Goal: Information Seeking & Learning: Learn about a topic

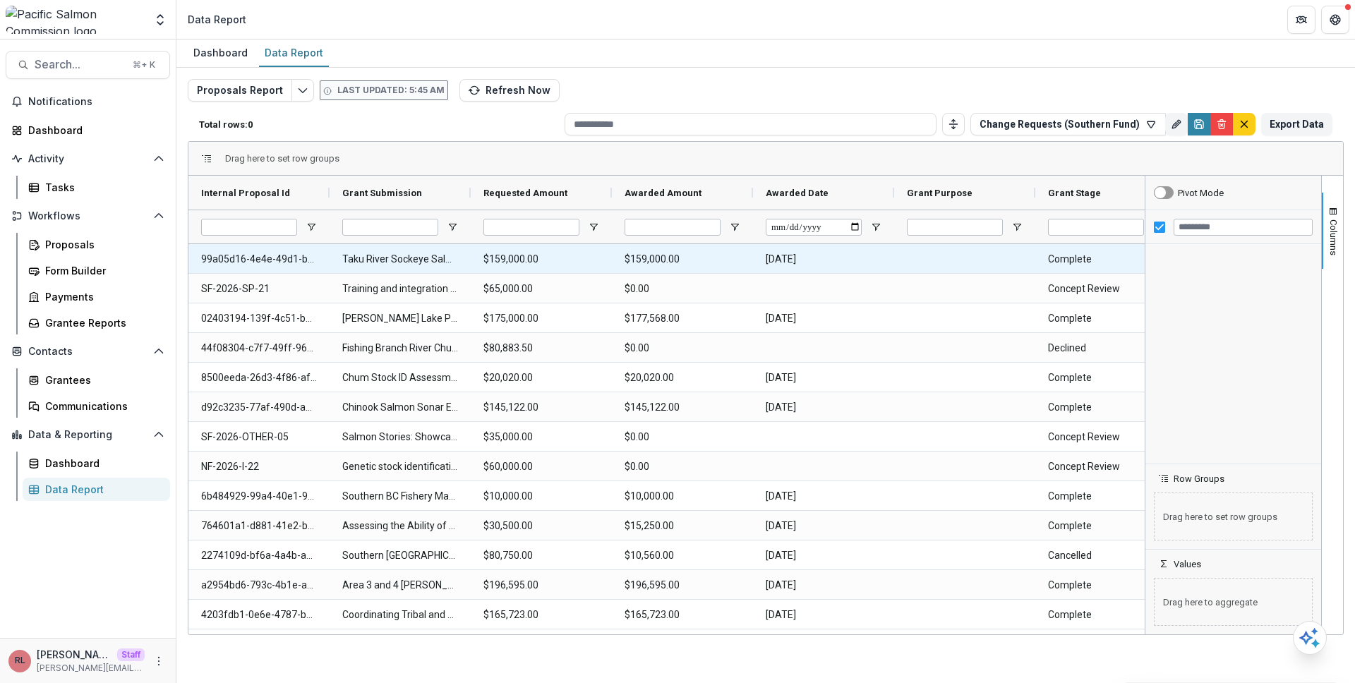
type input "**********"
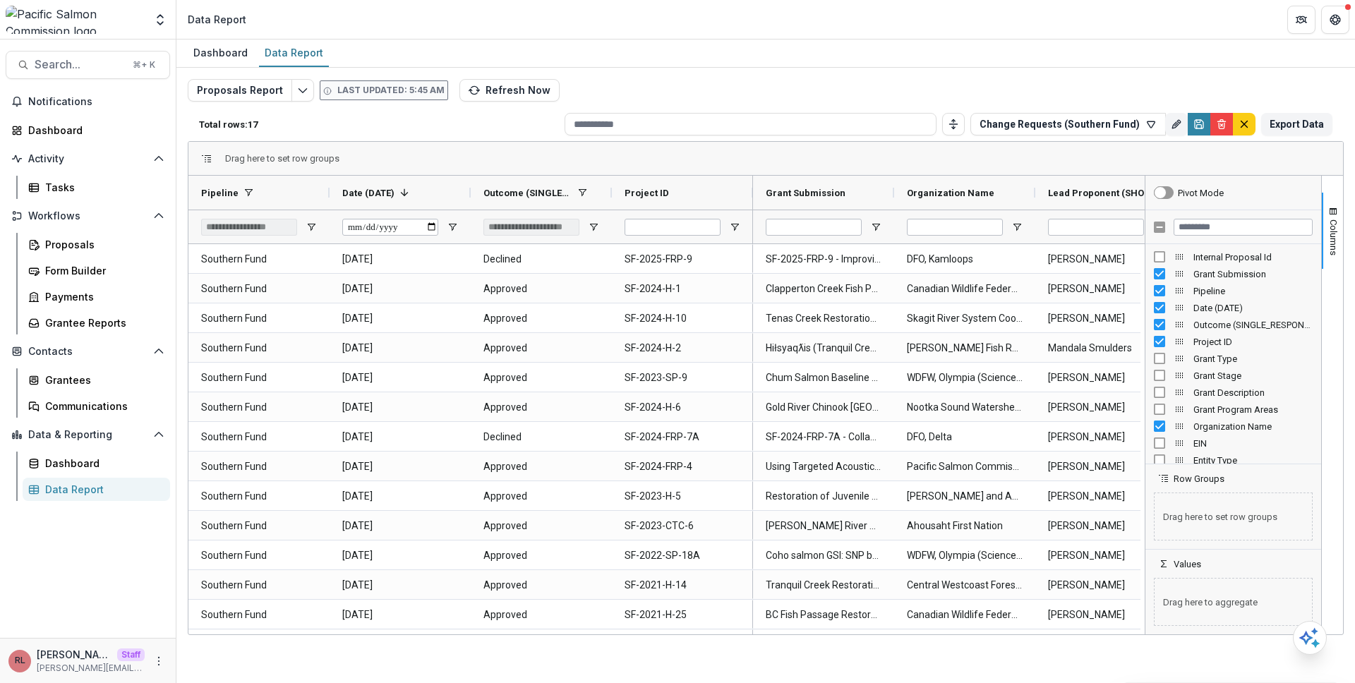
click at [1016, 64] on div "Dashboard Data Report" at bounding box center [765, 54] width 1179 height 28
click at [937, 71] on div "Proposals Report Last updated: 5:45 AM Refresh Now Total rows: 17 Change Reques…" at bounding box center [765, 335] width 1179 height 534
click at [798, 80] on div "Proposals Report Last updated: 5:45 AM Refresh Now Total rows: 17 Change Reques…" at bounding box center [766, 340] width 1156 height 522
click at [882, 15] on header "Data Report" at bounding box center [765, 19] width 1179 height 39
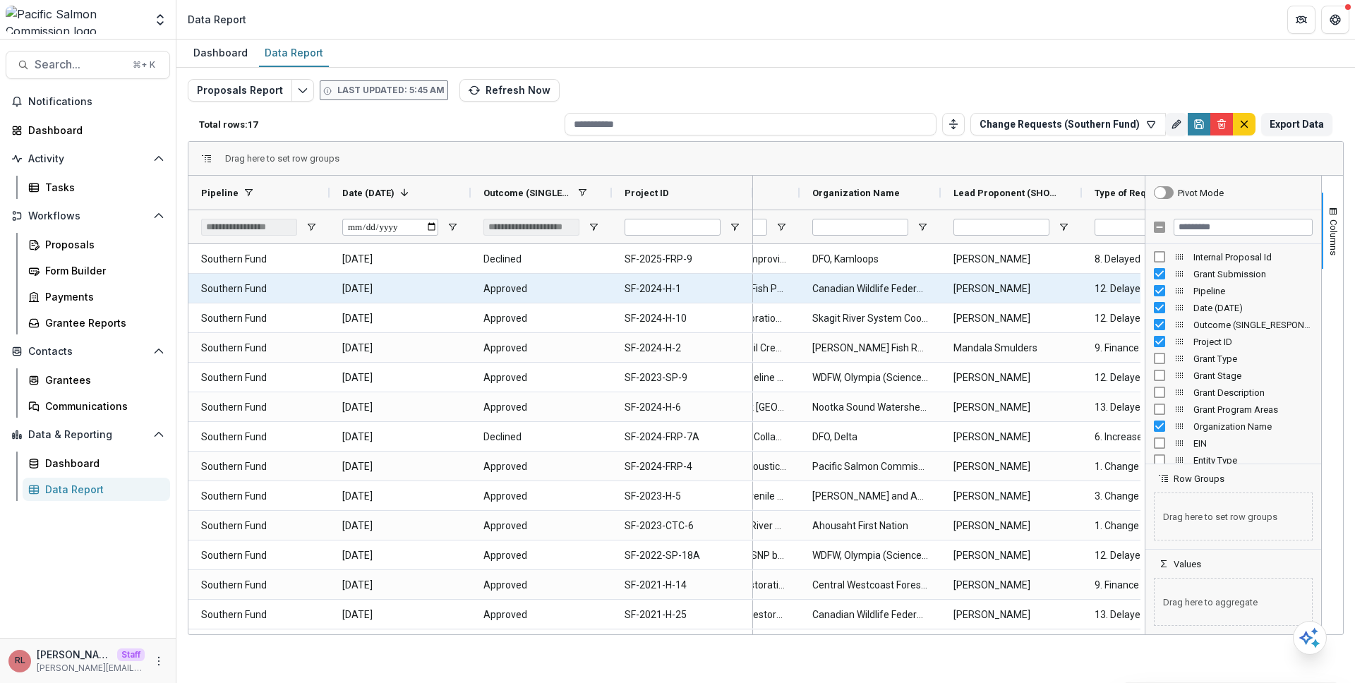
scroll to position [0, 100]
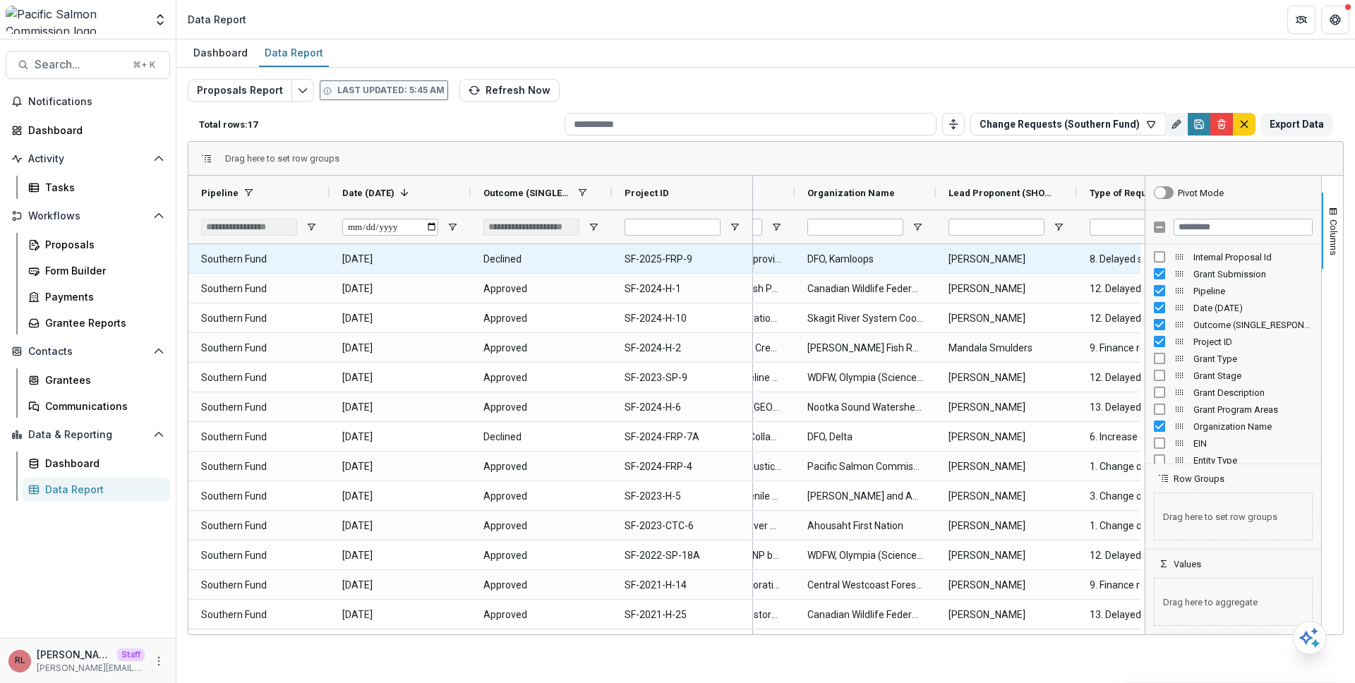
click at [666, 253] on ID-826 "SF-2025-FRP-9" at bounding box center [683, 259] width 116 height 29
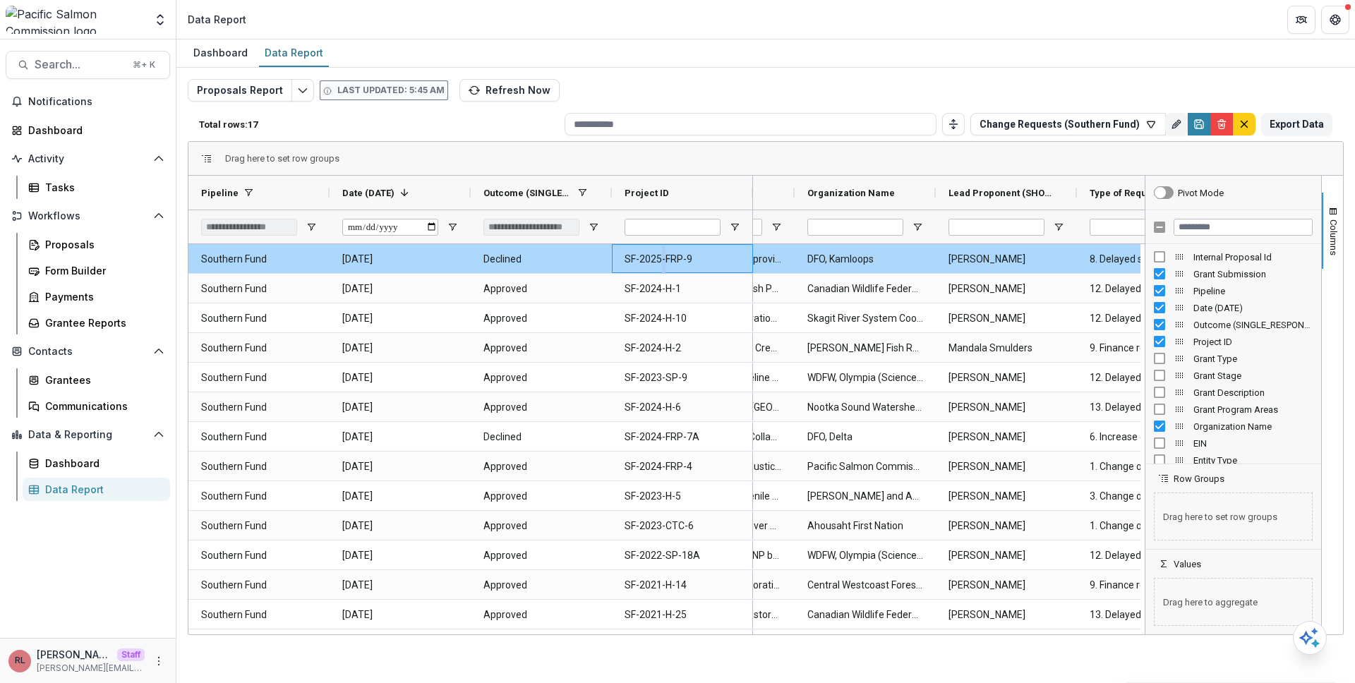
click at [666, 253] on ID-826 "SF-2025-FRP-9" at bounding box center [683, 259] width 116 height 29
copy ID-826 "SF-2025-FRP-9"
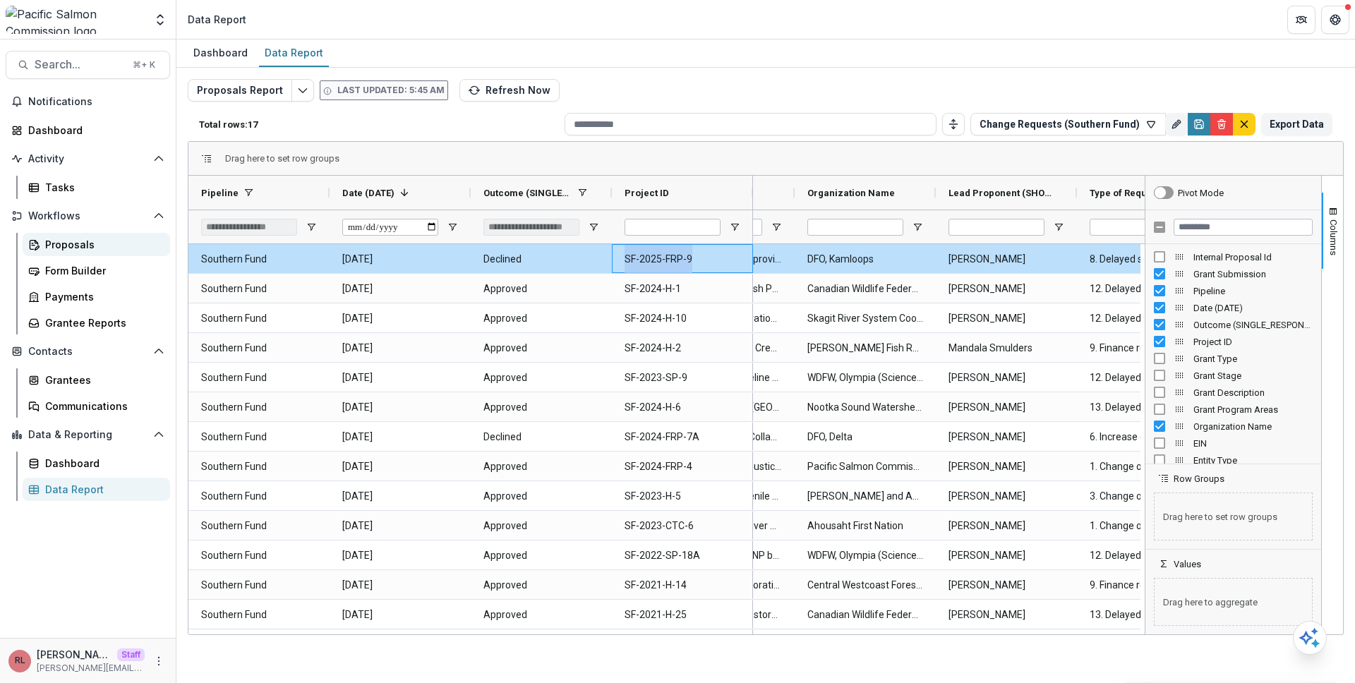
click at [70, 240] on div "Proposals" at bounding box center [102, 244] width 114 height 15
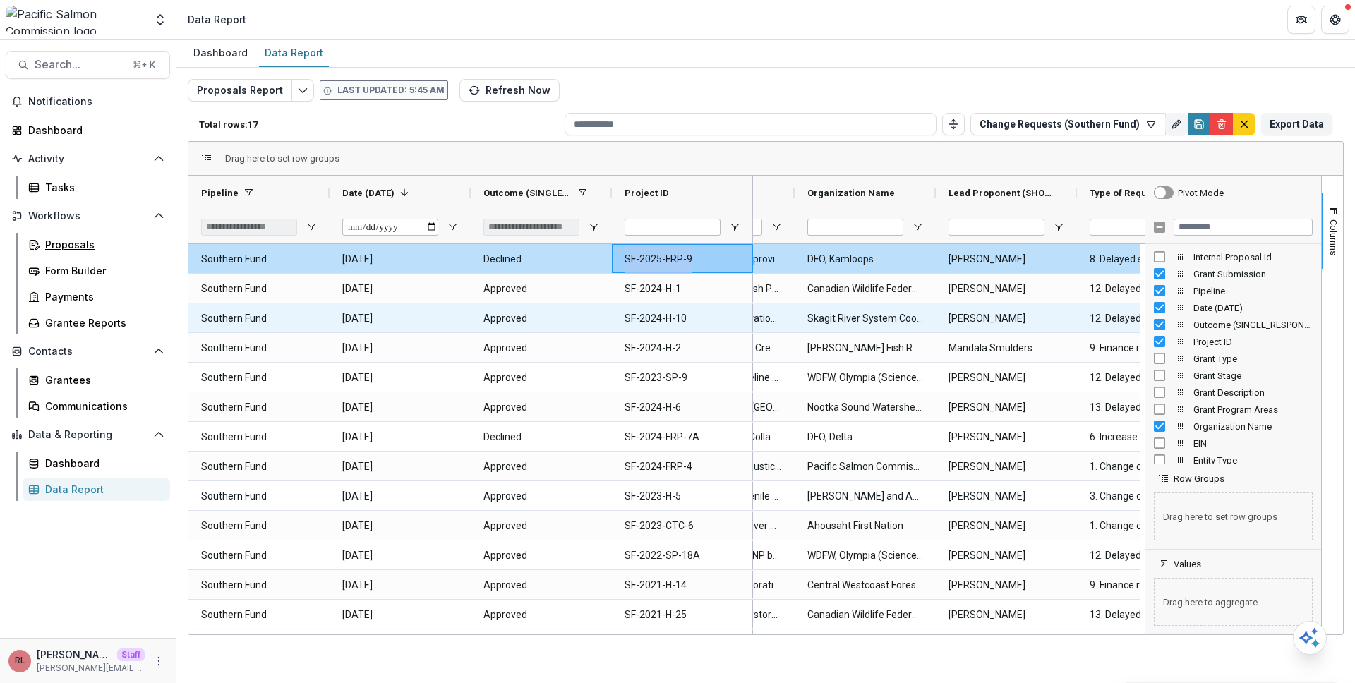
scroll to position [0, 460]
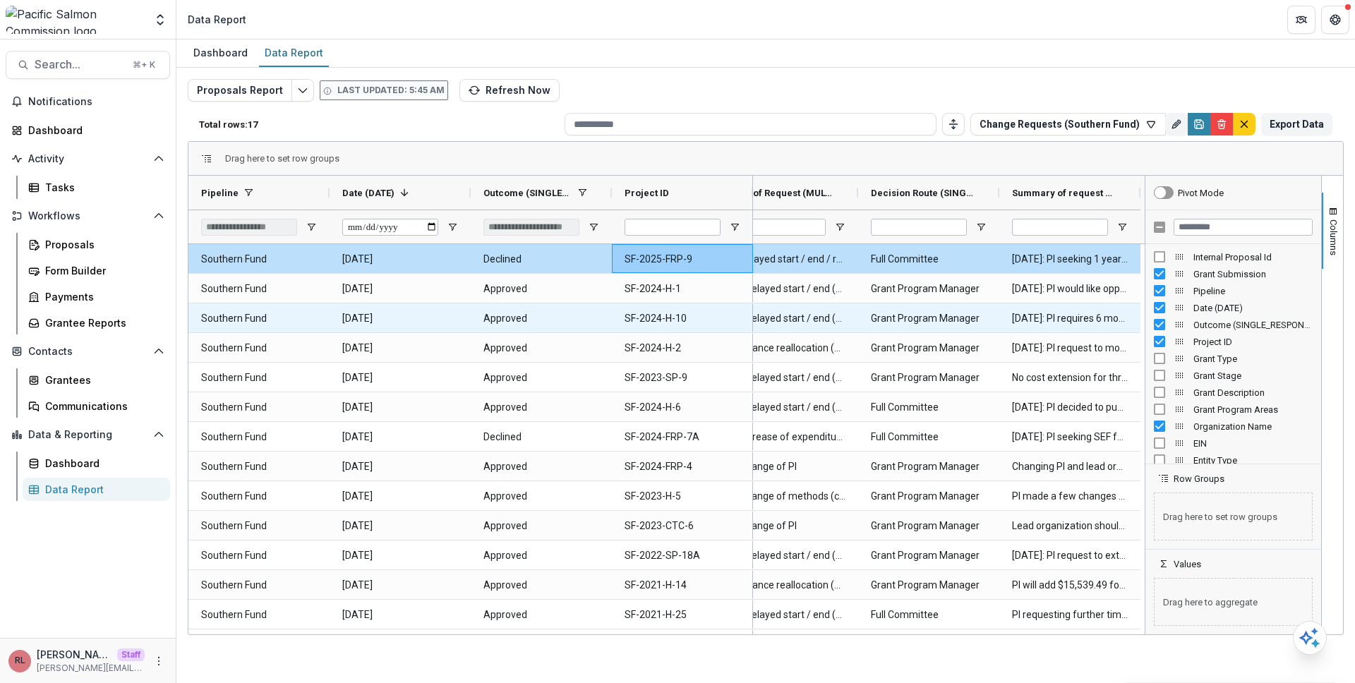
click at [666, 323] on ID-836 "SF-2024-H-10" at bounding box center [683, 318] width 116 height 29
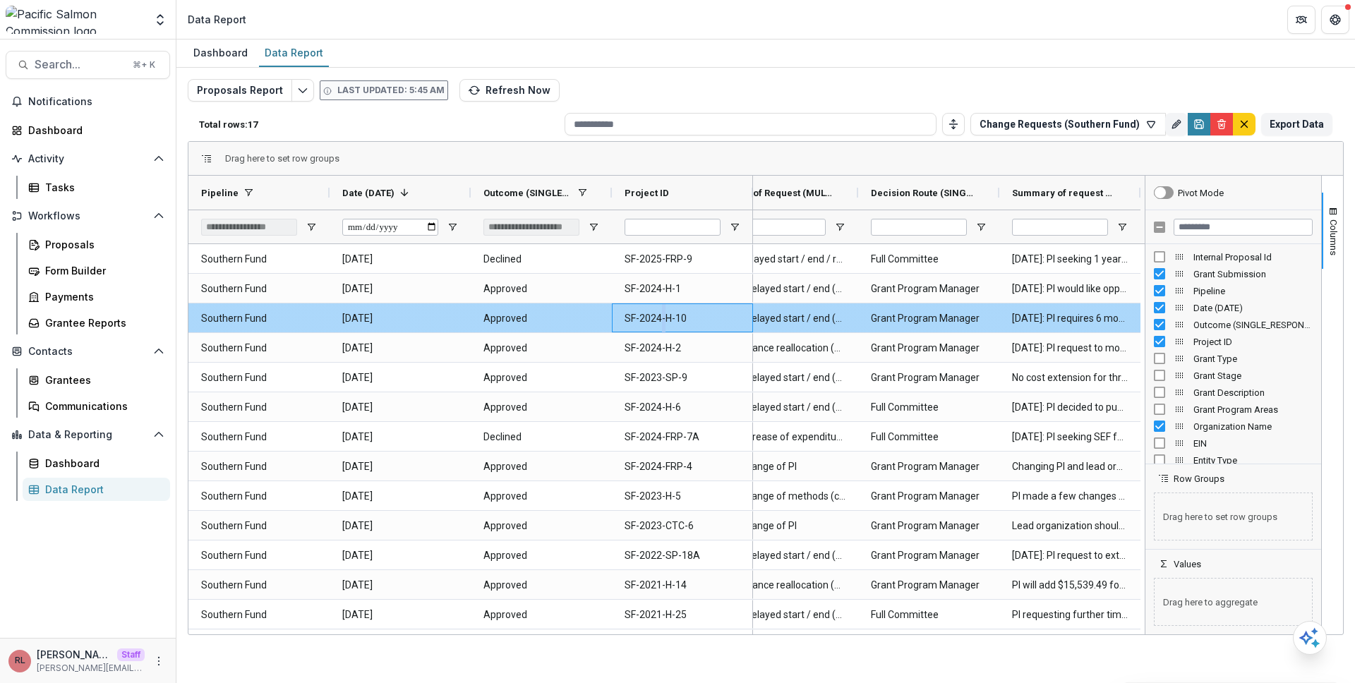
click at [666, 323] on ID-836 "SF-2024-H-10" at bounding box center [683, 318] width 116 height 29
copy ID-836 "SF-2024-H-10"
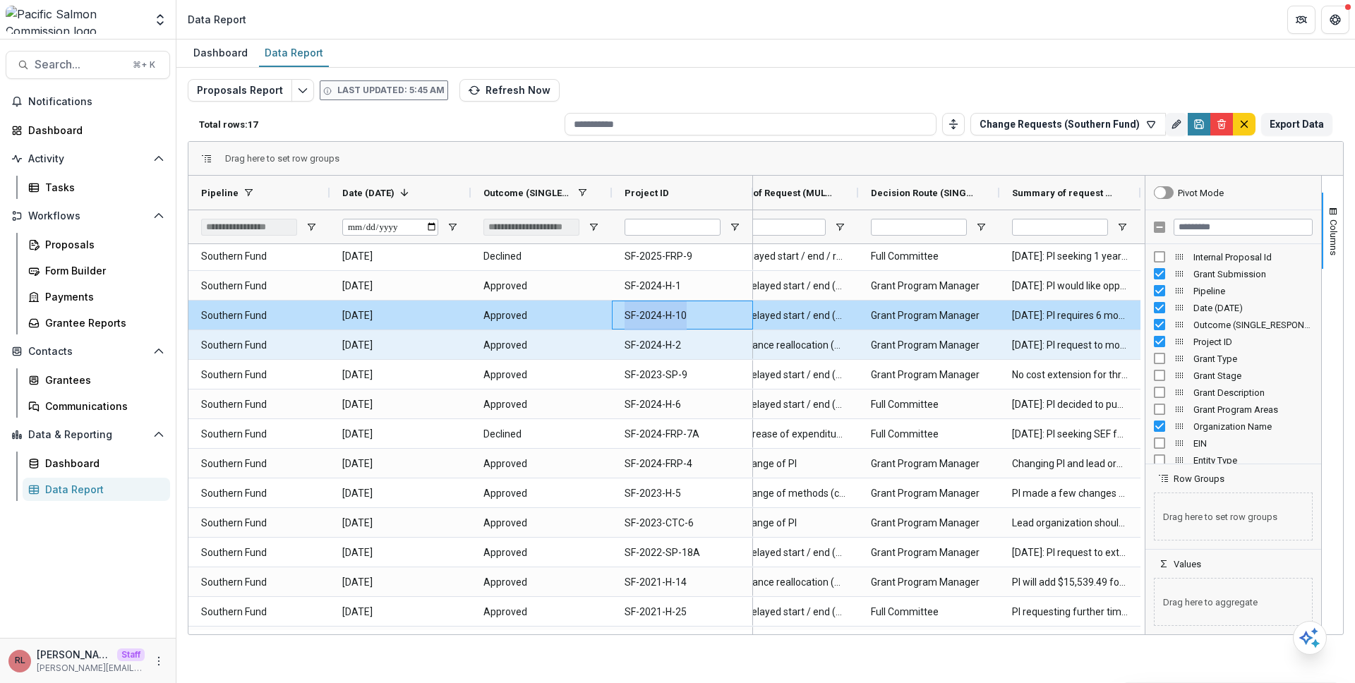
scroll to position [118, 0]
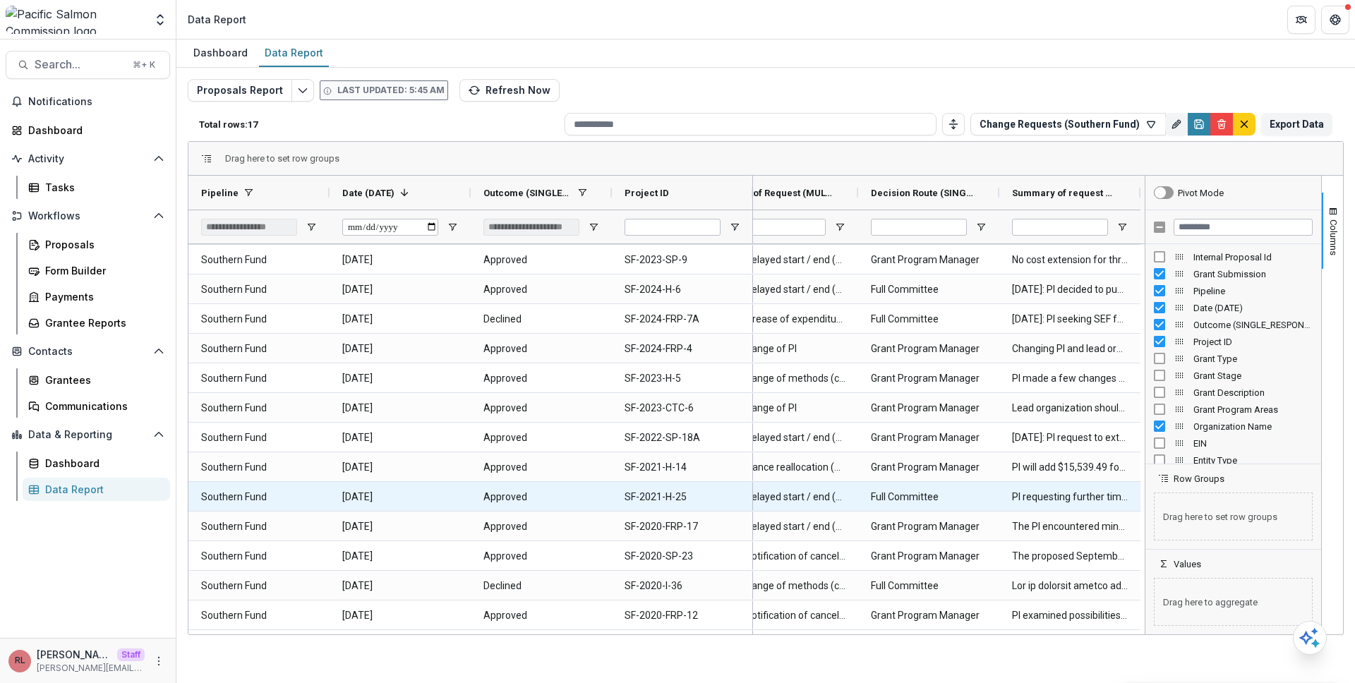
click at [674, 498] on ID-886 "SF-2021-H-25" at bounding box center [683, 497] width 116 height 29
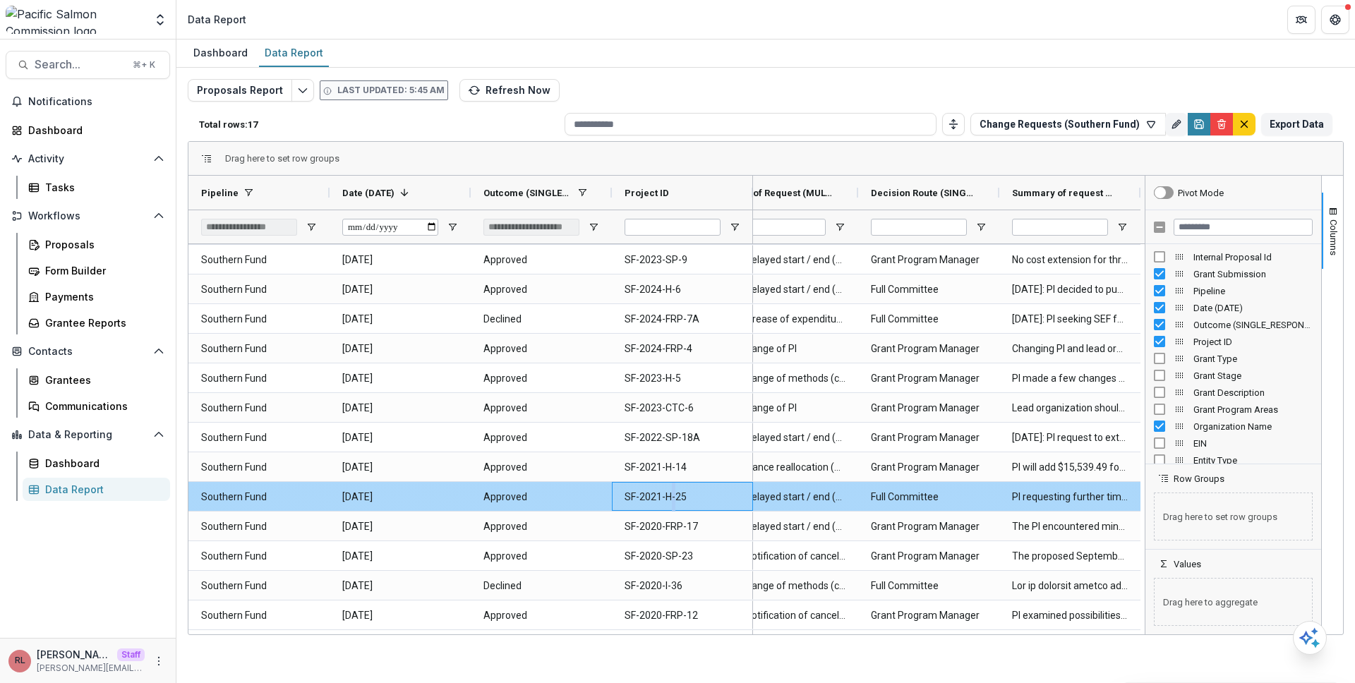
click at [674, 498] on ID-886 "SF-2021-H-25" at bounding box center [683, 497] width 116 height 29
copy ID-886 "SF-2021-H-25"
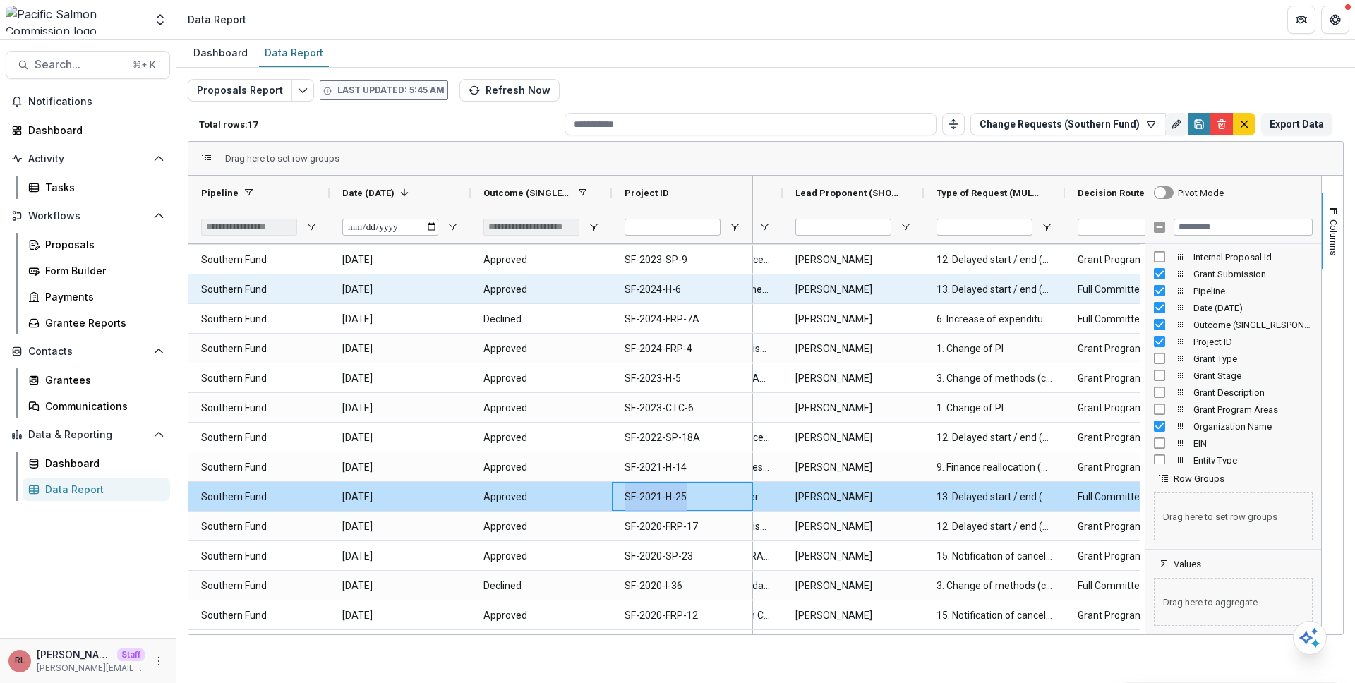
scroll to position [0, 0]
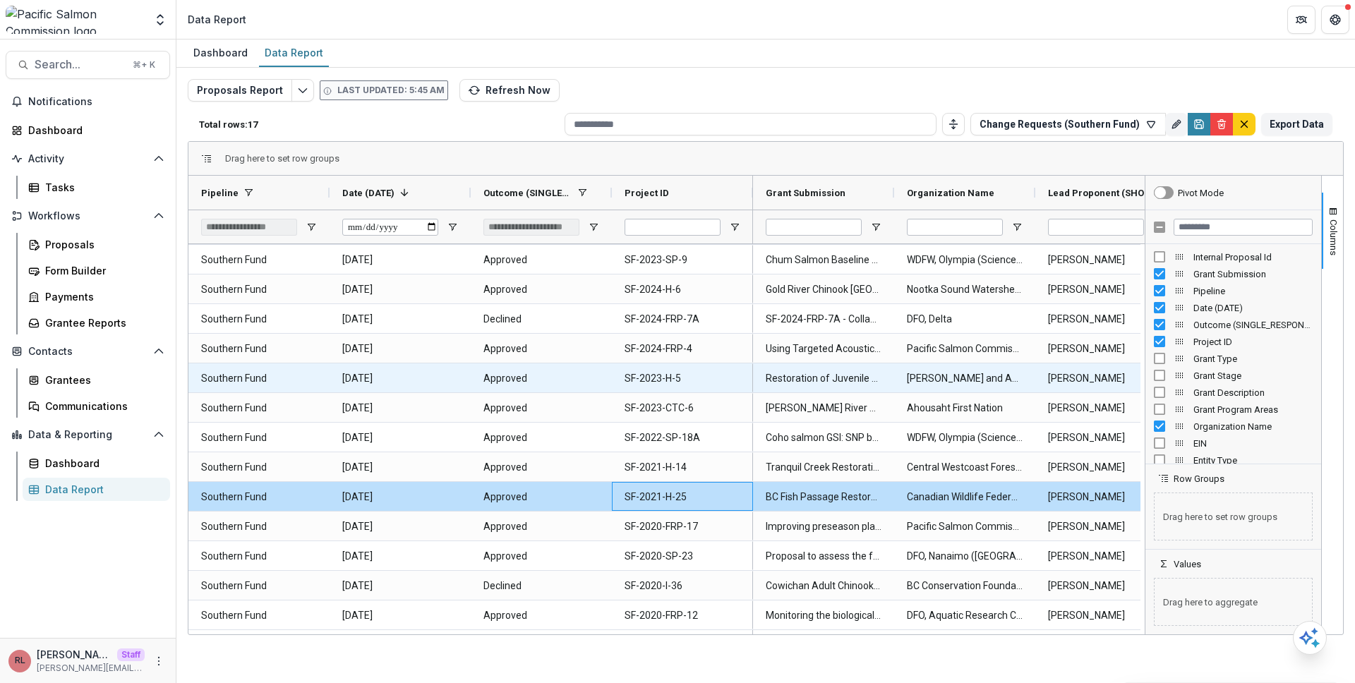
click at [668, 377] on ID-866 "SF-2023-H-5" at bounding box center [683, 378] width 116 height 29
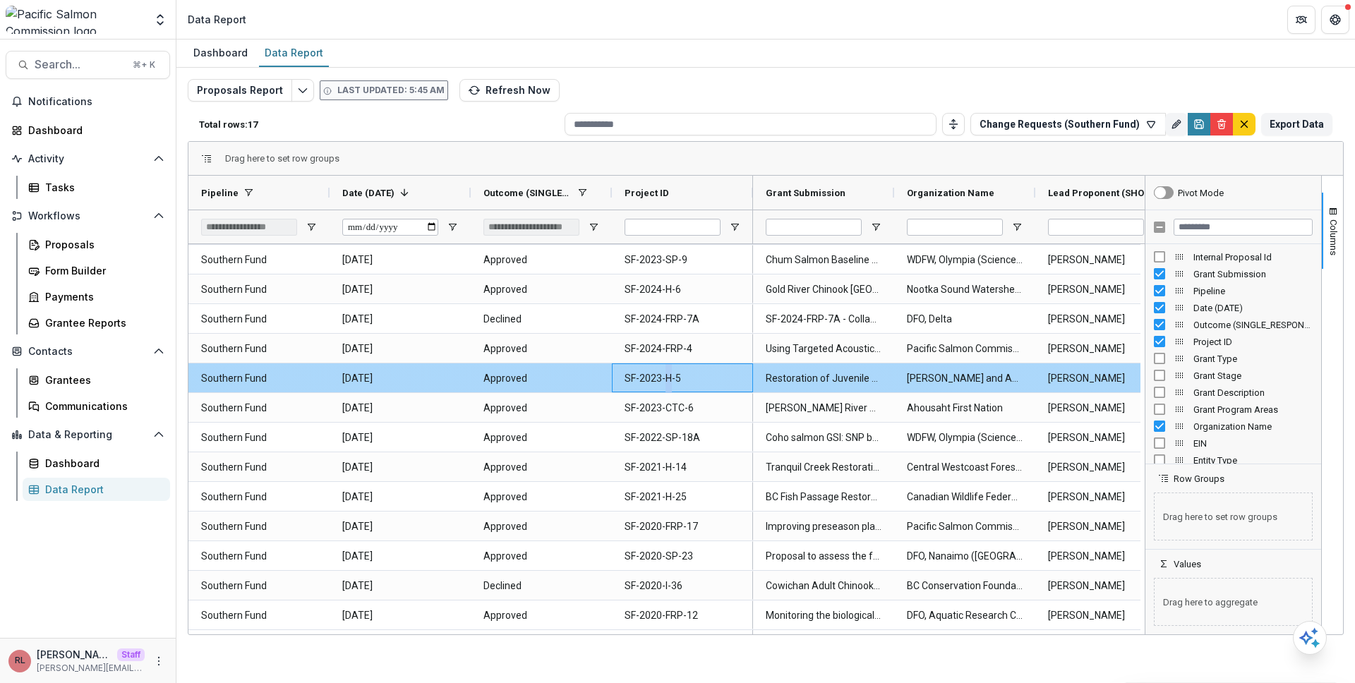
click at [668, 377] on ID-866 "SF-2023-H-5" at bounding box center [683, 378] width 116 height 29
copy ID-866 "SF-2023-H-5"
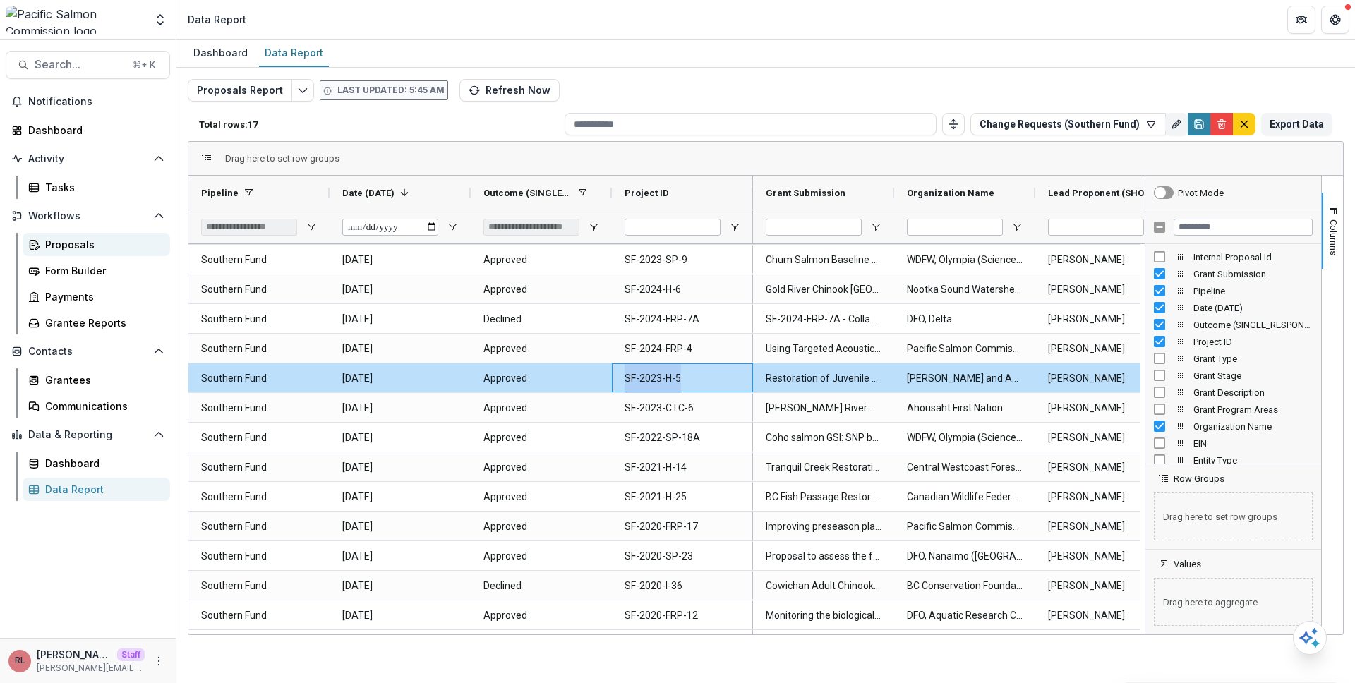
click at [97, 251] on div "Proposals" at bounding box center [102, 244] width 114 height 15
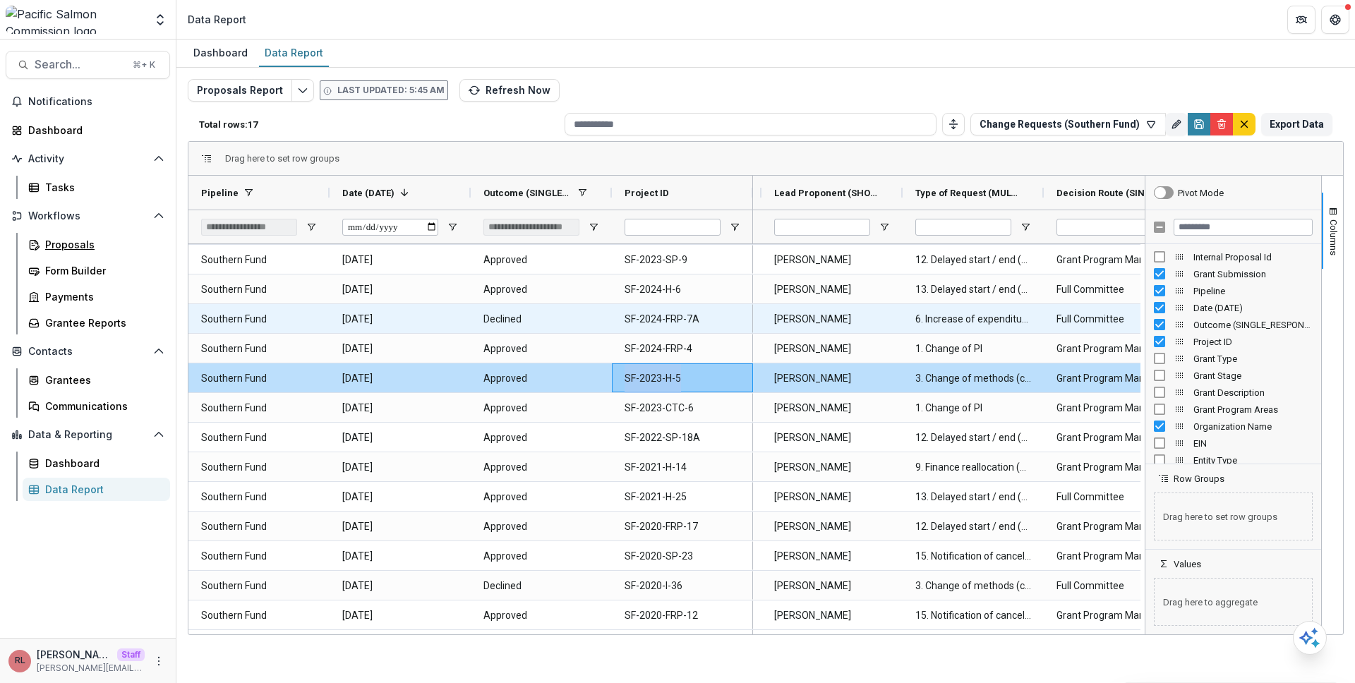
scroll to position [0, 352]
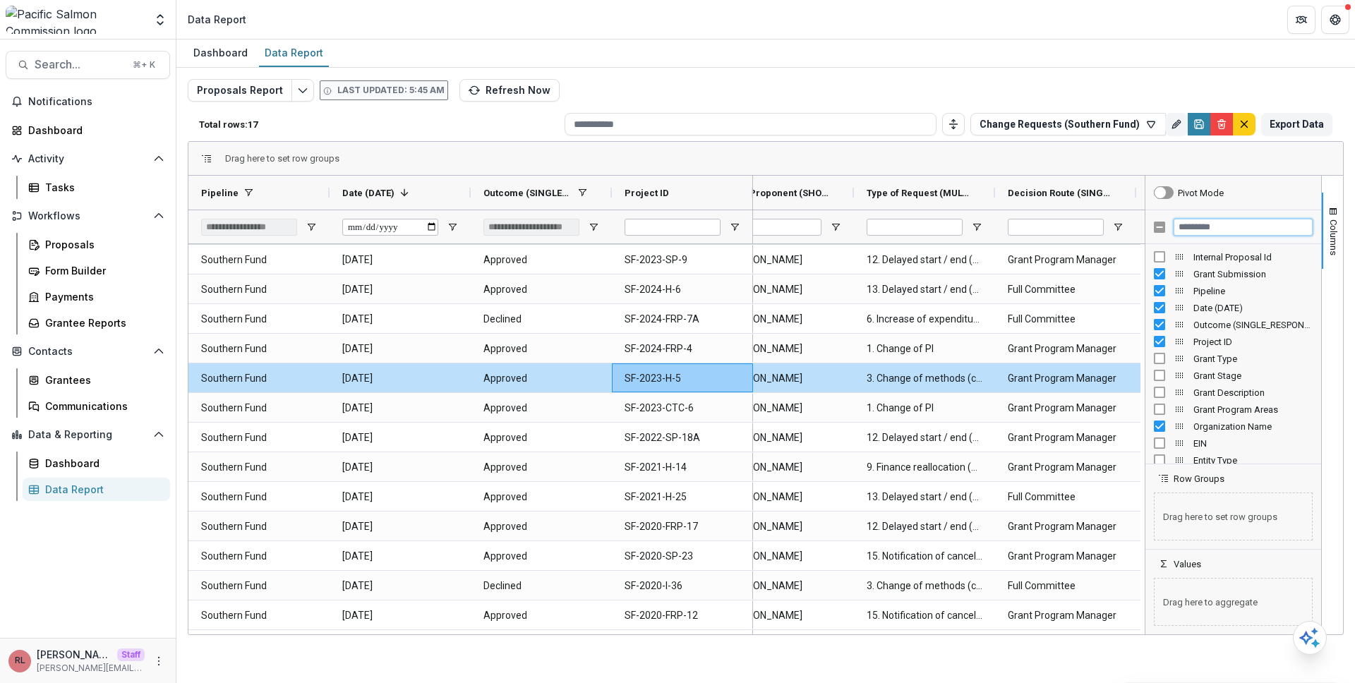
click at [1209, 226] on input "Filter Columns Input" at bounding box center [1243, 227] width 139 height 17
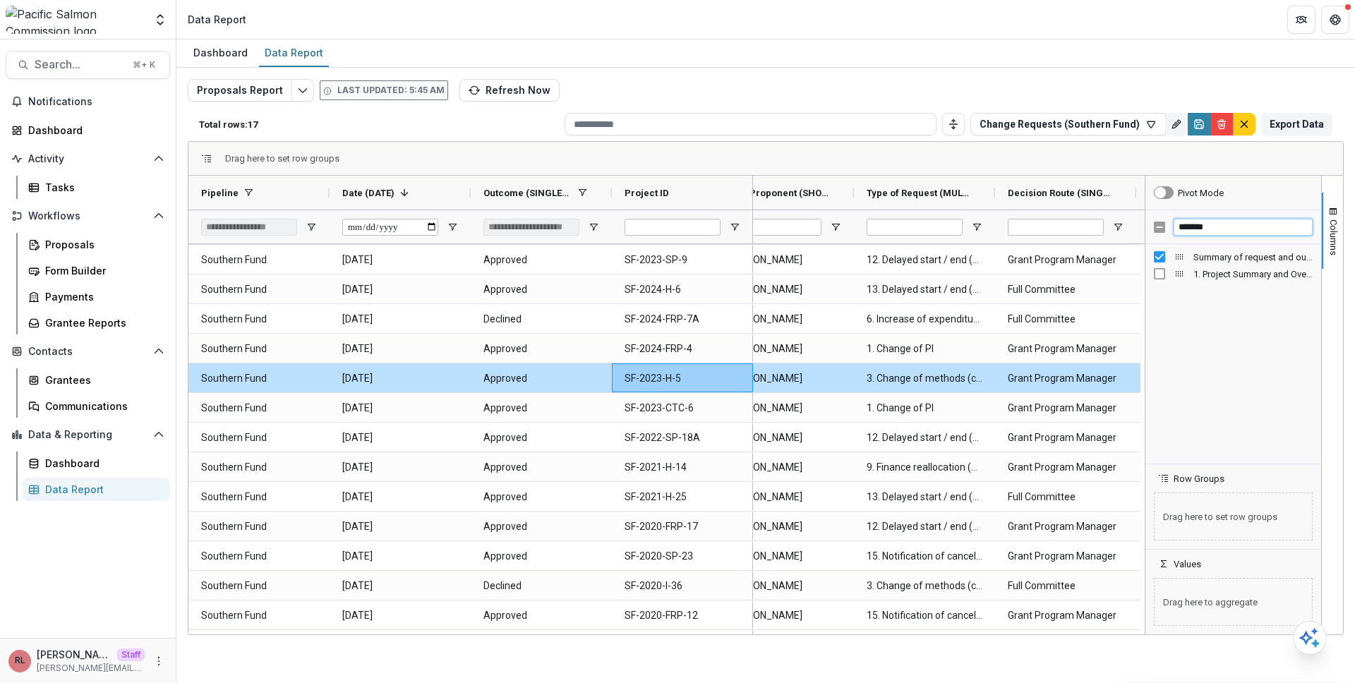
type input "*******"
drag, startPoint x: 1146, startPoint y: 312, endPoint x: 997, endPoint y: 308, distance: 149.7
click at [1140, 308] on div at bounding box center [1142, 405] width 4 height 459
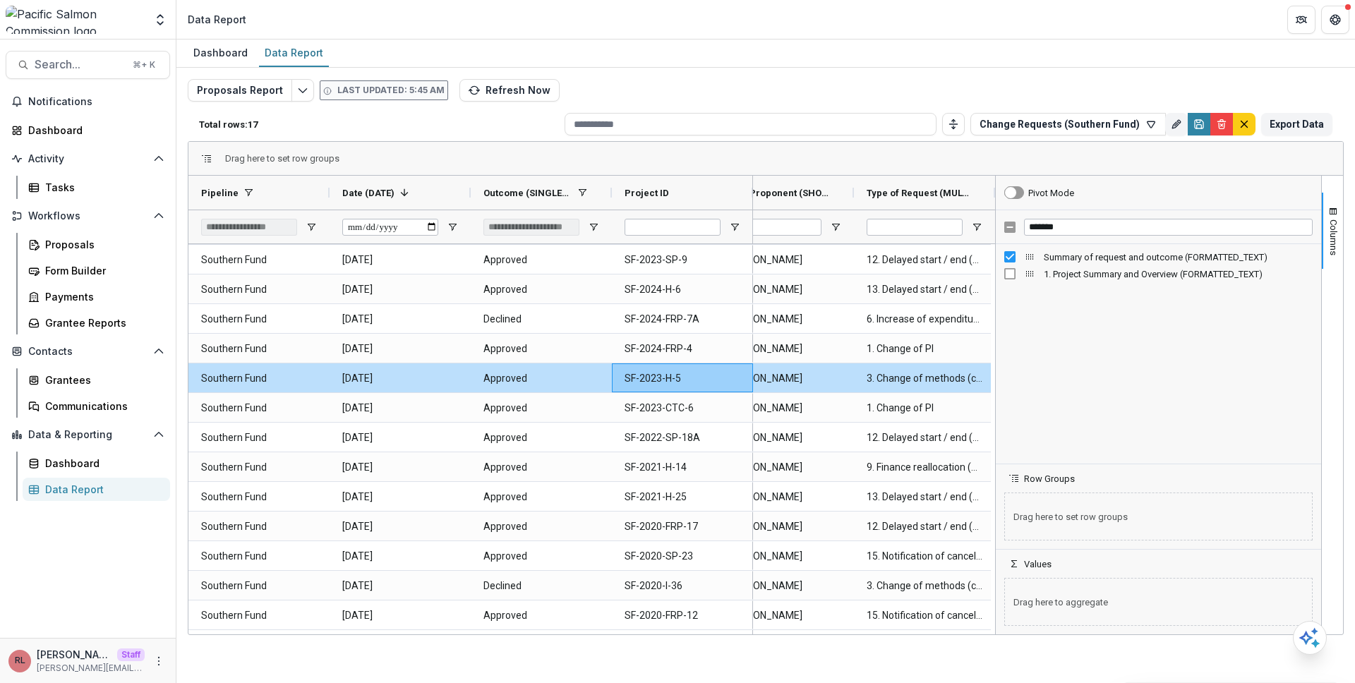
click at [941, 90] on div "Proposals Report Last updated: 5:45 AM Refresh Now Total rows: 17 Change Reques…" at bounding box center [766, 340] width 1156 height 522
click at [1037, 55] on div "Dashboard Data Report" at bounding box center [765, 54] width 1179 height 28
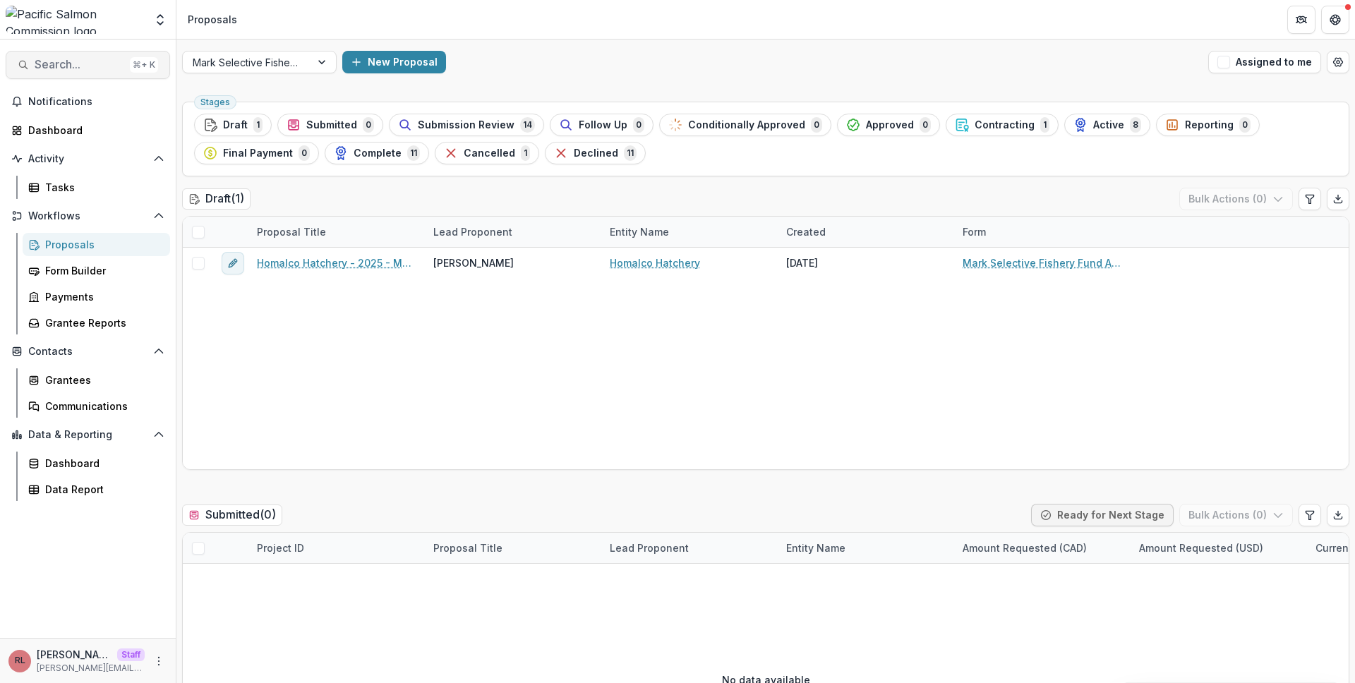
click at [71, 61] on span "Search..." at bounding box center [80, 64] width 90 height 13
type input "**********"
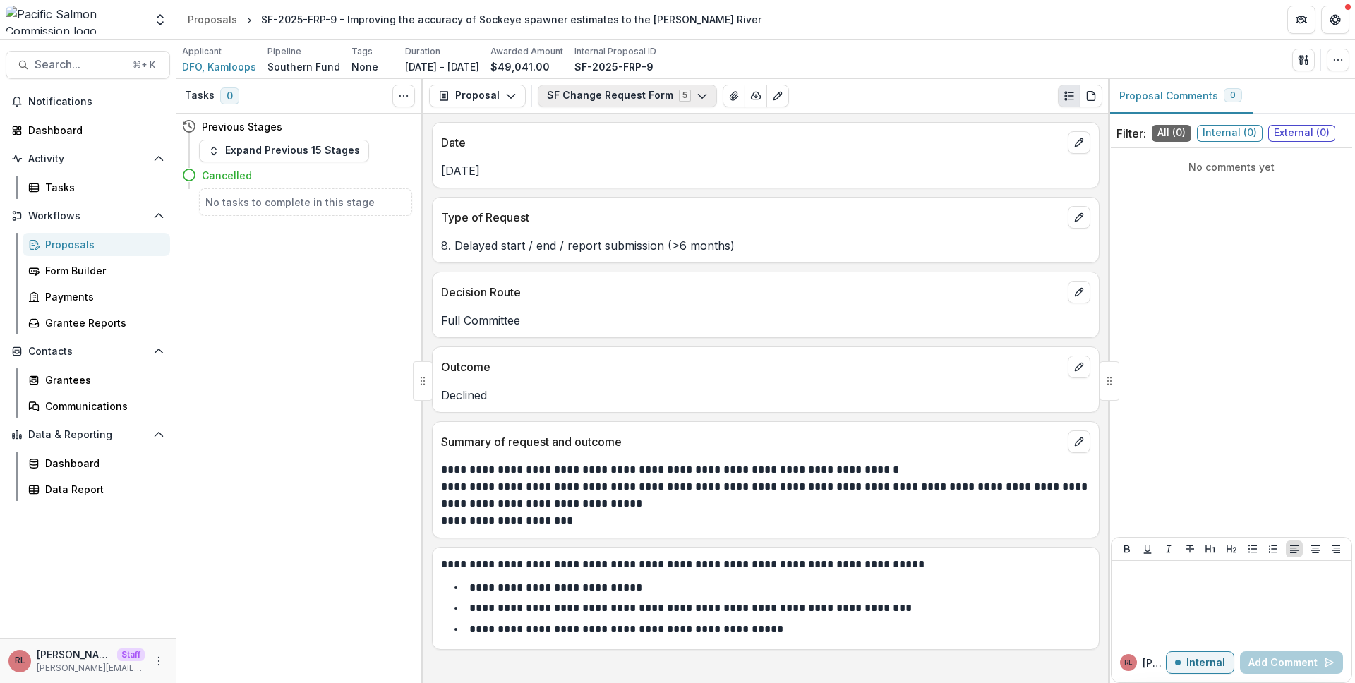
click at [619, 98] on button "SF Change Request Form 5" at bounding box center [627, 96] width 179 height 23
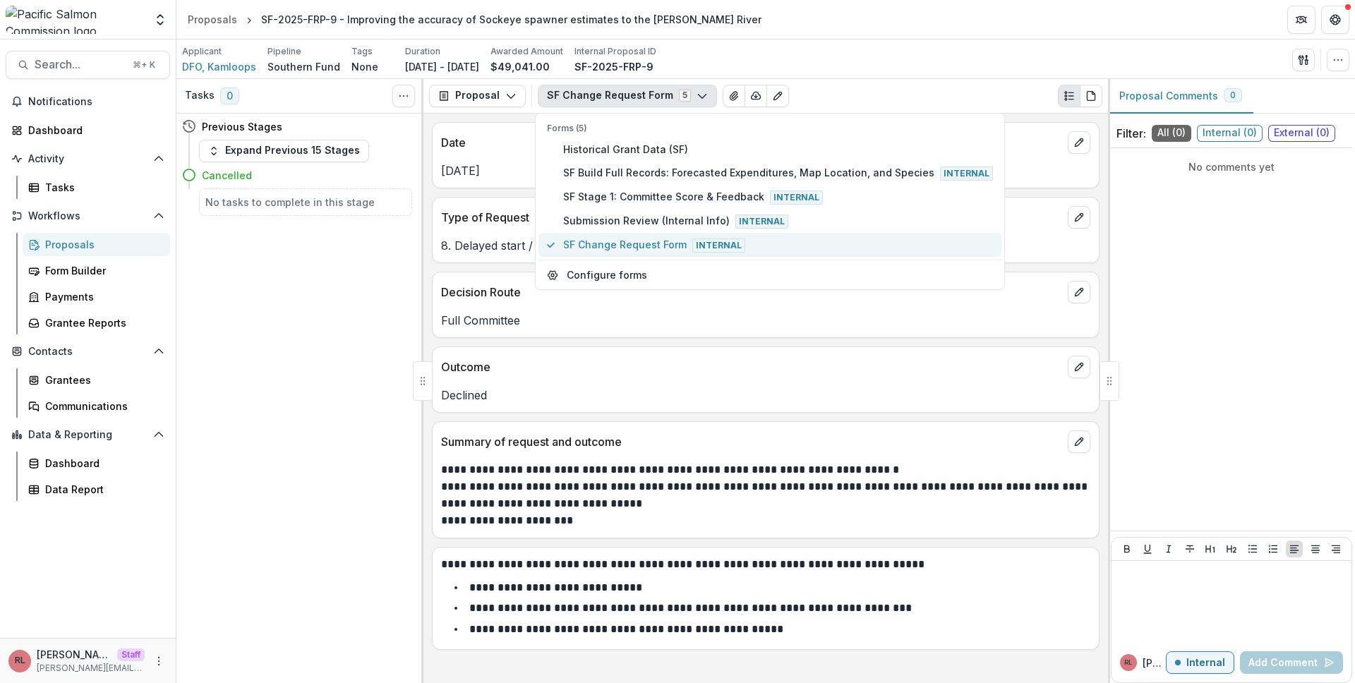
type button "4"
click at [108, 68] on span "Search..." at bounding box center [80, 64] width 90 height 13
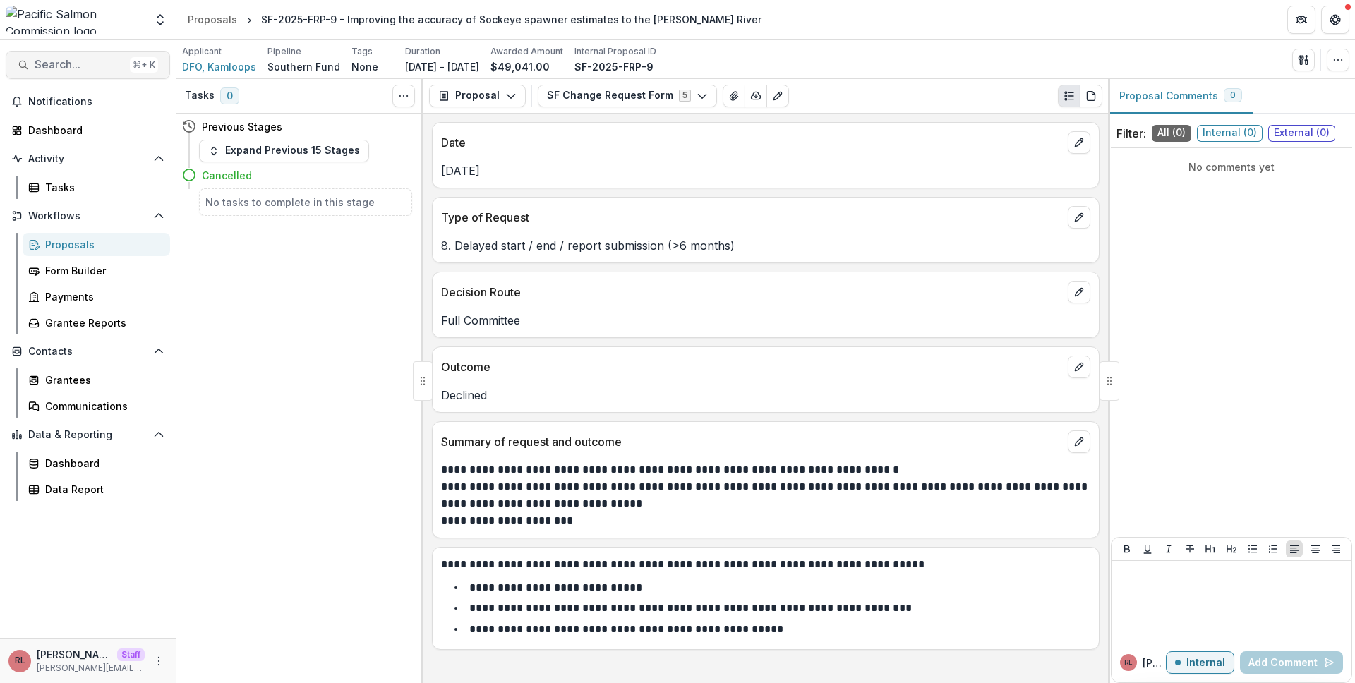
type input "**********"
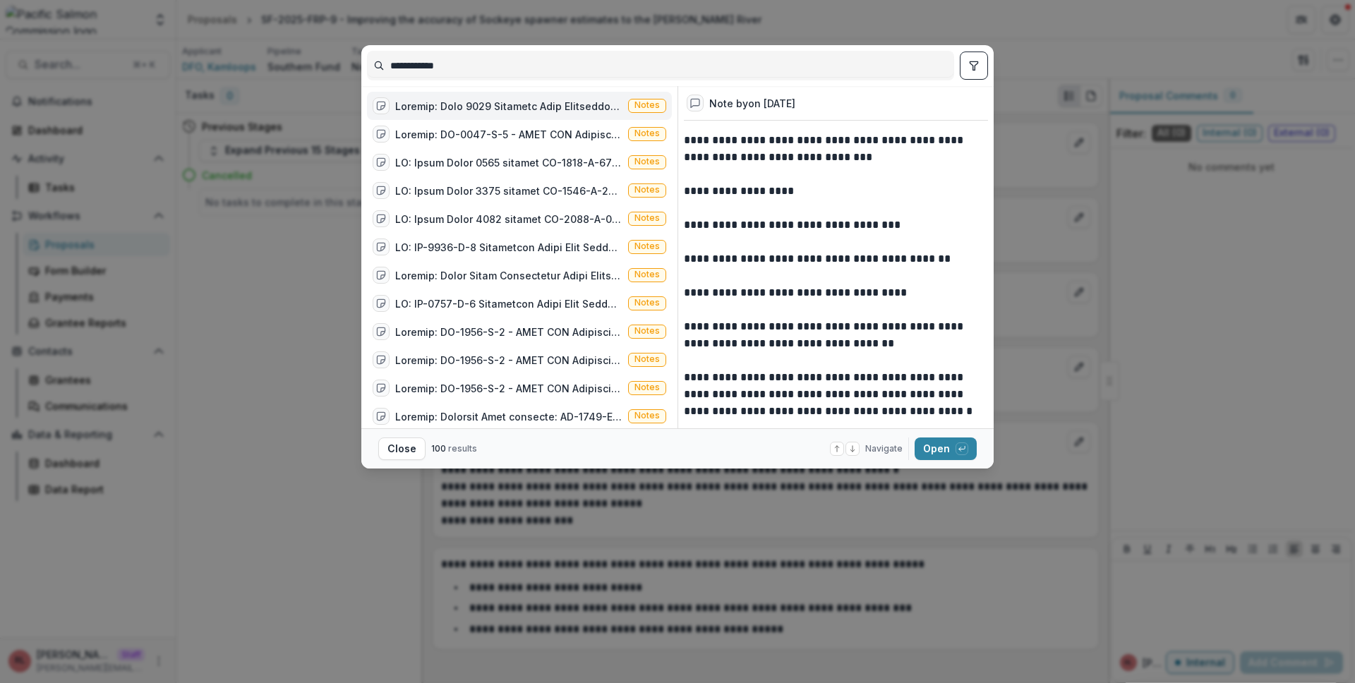
type input "**********"
click at [972, 74] on button "toggle filters" at bounding box center [974, 66] width 28 height 28
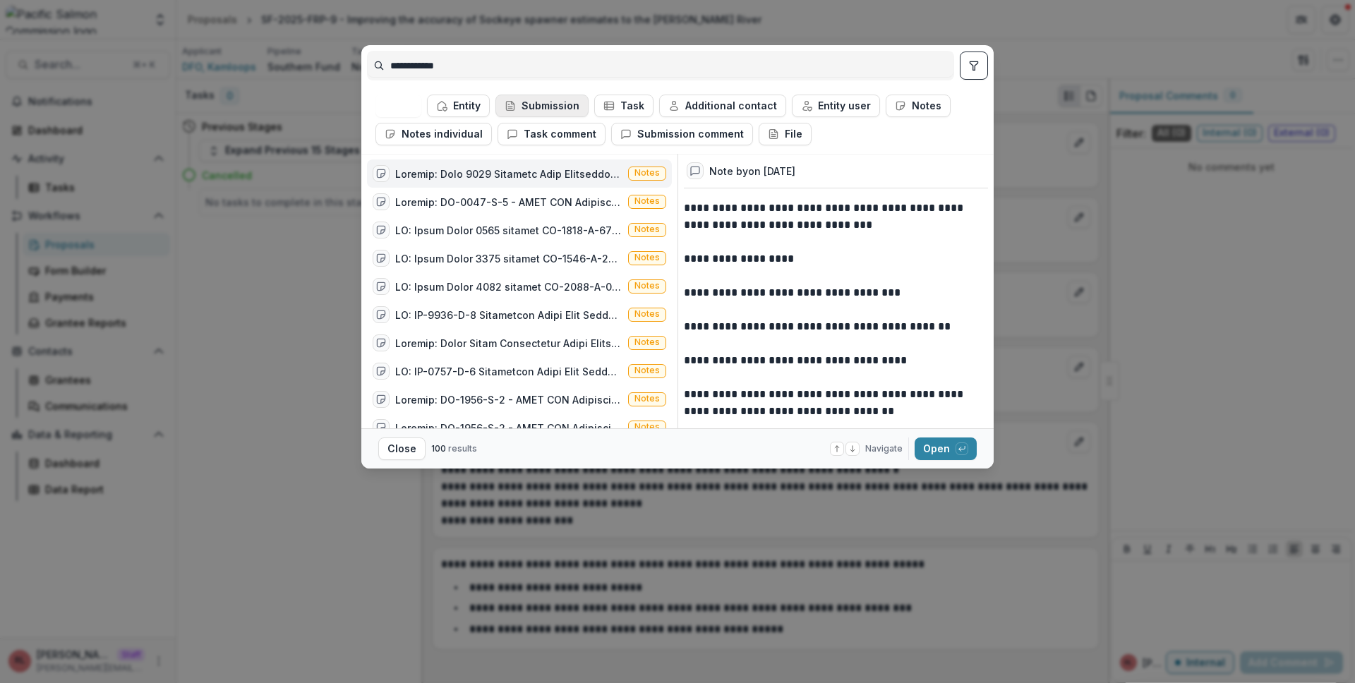
click at [529, 106] on button "Submission" at bounding box center [542, 106] width 93 height 23
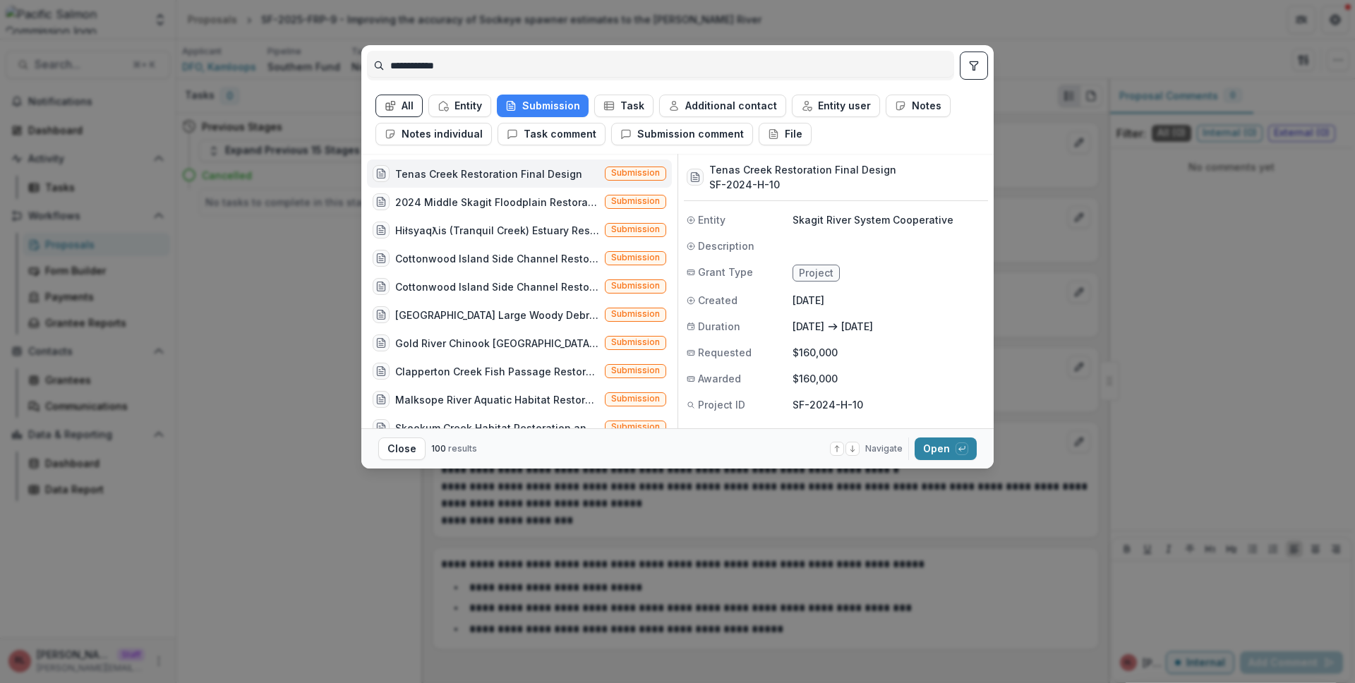
click at [546, 172] on div "Tenas Creek Restoration Final Design" at bounding box center [488, 174] width 187 height 15
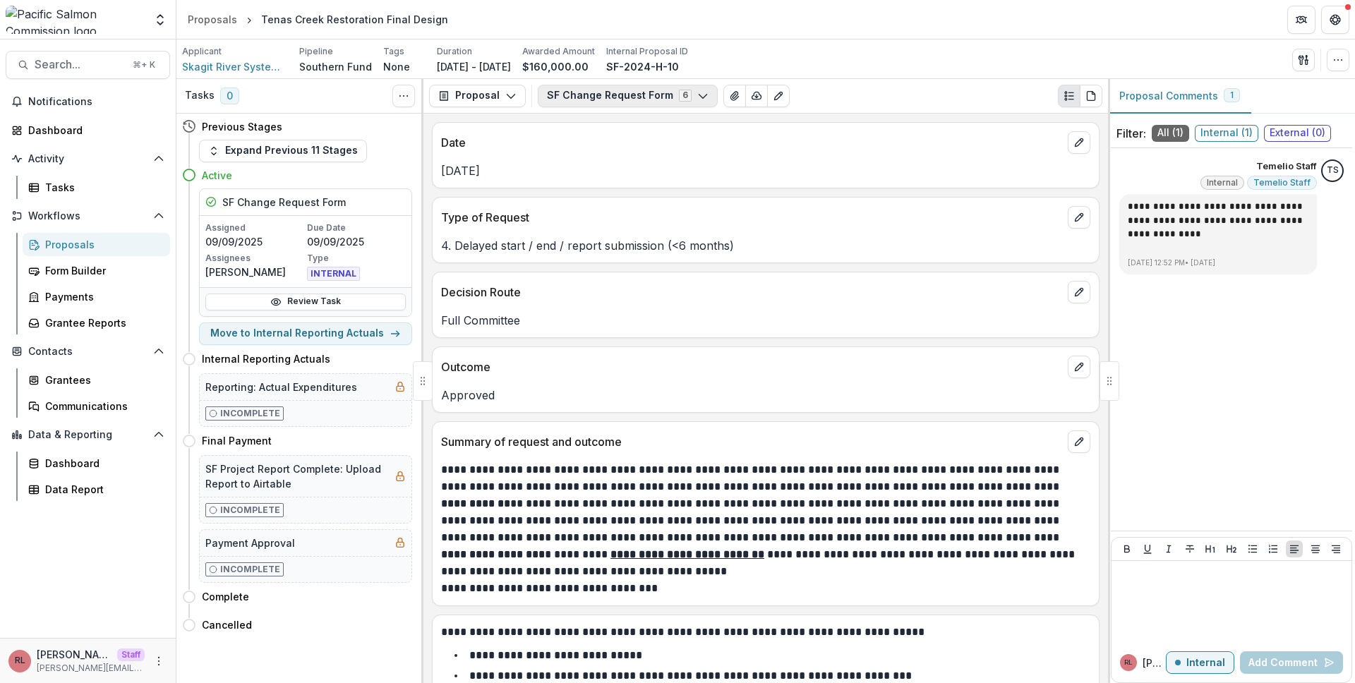
click at [622, 92] on button "SF Change Request Form 6" at bounding box center [628, 96] width 180 height 23
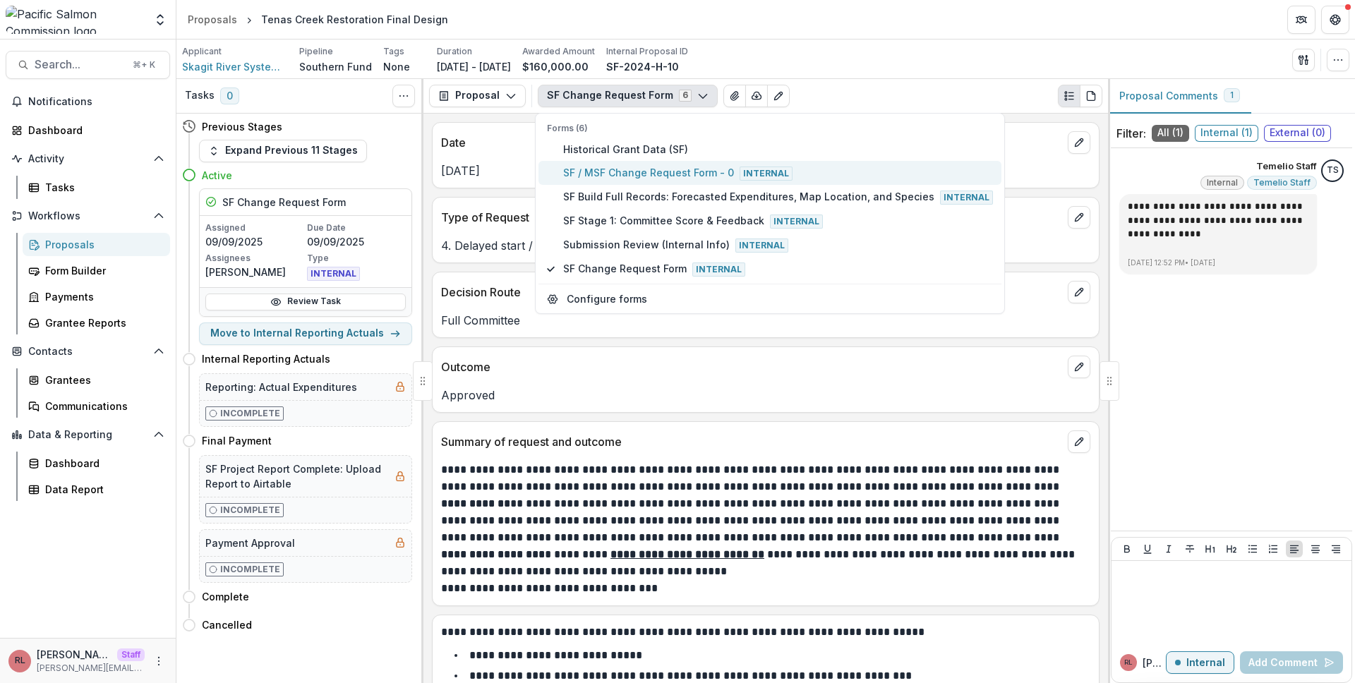
type button "1"
click at [95, 66] on span "Search..." at bounding box center [80, 64] width 90 height 13
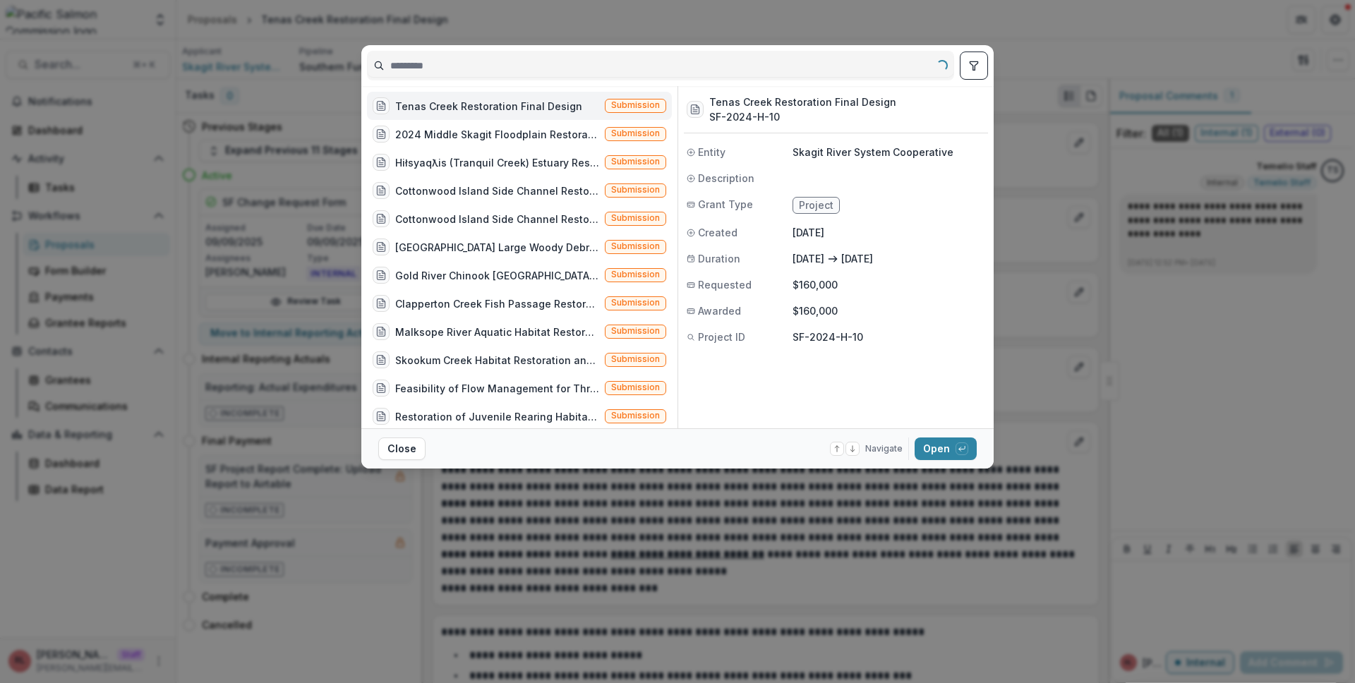
type input "**********"
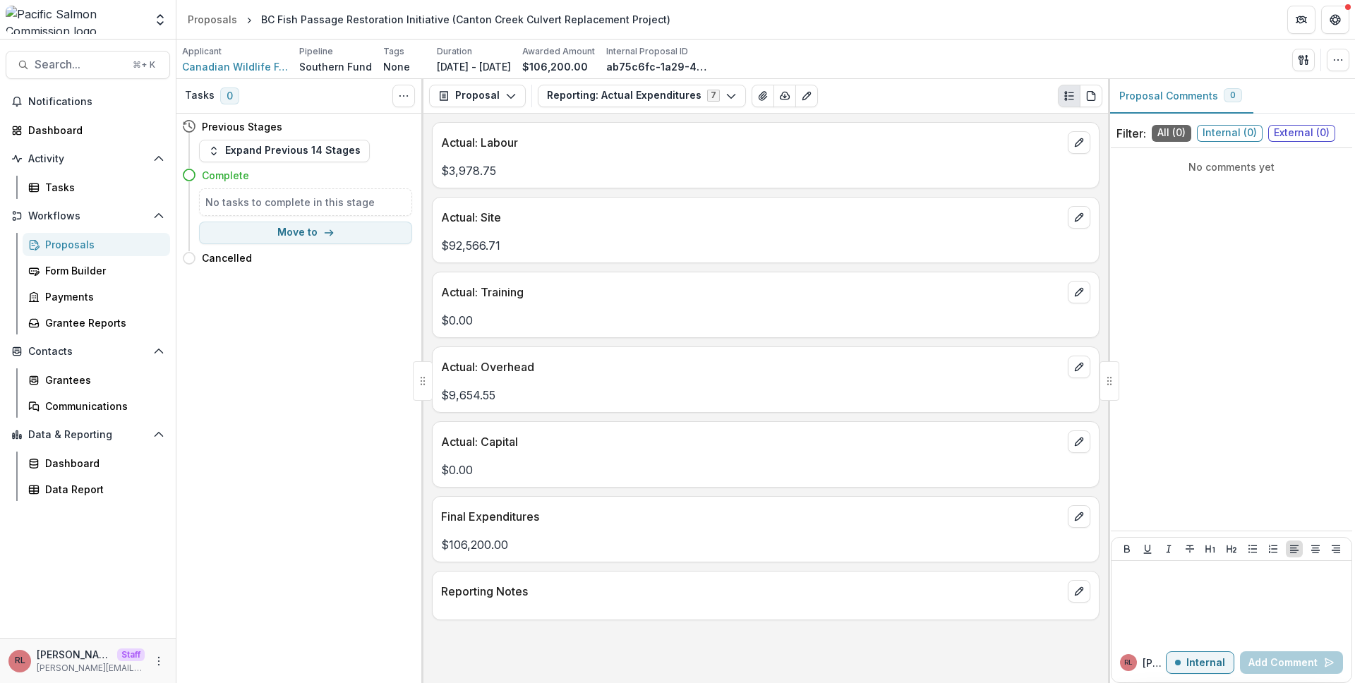
click at [661, 109] on div "Proposal Proposal Payments Reports Grant Agreements Board Summaries Bank Detail…" at bounding box center [766, 96] width 685 height 35
click at [653, 101] on button "Reporting: Actual Expenditures 7" at bounding box center [642, 96] width 208 height 23
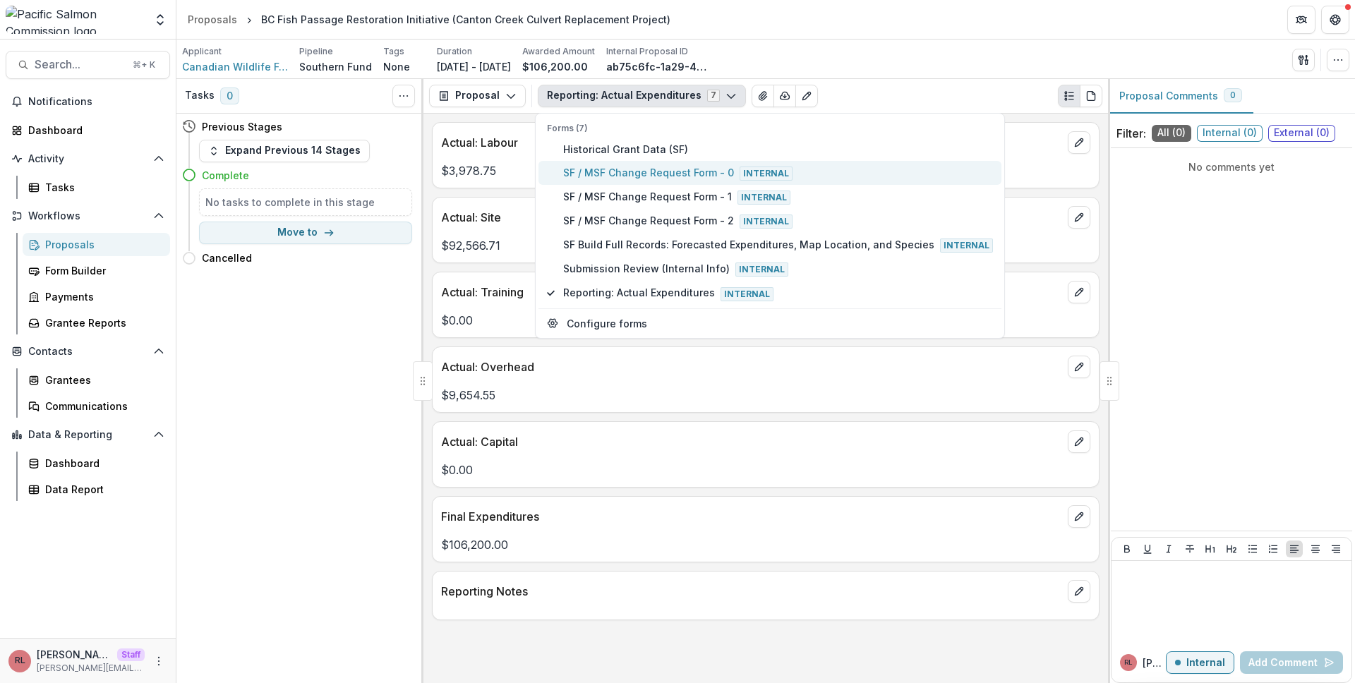
click at [687, 184] on button "SF / MSF Change Request Form - 0 Internal" at bounding box center [770, 173] width 463 height 24
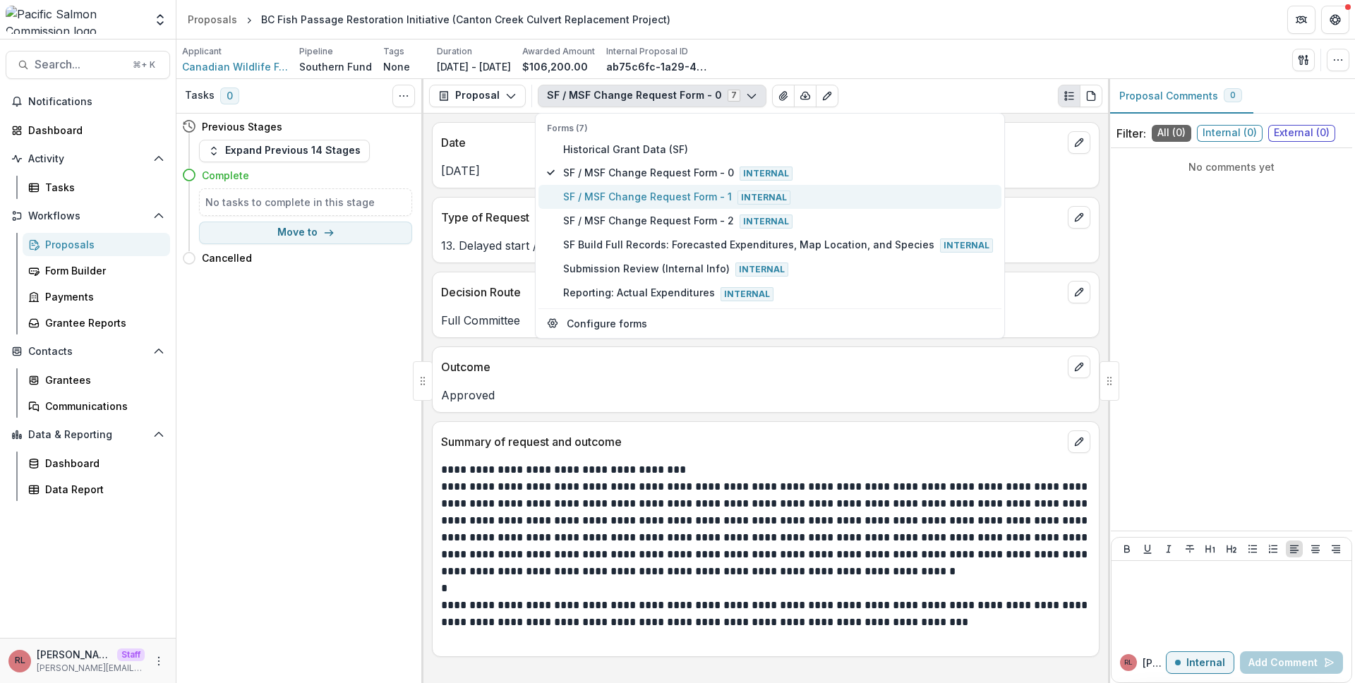
click at [694, 205] on button "SF / MSF Change Request Form - 1 Internal" at bounding box center [770, 197] width 463 height 24
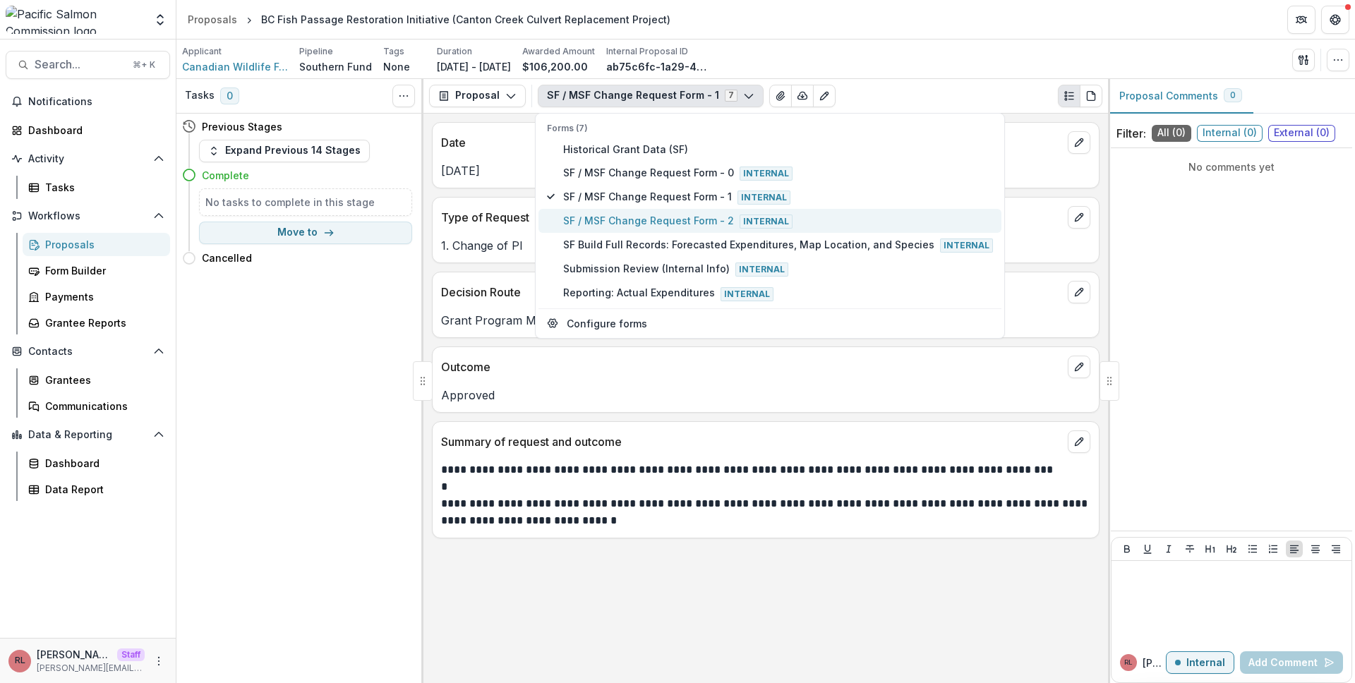
click at [693, 225] on span "SF / MSF Change Request Form - 2 Internal" at bounding box center [778, 221] width 430 height 16
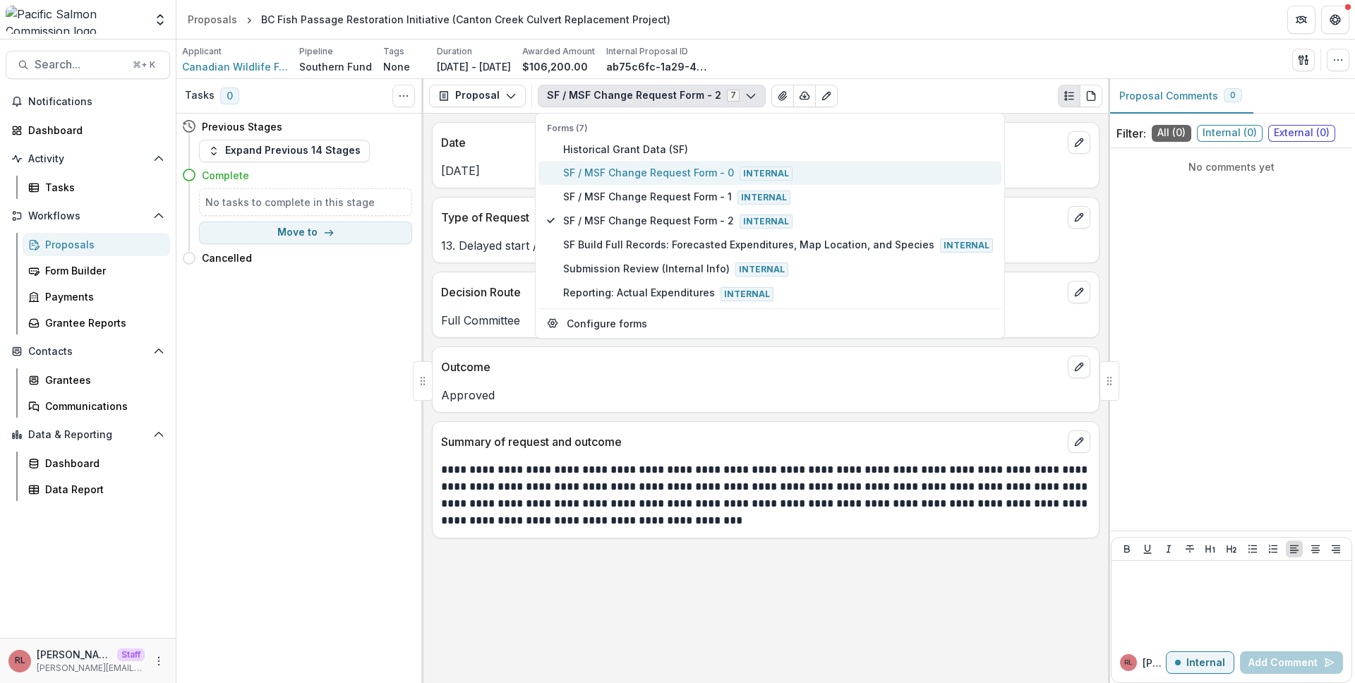
click at [661, 177] on span "SF / MSF Change Request Form - 0 Internal" at bounding box center [778, 173] width 430 height 16
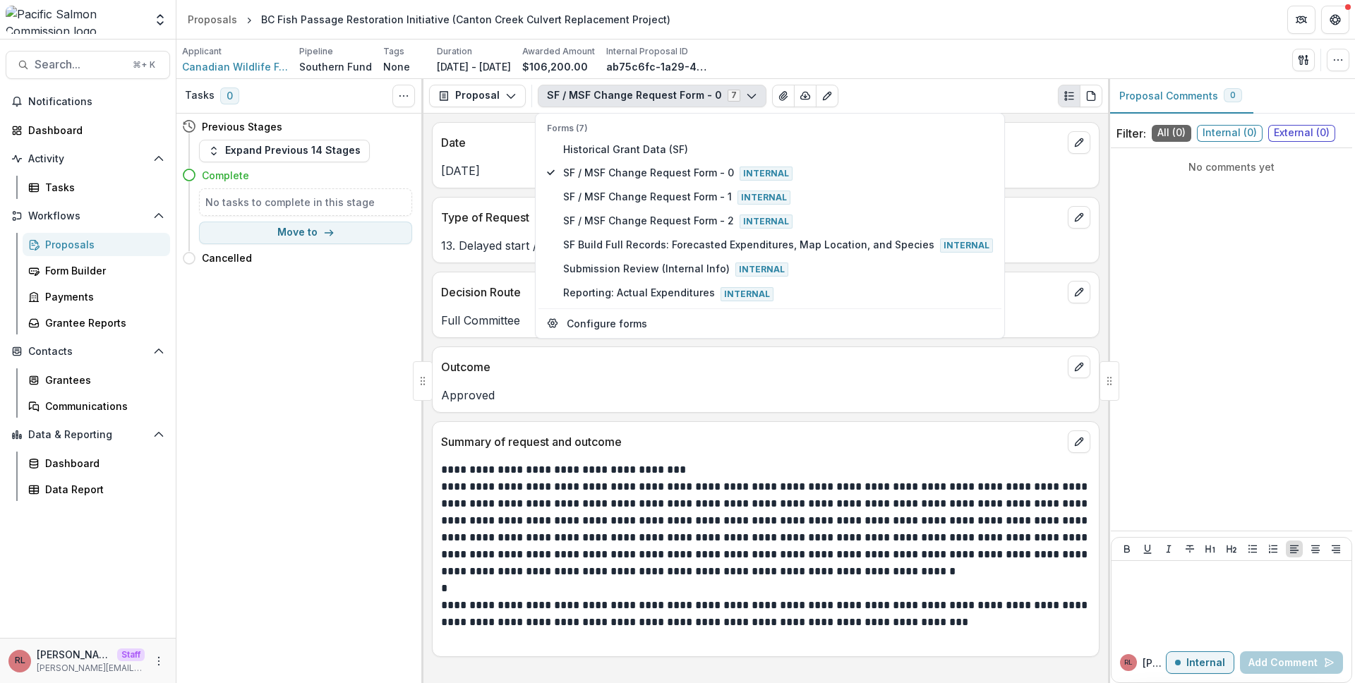
click at [805, 10] on header "Proposals BC Fish Passage Restoration Initiative (Canton Creek Culvert Replacem…" at bounding box center [765, 19] width 1179 height 39
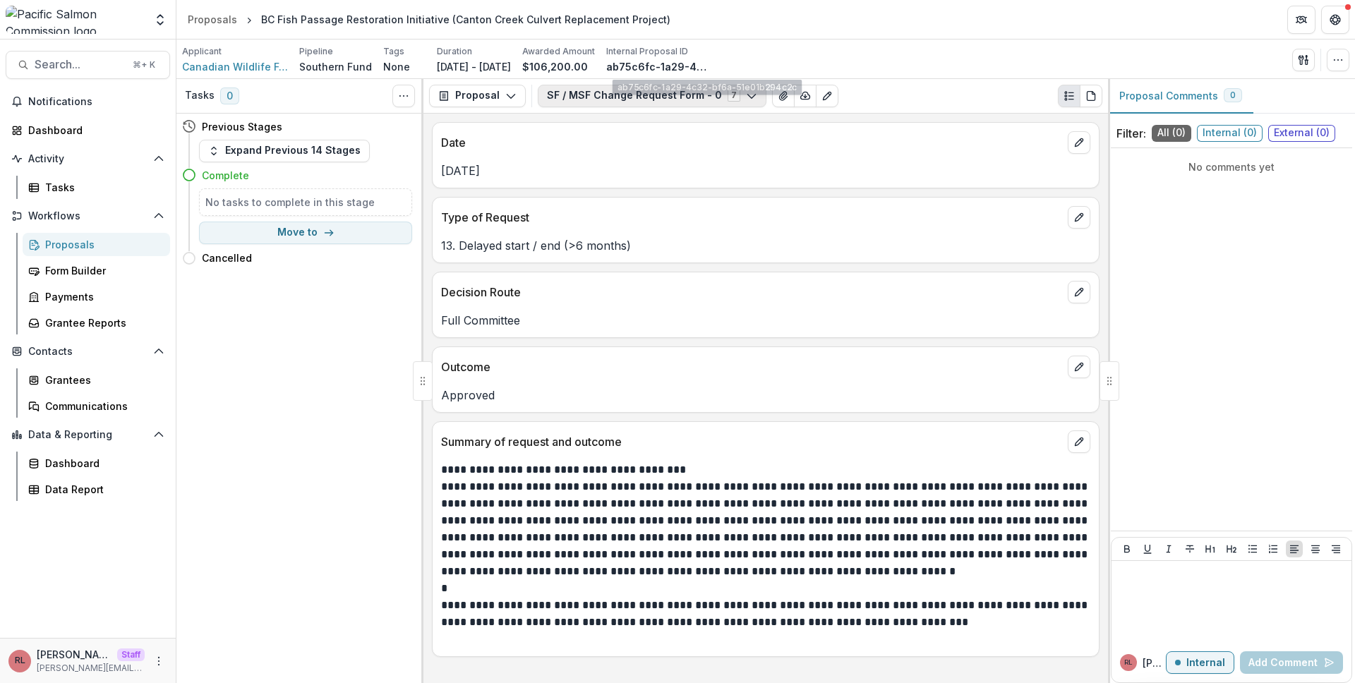
click at [653, 100] on button "SF / MSF Change Request Form - 0 7" at bounding box center [652, 96] width 229 height 23
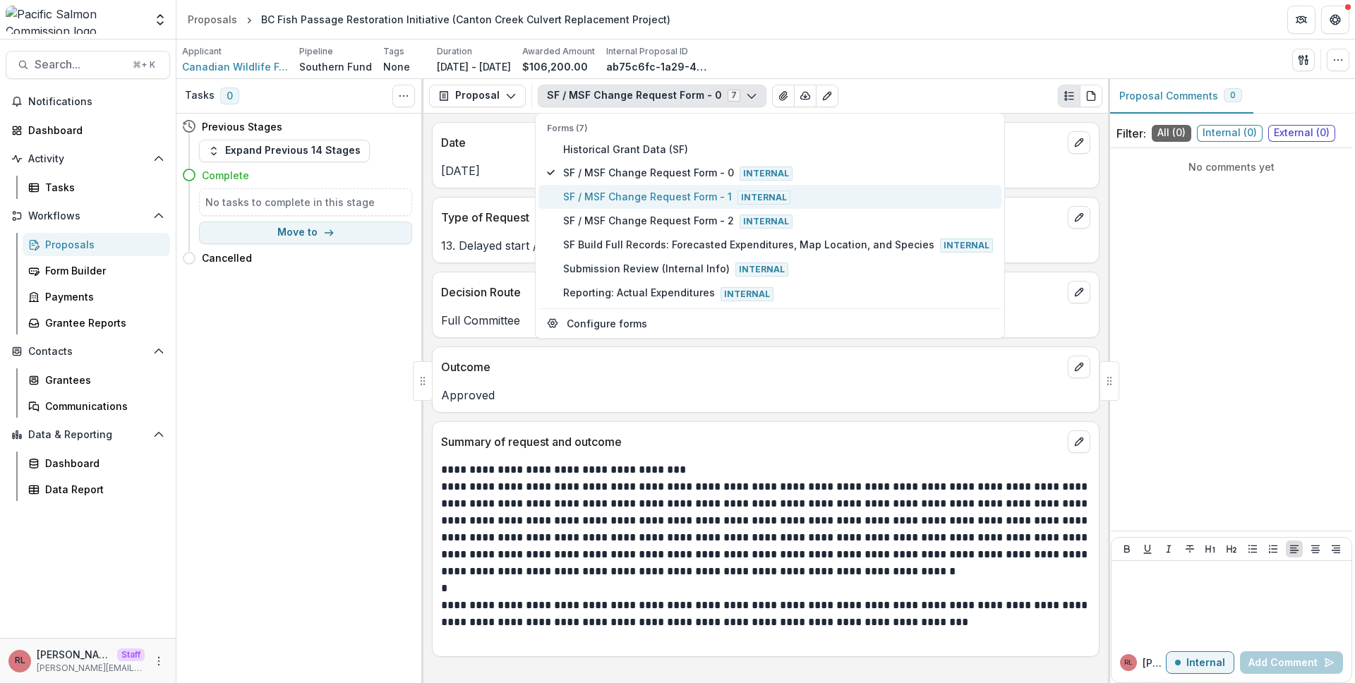
click at [697, 197] on span "SF / MSF Change Request Form - 1 Internal" at bounding box center [778, 197] width 430 height 16
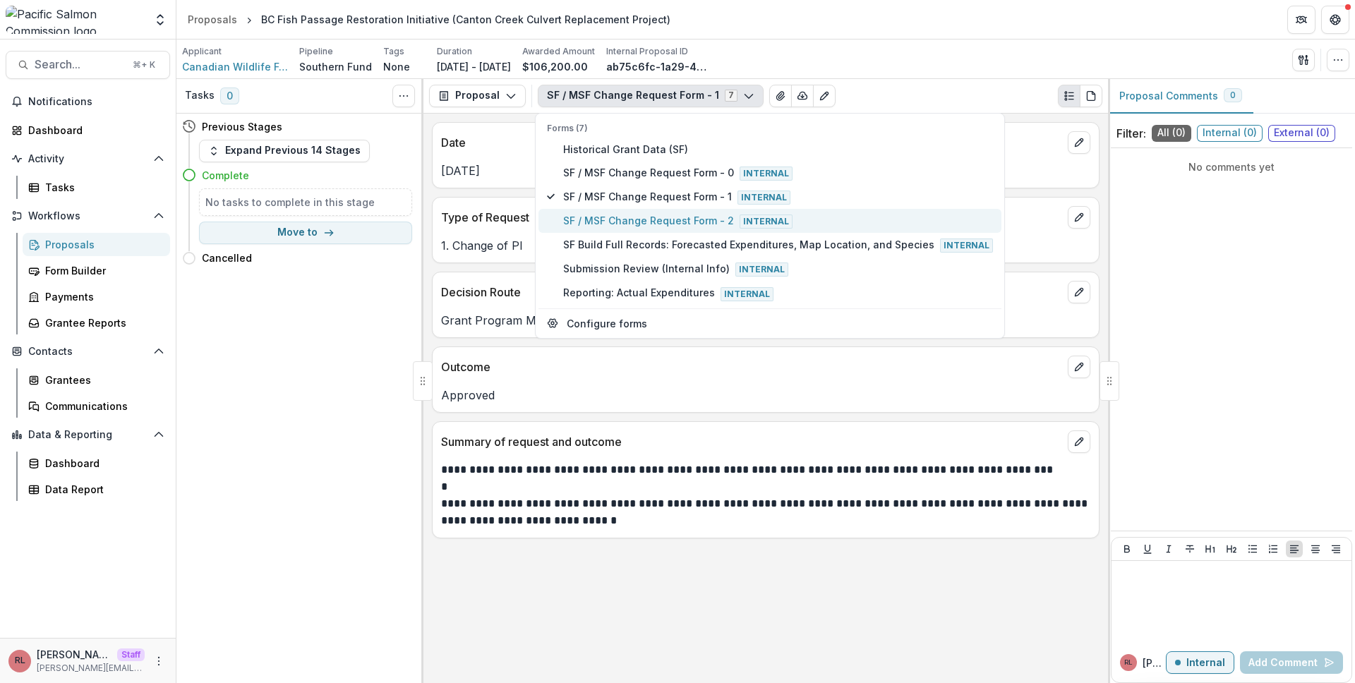
click at [700, 222] on span "SF / MSF Change Request Form - 2 Internal" at bounding box center [778, 221] width 430 height 16
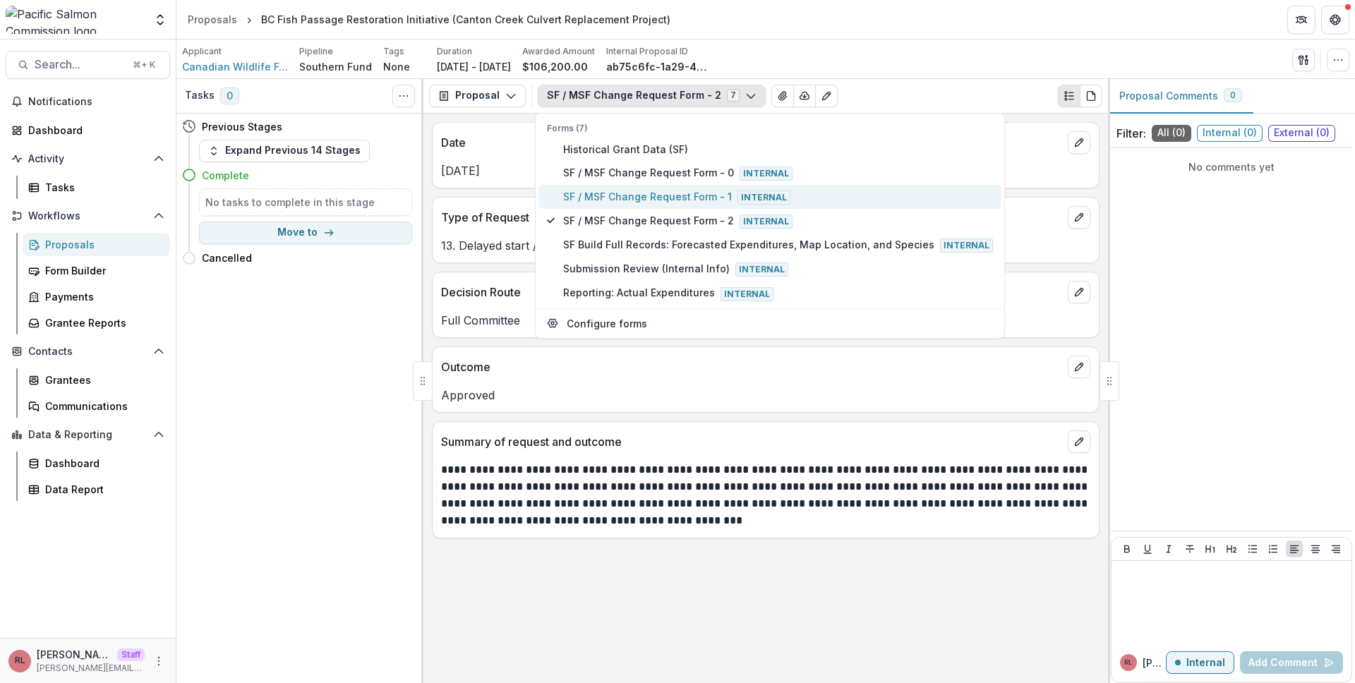
click at [687, 197] on span "SF / MSF Change Request Form - 1 Internal" at bounding box center [778, 197] width 430 height 16
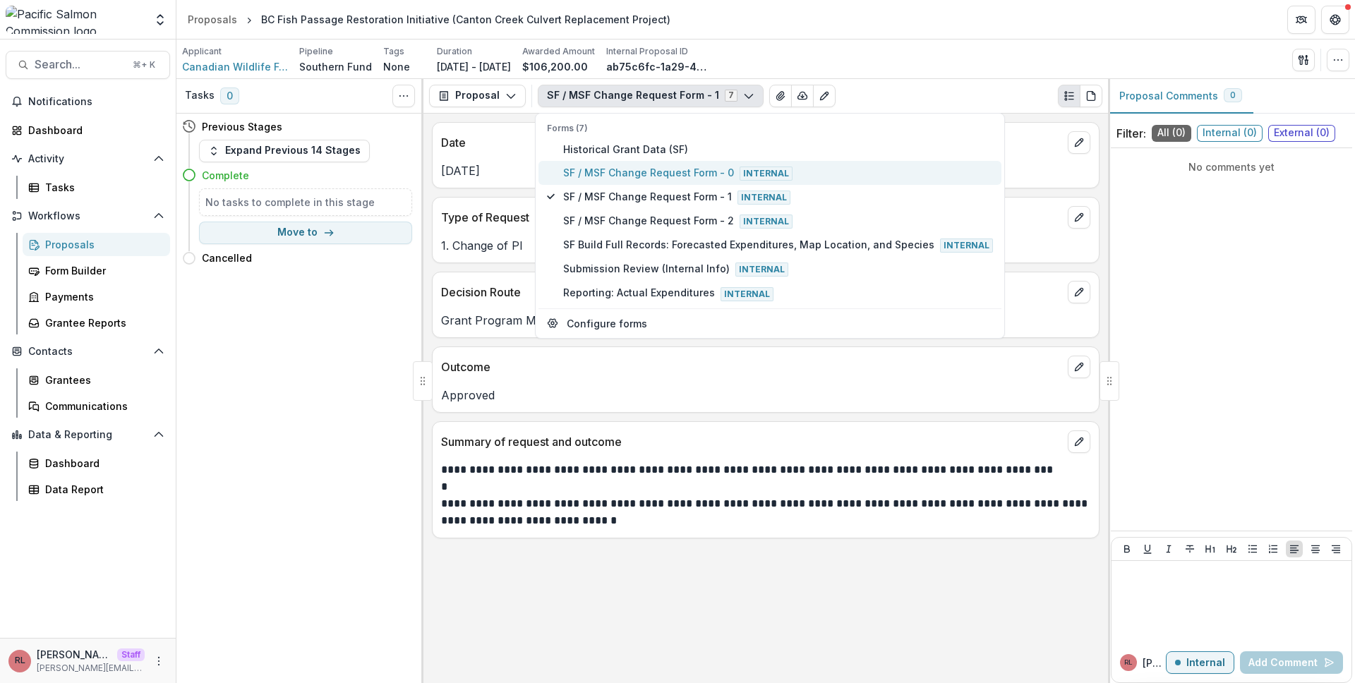
click at [679, 177] on span "SF / MSF Change Request Form - 0 Internal" at bounding box center [778, 173] width 430 height 16
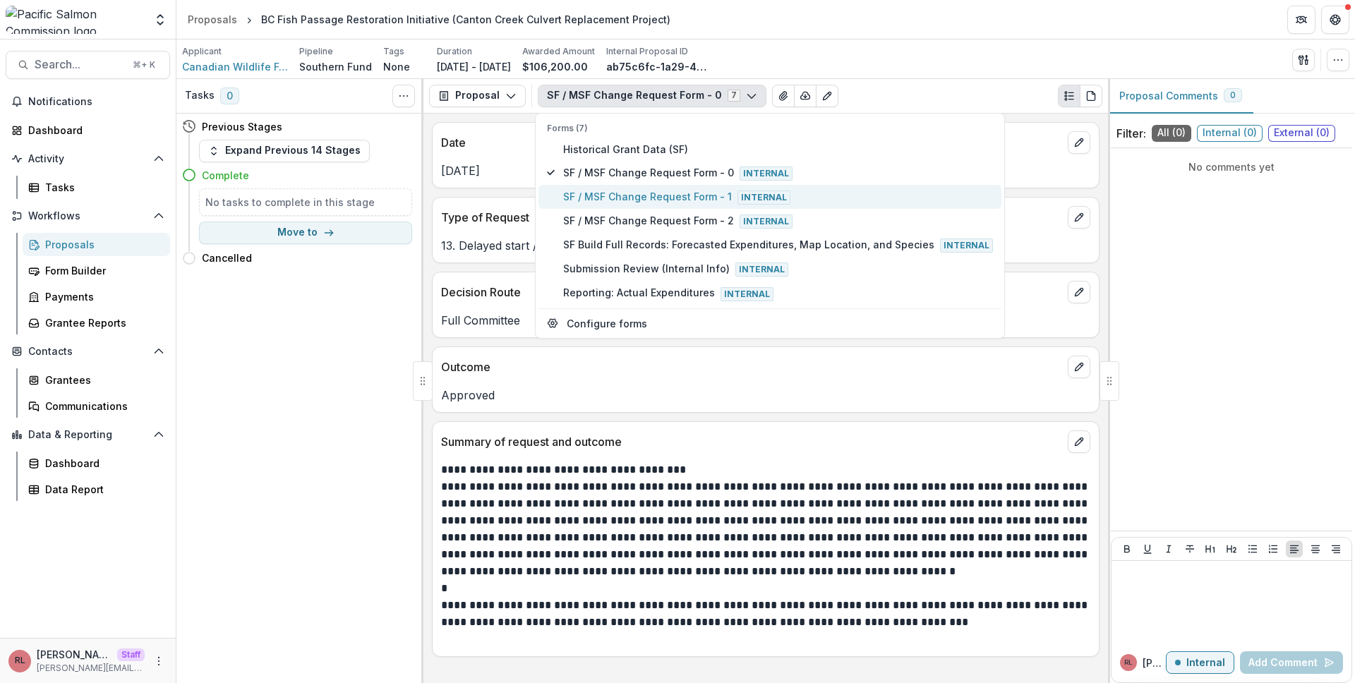
click at [675, 196] on span "SF / MSF Change Request Form - 1 Internal" at bounding box center [778, 197] width 430 height 16
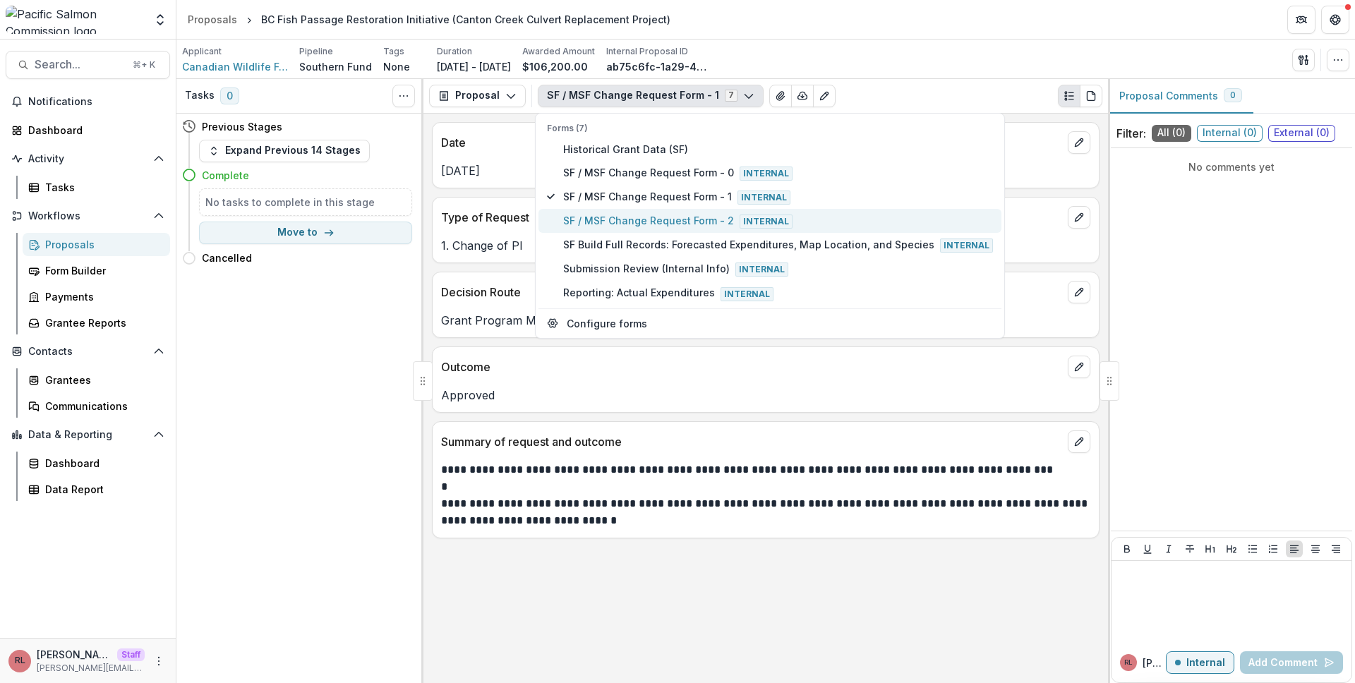
click at [675, 215] on span "SF / MSF Change Request Form - 2 Internal" at bounding box center [778, 221] width 430 height 16
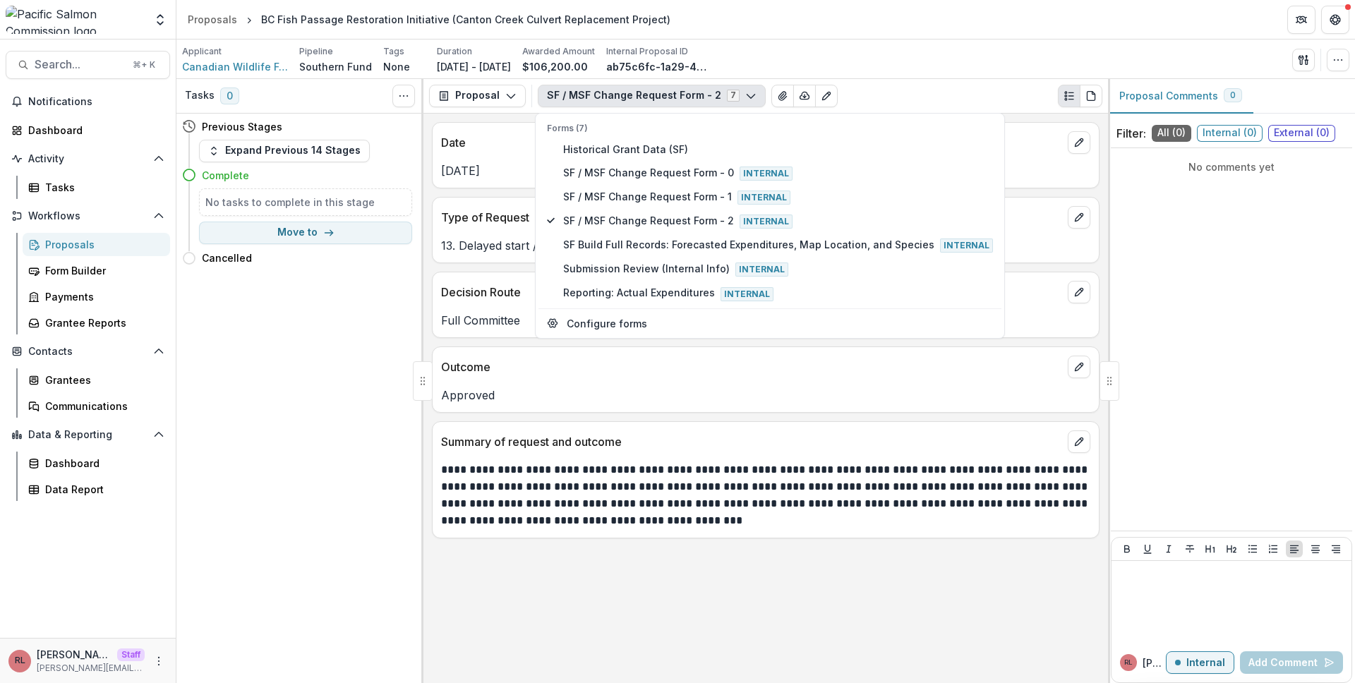
click at [685, 420] on div "**********" at bounding box center [766, 399] width 685 height 570
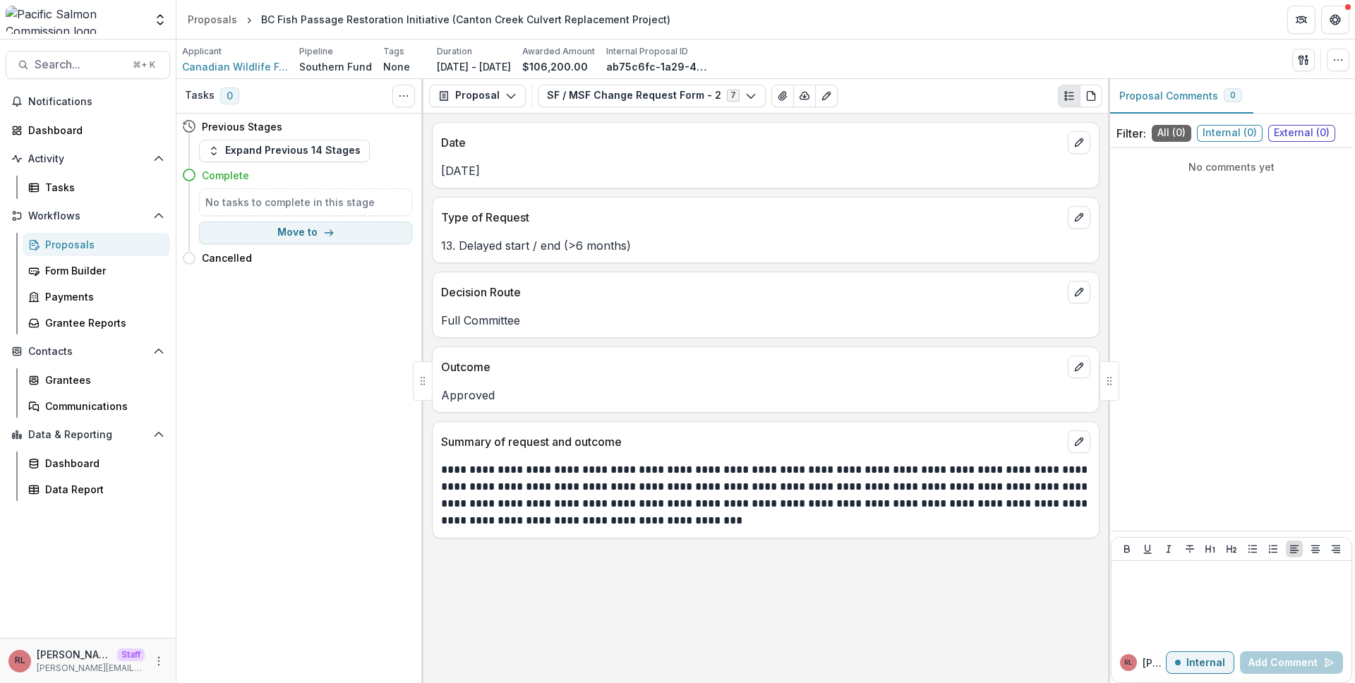
click at [810, 202] on div "Type of Request" at bounding box center [766, 213] width 666 height 31
click at [594, 86] on button "SF / MSF Change Request Form - 2 7" at bounding box center [652, 96] width 228 height 23
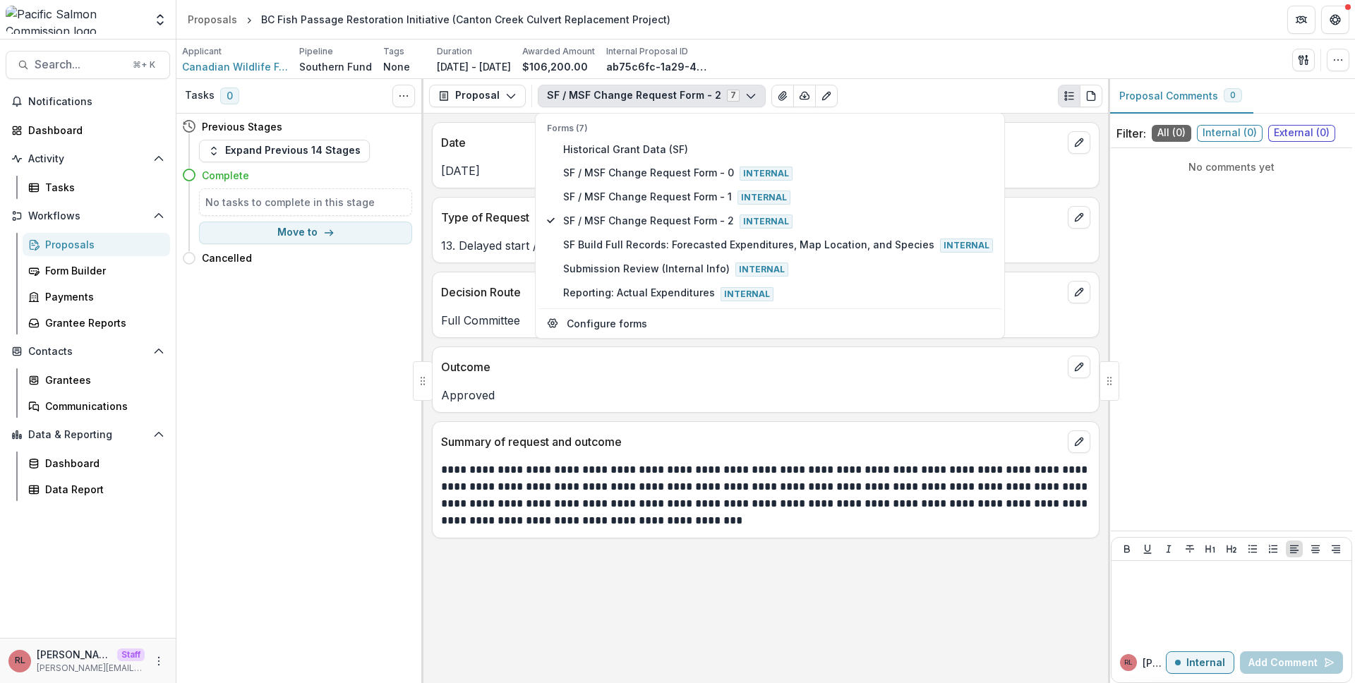
click at [510, 167] on p "May 11, 2021" at bounding box center [765, 170] width 649 height 17
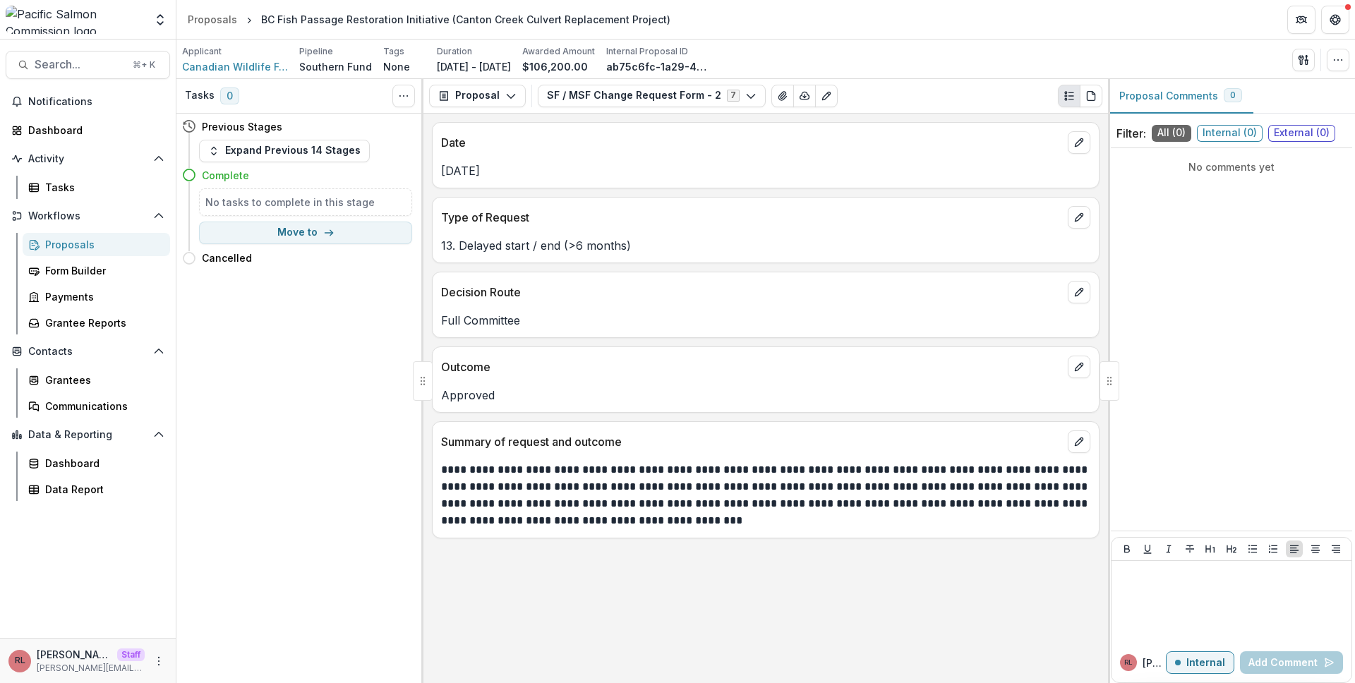
click at [639, 436] on p "Summary of request and outcome" at bounding box center [751, 441] width 621 height 17
click at [520, 131] on div "Date" at bounding box center [766, 138] width 666 height 31
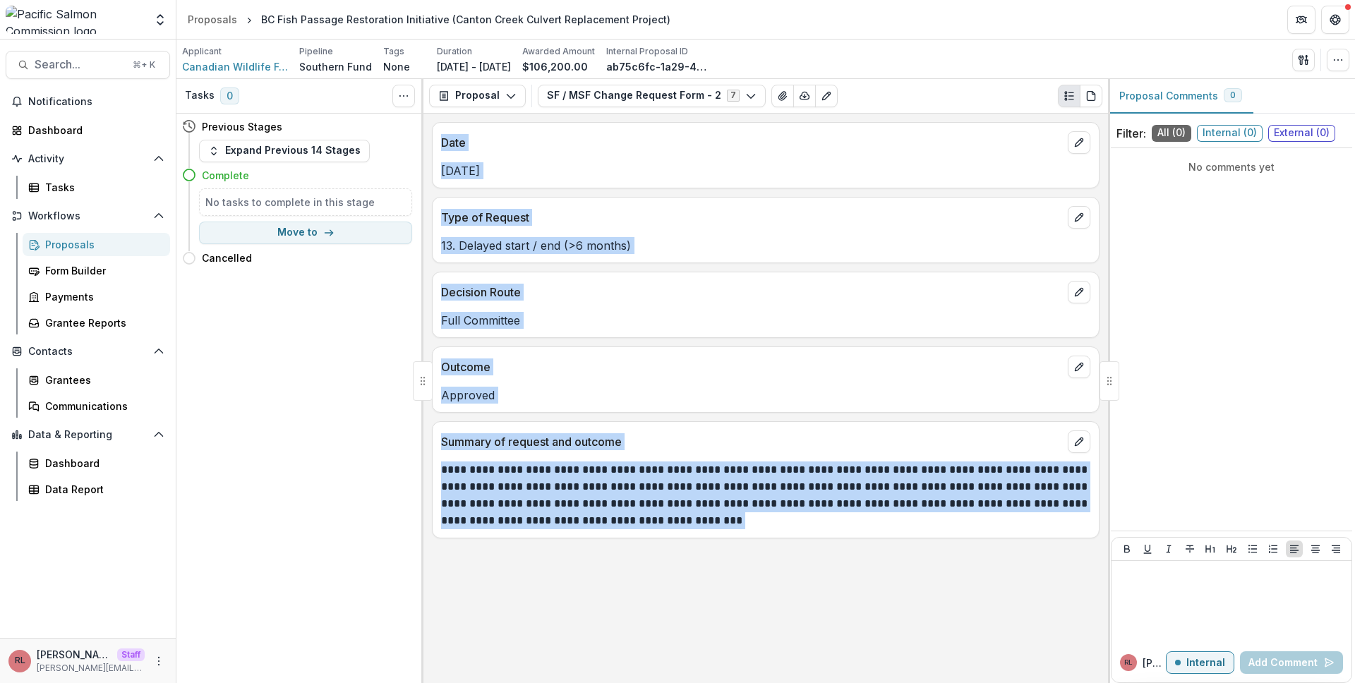
drag, startPoint x: 520, startPoint y: 131, endPoint x: 657, endPoint y: 488, distance: 383.4
click at [657, 488] on div "**********" at bounding box center [766, 399] width 685 height 570
click at [657, 488] on div "**********" at bounding box center [765, 496] width 649 height 68
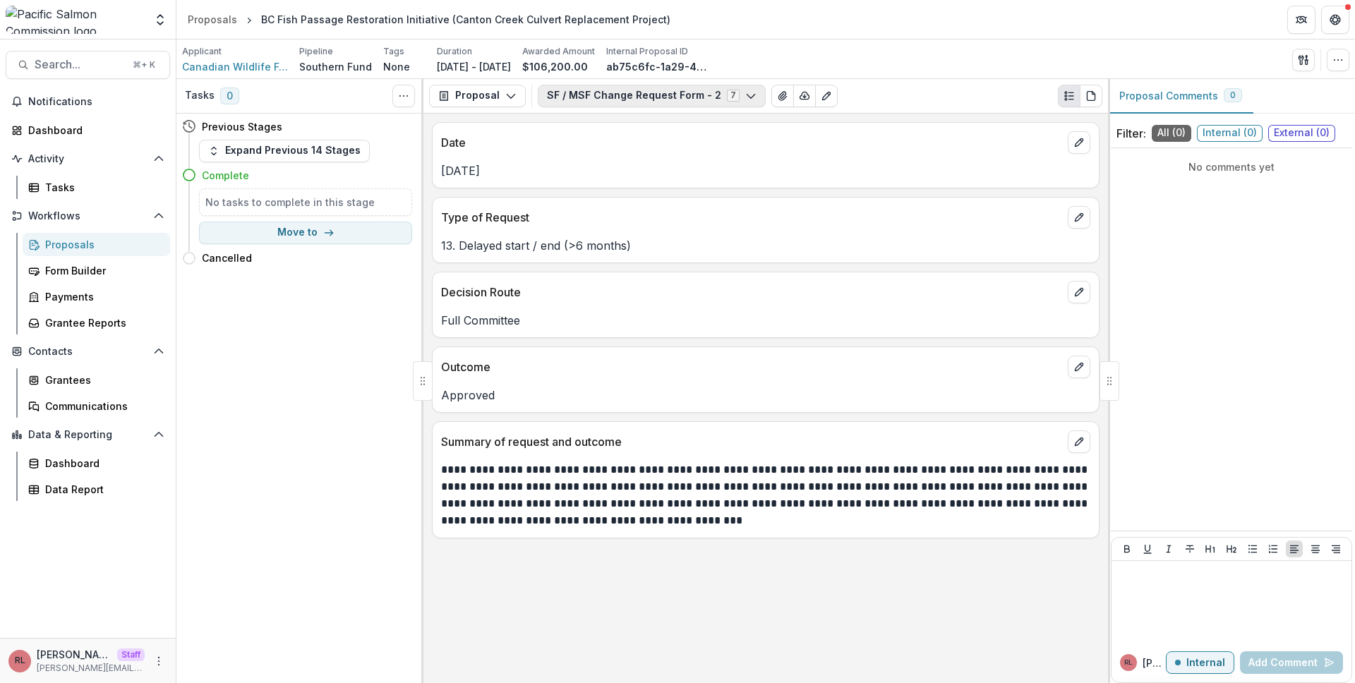
click at [644, 100] on button "SF / MSF Change Request Form - 2 7" at bounding box center [652, 96] width 228 height 23
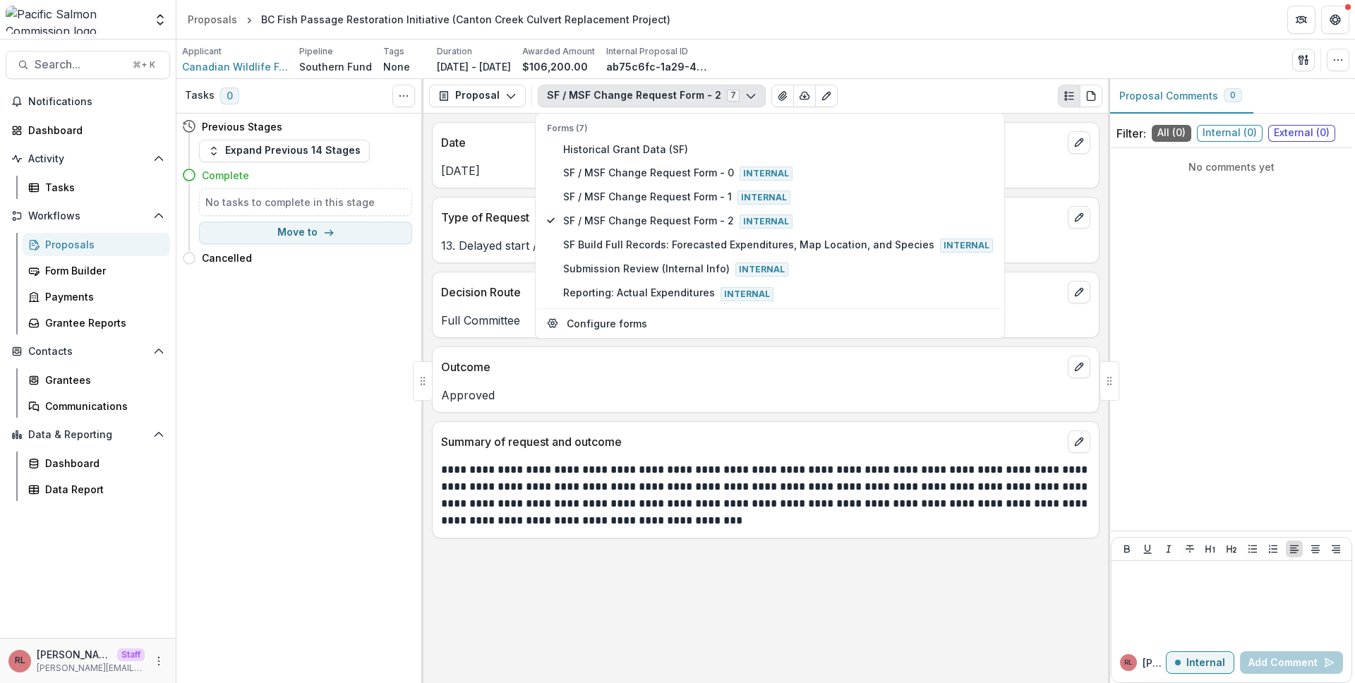
click at [648, 98] on button "SF / MSF Change Request Form - 2 7" at bounding box center [652, 96] width 228 height 23
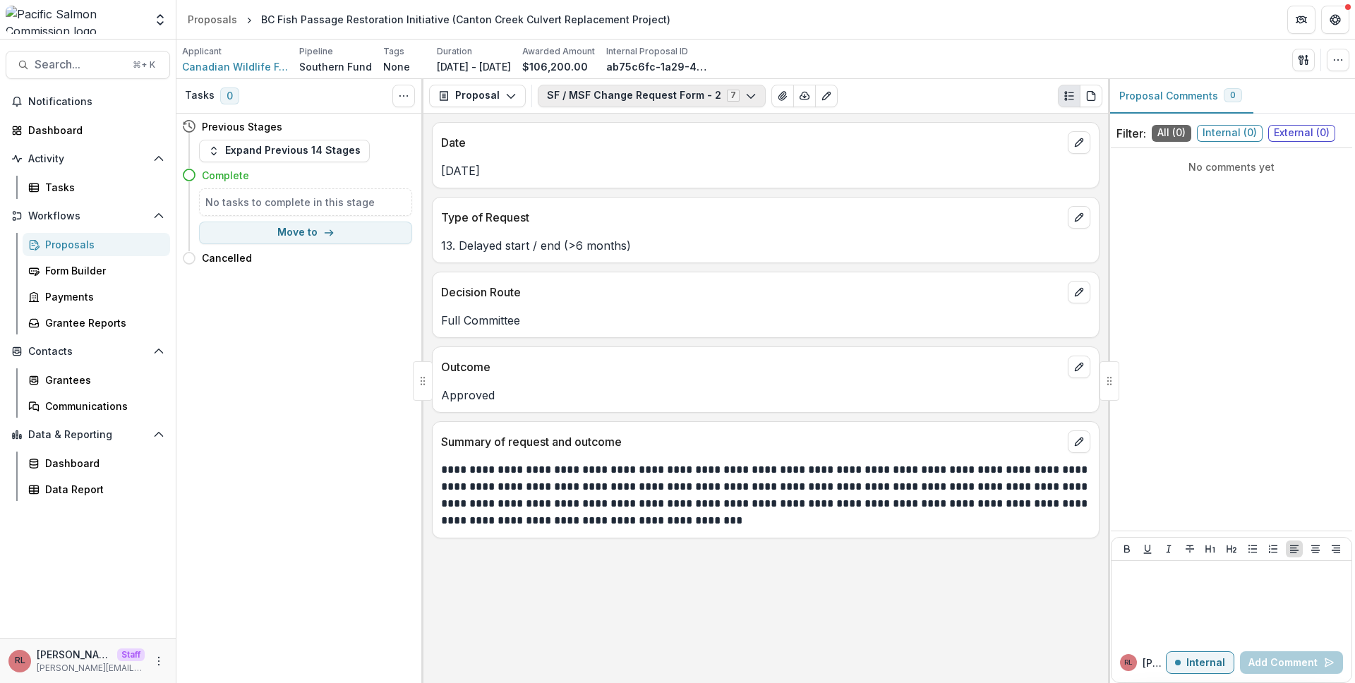
click at [648, 98] on button "SF / MSF Change Request Form - 2 7" at bounding box center [652, 96] width 228 height 23
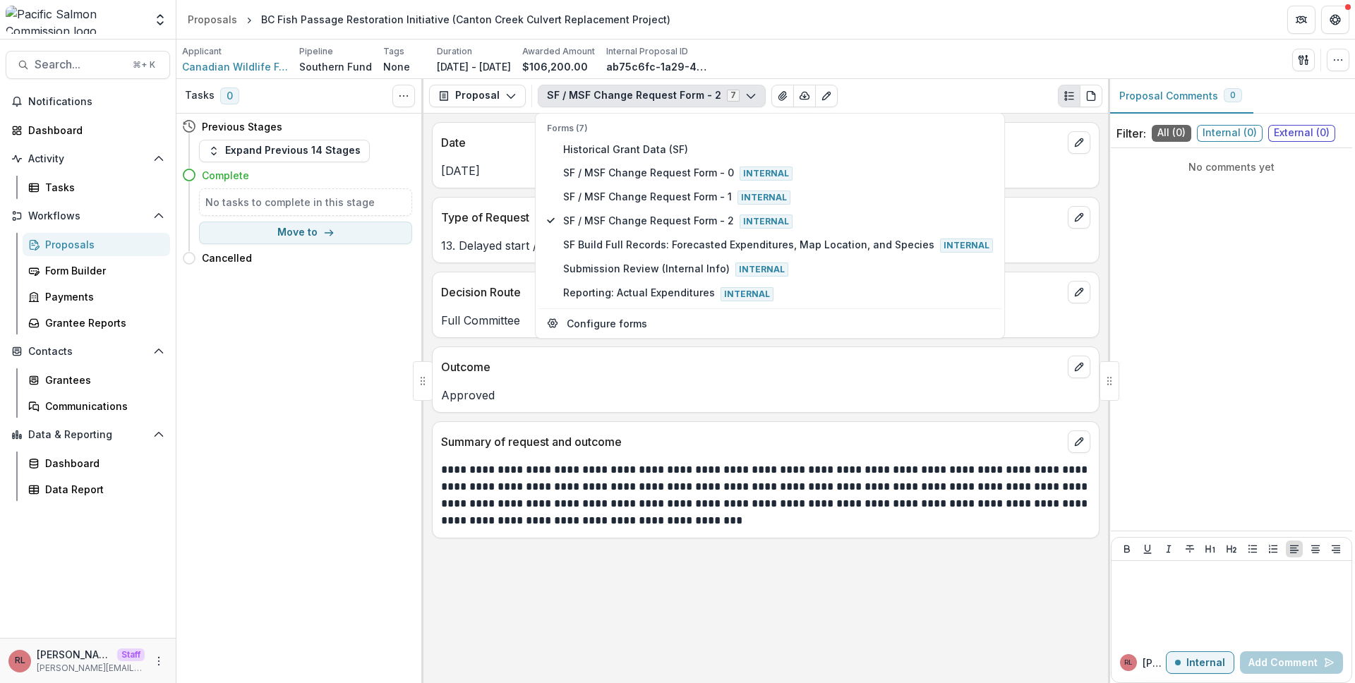
click at [1009, 136] on p "Date" at bounding box center [751, 142] width 621 height 17
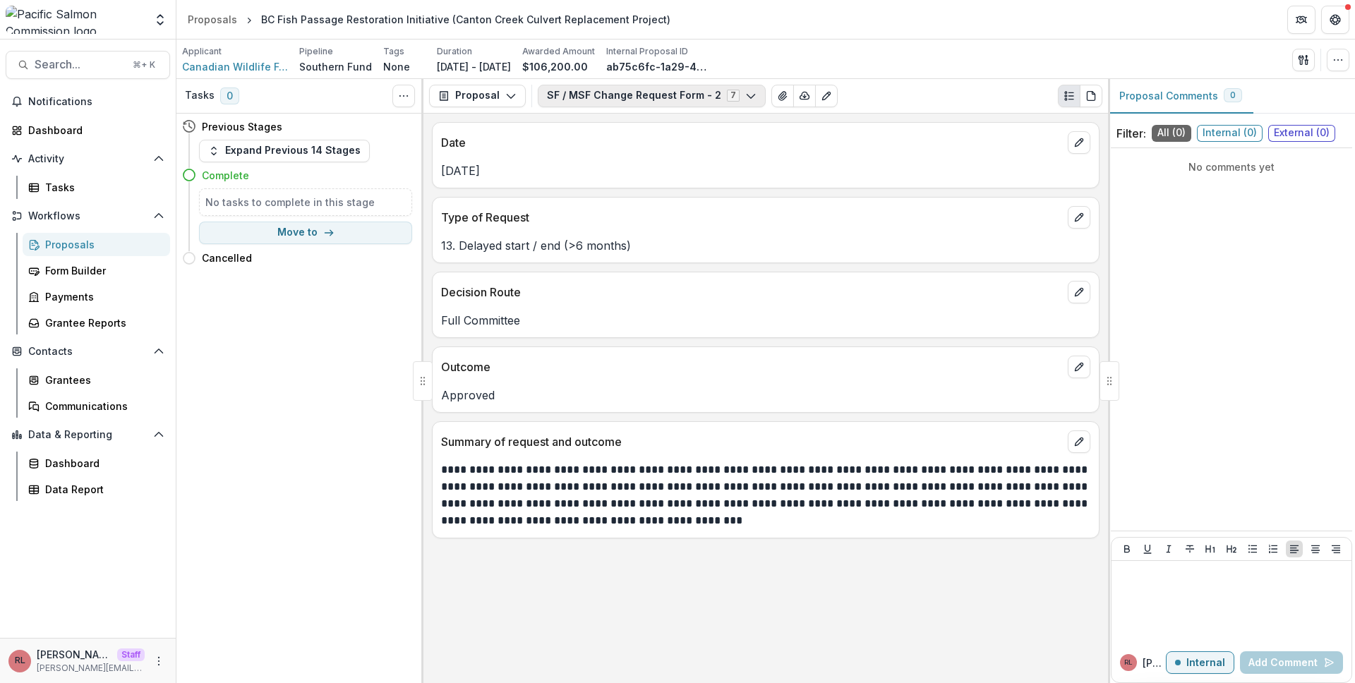
click at [698, 99] on button "SF / MSF Change Request Form - 2 7" at bounding box center [652, 96] width 228 height 23
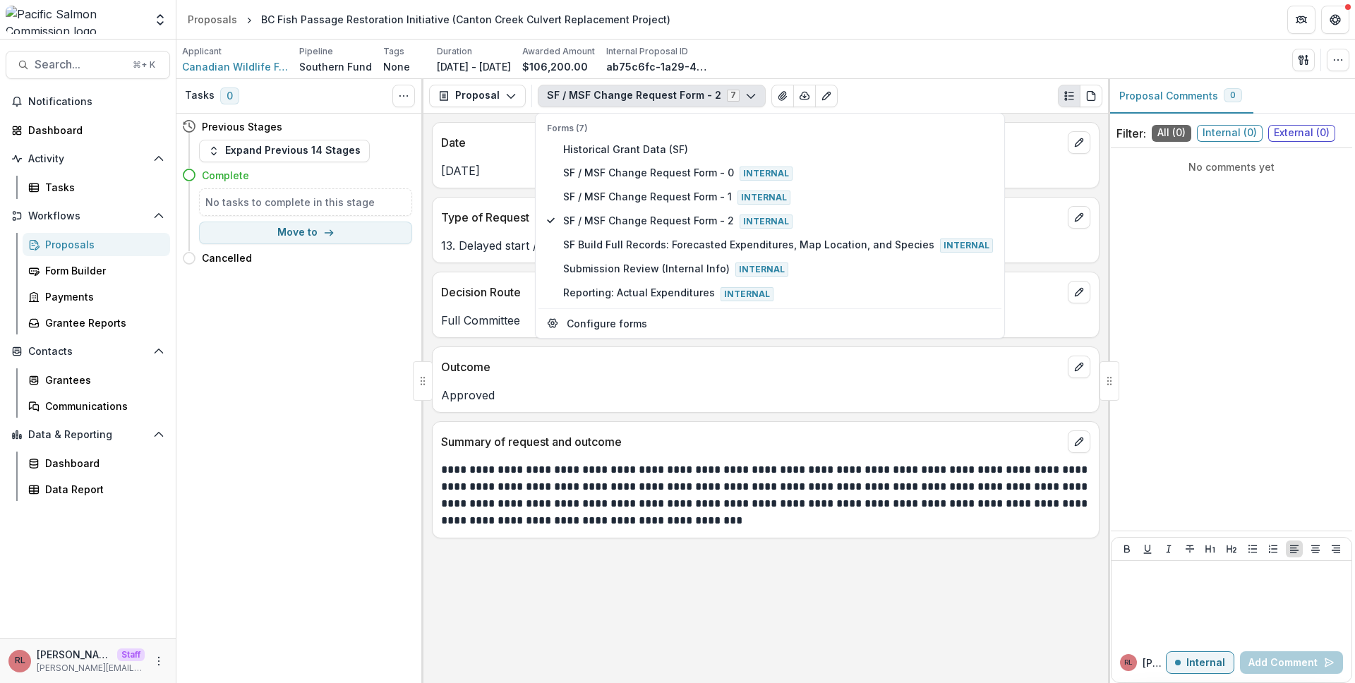
click at [1048, 241] on p "13. Delayed start / end (>6 months)" at bounding box center [765, 245] width 649 height 17
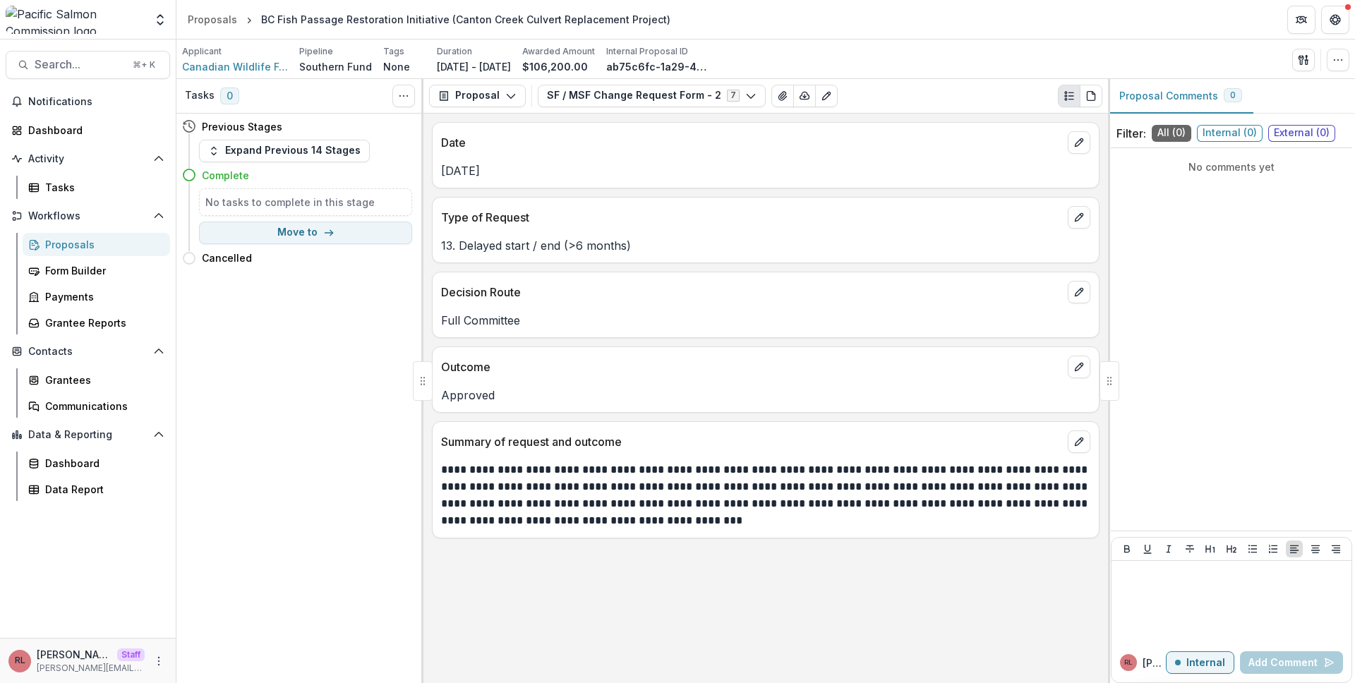
click at [675, 114] on div "**********" at bounding box center [766, 399] width 685 height 570
click at [656, 92] on button "SF / MSF Change Request Form - 2 7" at bounding box center [652, 96] width 228 height 23
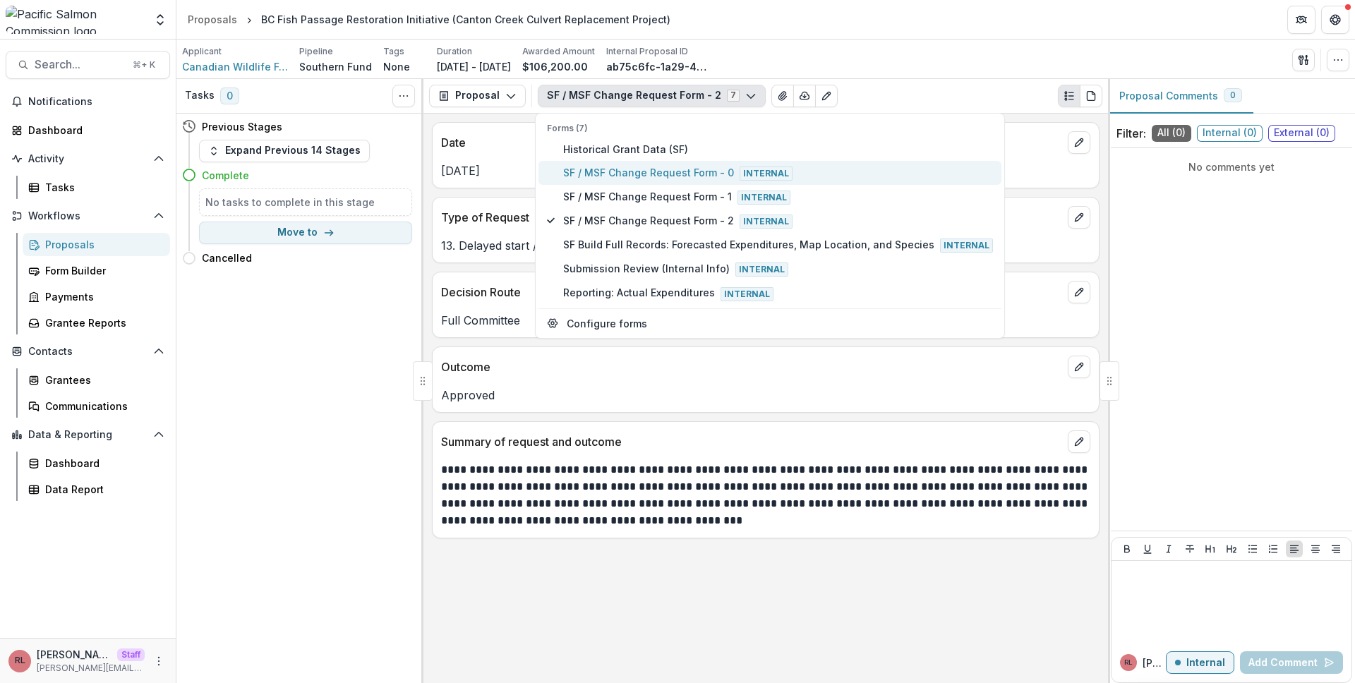
click at [755, 179] on span "Internal" at bounding box center [766, 174] width 53 height 14
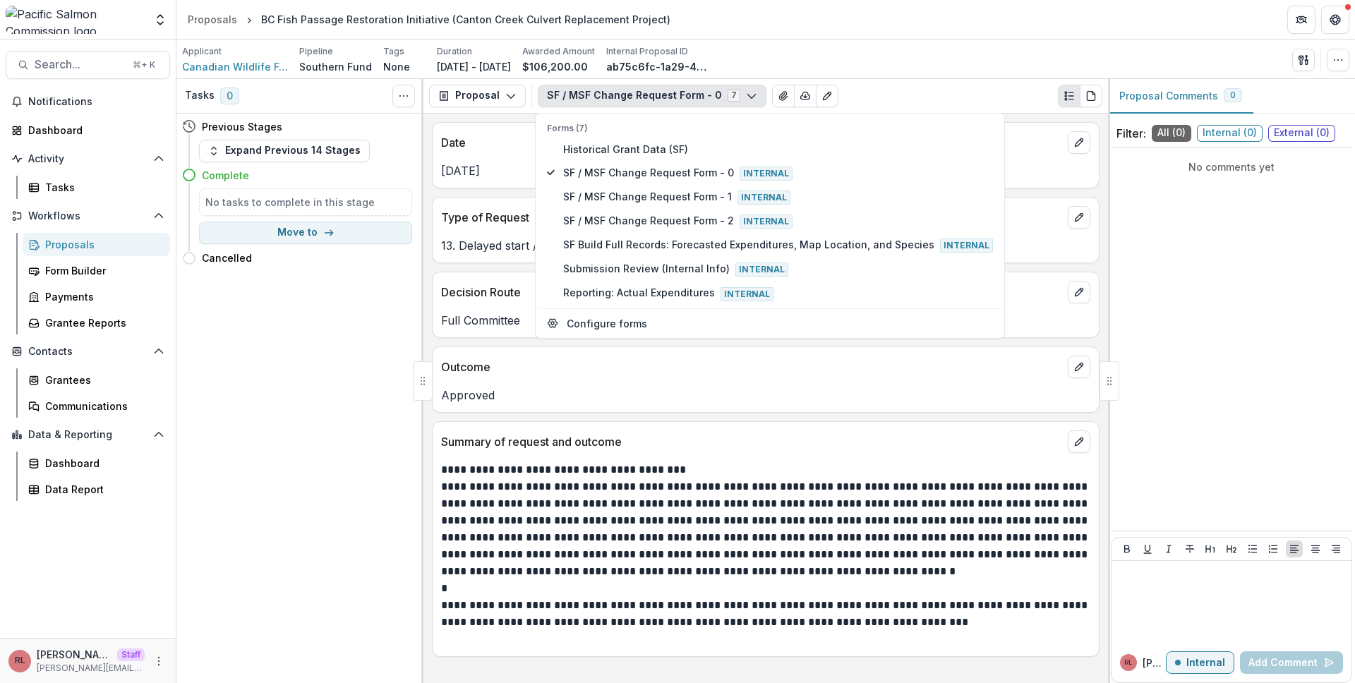
click at [491, 188] on div "Date Sep 28, 2022" at bounding box center [766, 155] width 668 height 66
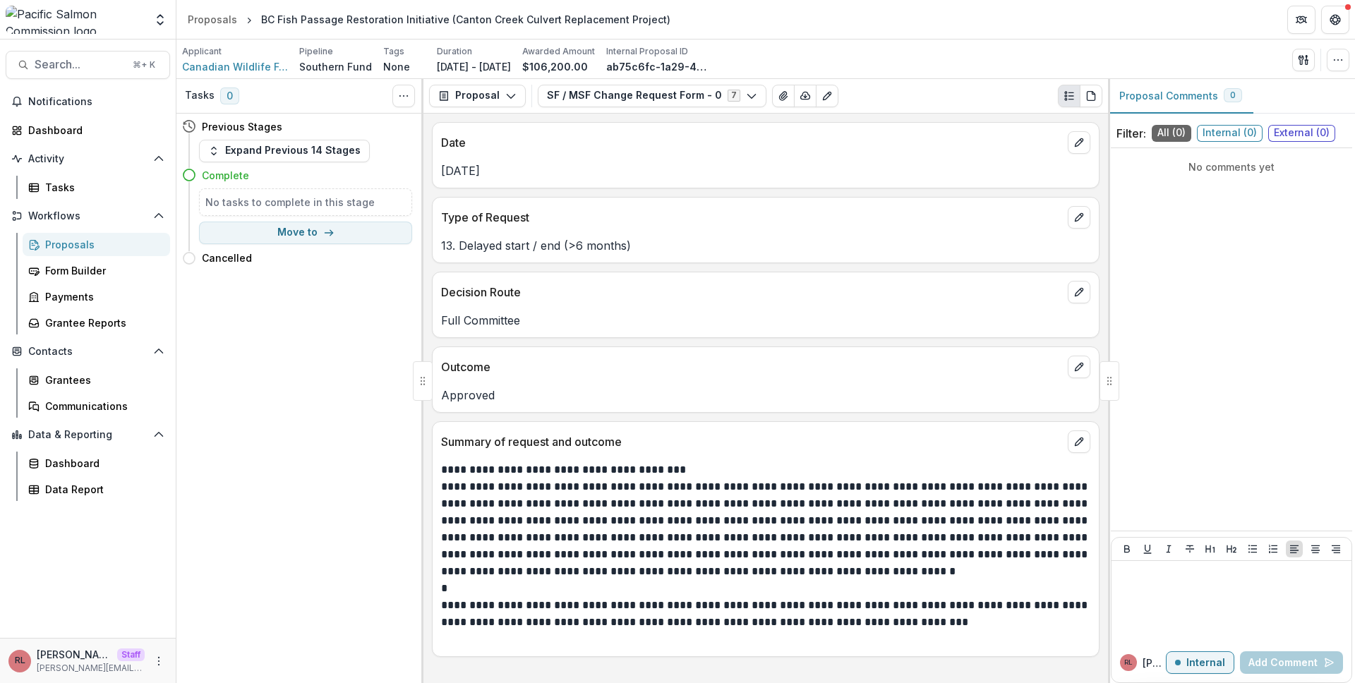
click at [491, 220] on p "Type of Request" at bounding box center [751, 217] width 621 height 17
copy div "Type of Request"
click at [622, 283] on div "Decision Route" at bounding box center [766, 287] width 666 height 31
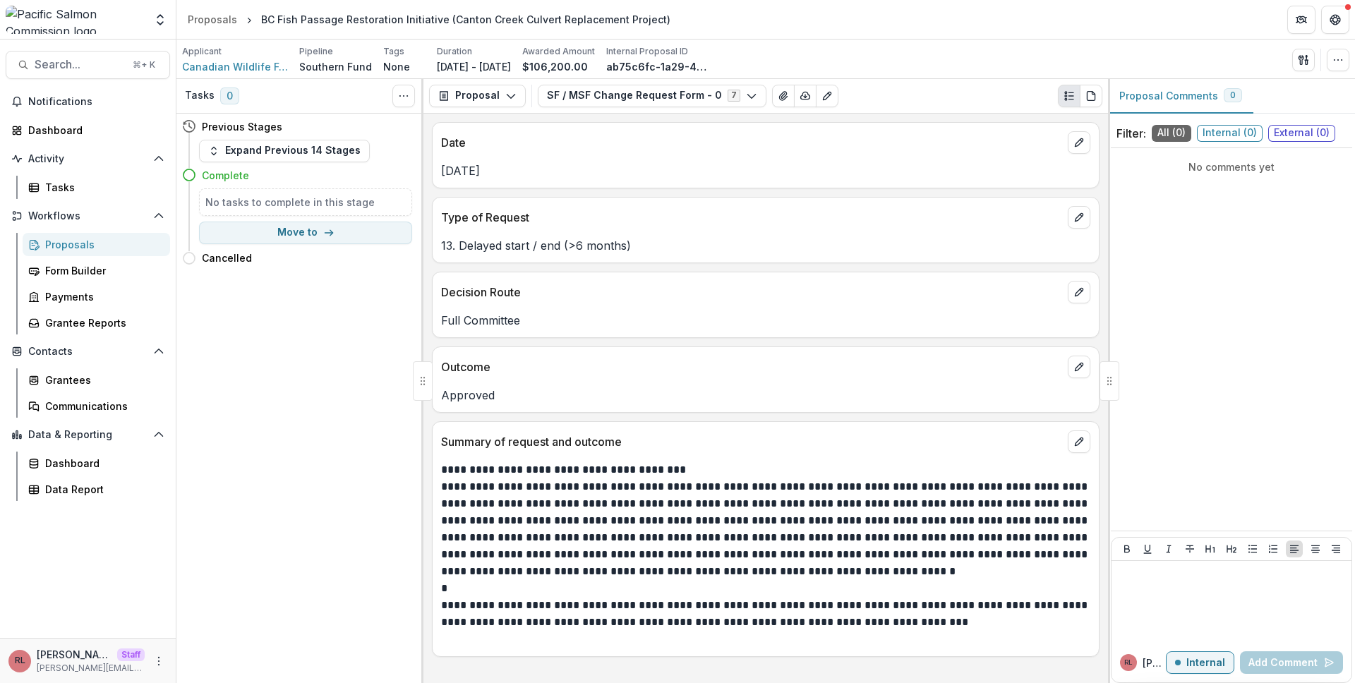
click at [659, 107] on div "Proposal Proposal Payments Reports Grant Agreements Board Summaries Bank Detail…" at bounding box center [766, 96] width 685 height 35
click at [660, 99] on button "SF / MSF Change Request Form - 0 7" at bounding box center [652, 96] width 229 height 23
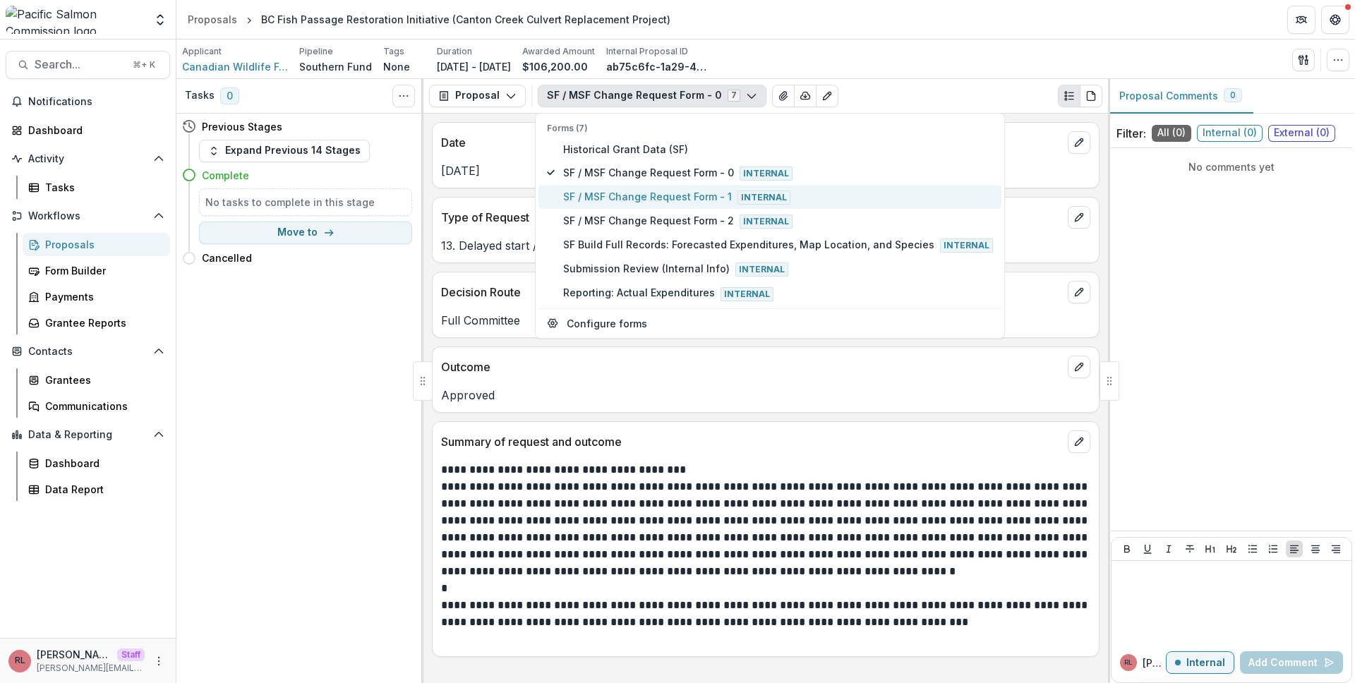
click at [671, 200] on span "SF / MSF Change Request Form - 1 Internal" at bounding box center [778, 197] width 430 height 16
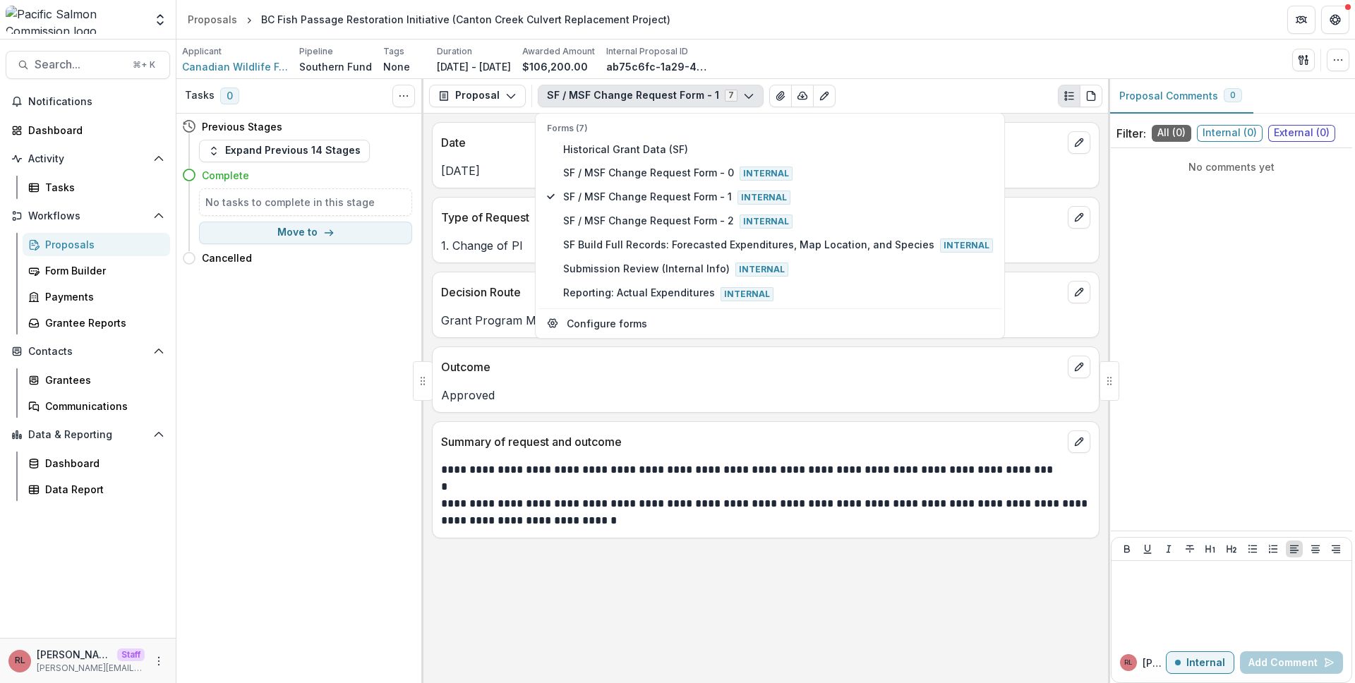
click at [474, 159] on div "Sep 27, 2022" at bounding box center [766, 166] width 666 height 25
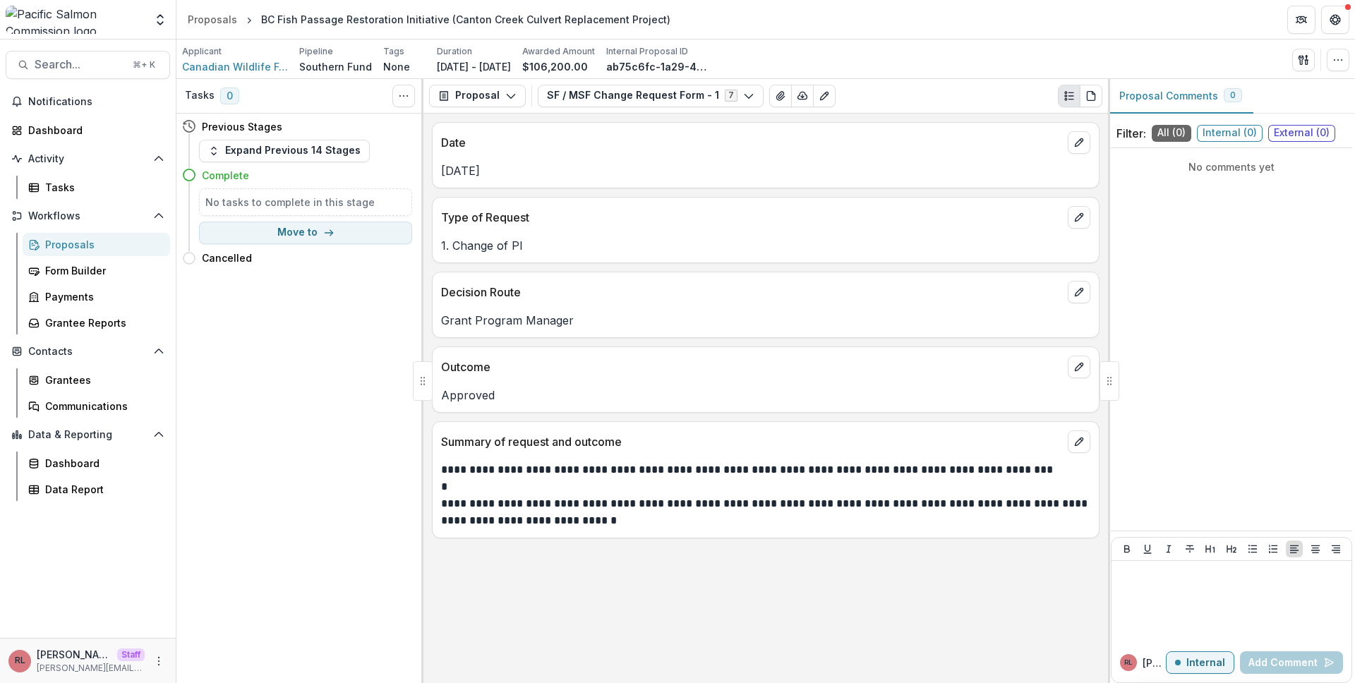
click at [756, 169] on p "Sep 27, 2022" at bounding box center [765, 170] width 649 height 17
click at [657, 100] on button "SF / MSF Change Request Form - 1 7" at bounding box center [651, 96] width 226 height 23
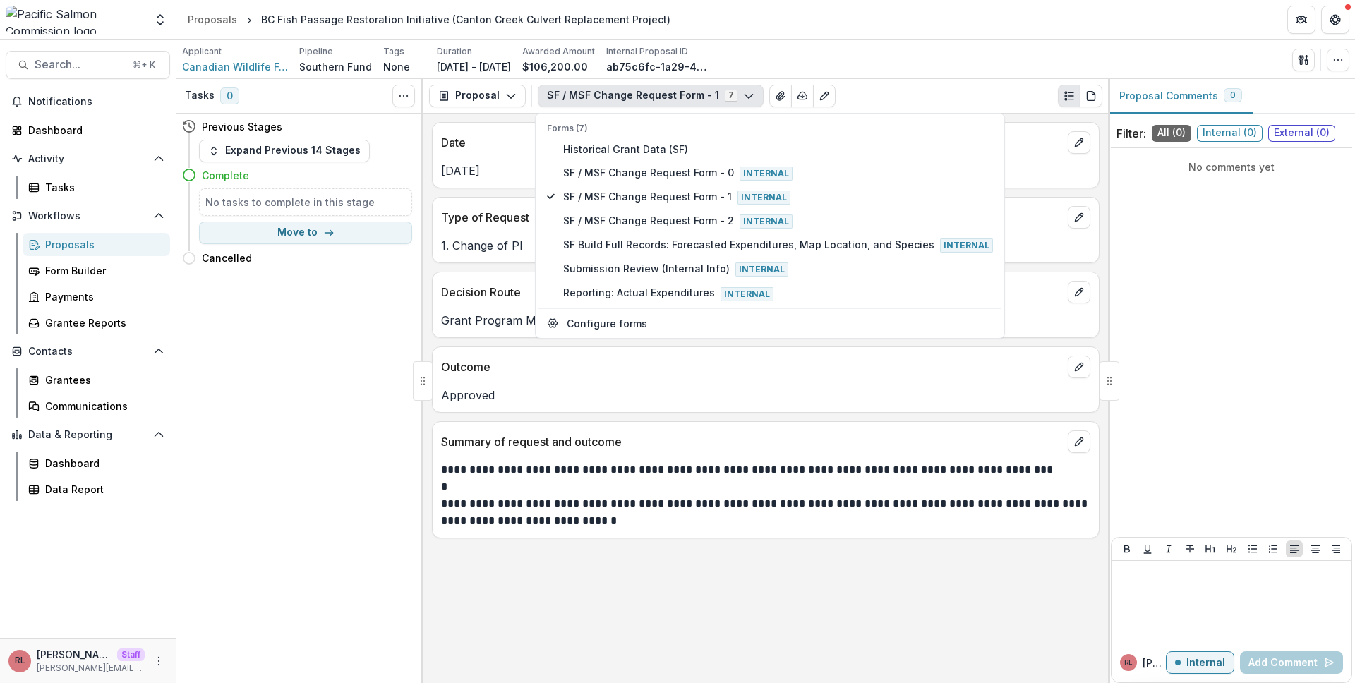
click at [1016, 66] on div "Applicant Canadian Wildlife Federation Pipeline Southern Fund Tags None All tag…" at bounding box center [765, 59] width 1167 height 29
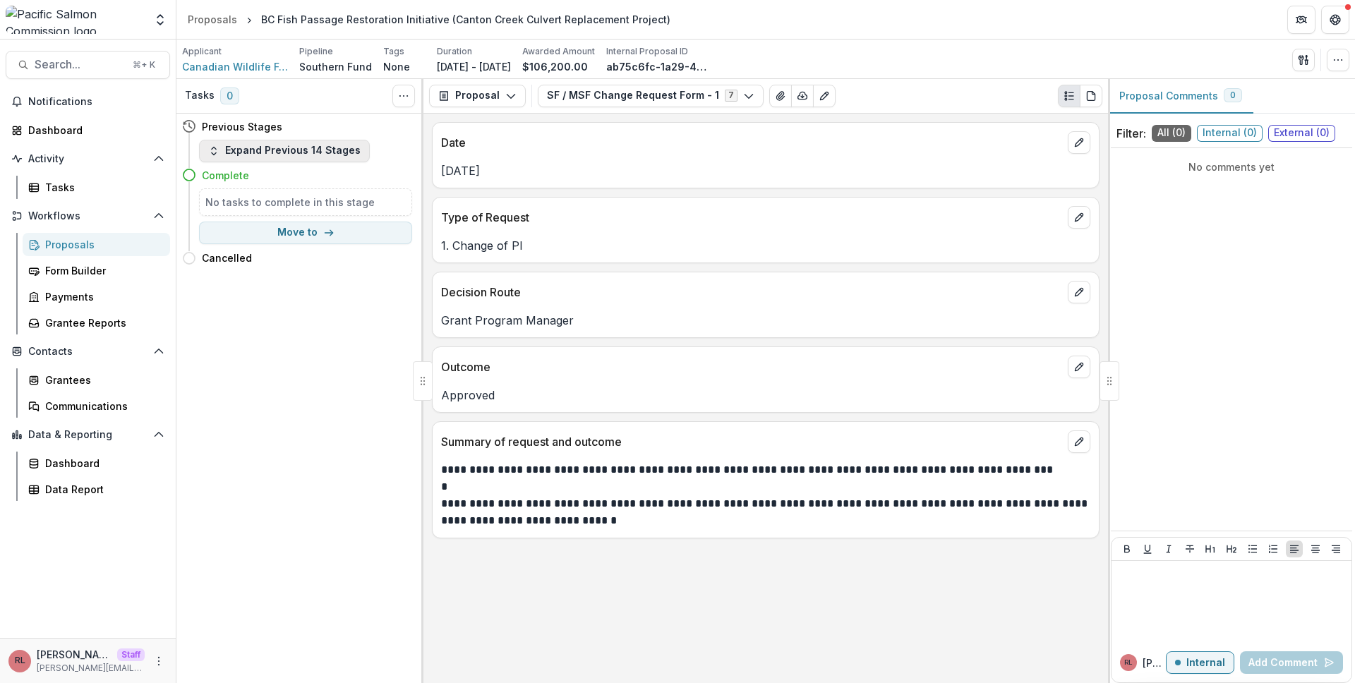
click at [340, 157] on button "Expand Previous 14 Stages" at bounding box center [284, 151] width 171 height 23
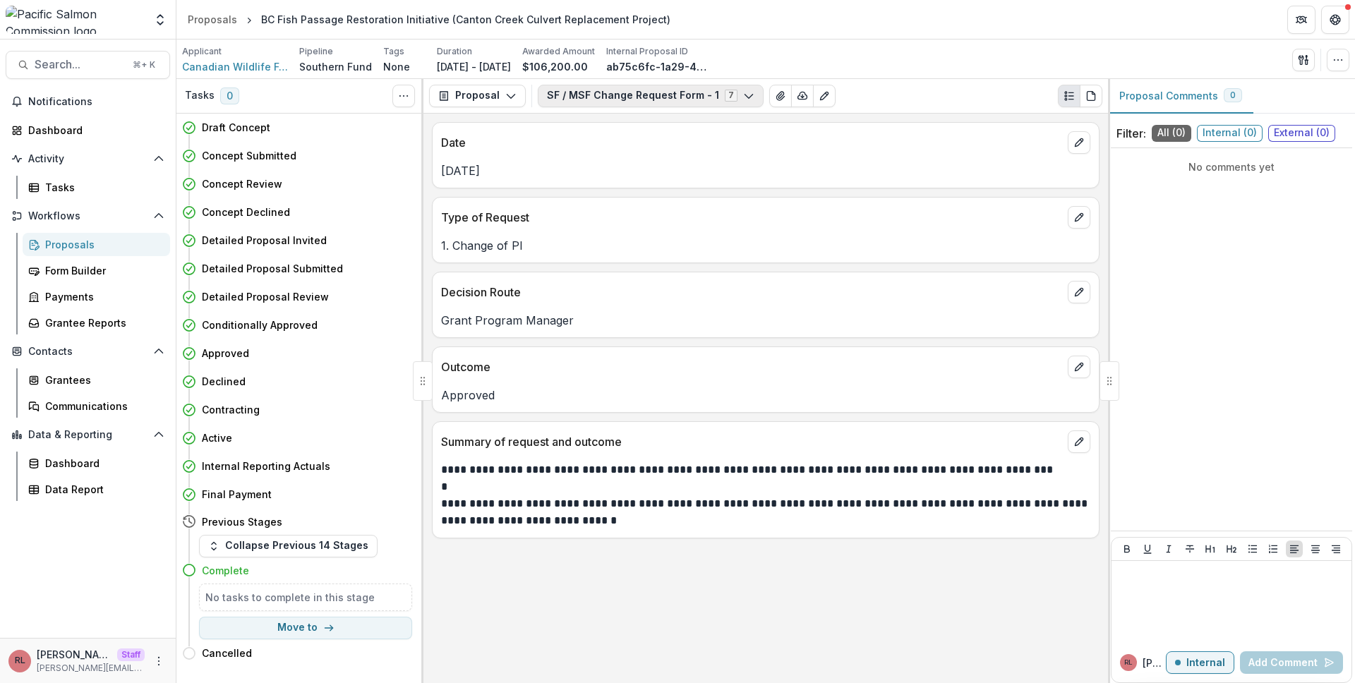
click at [680, 85] on button "SF / MSF Change Request Form - 1 7" at bounding box center [651, 96] width 226 height 23
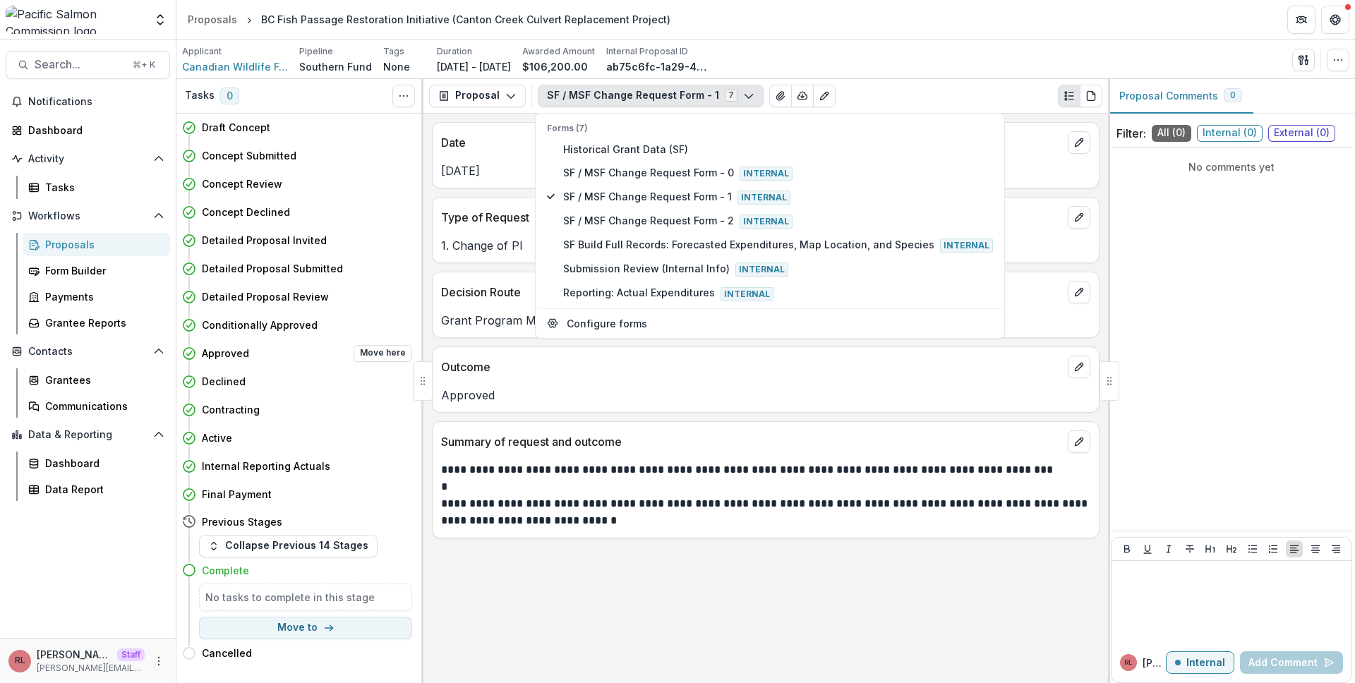
click at [285, 358] on div "Approved Move here" at bounding box center [307, 353] width 210 height 17
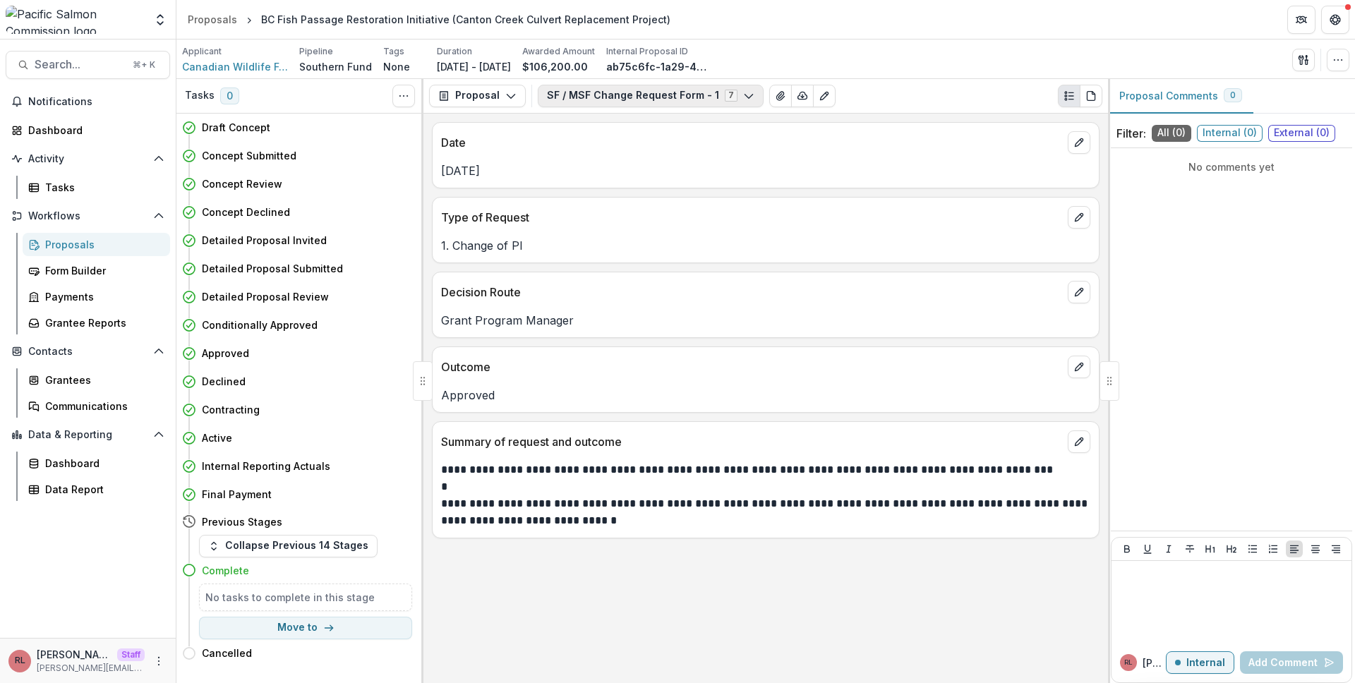
click at [645, 91] on button "SF / MSF Change Request Form - 1 7" at bounding box center [651, 96] width 226 height 23
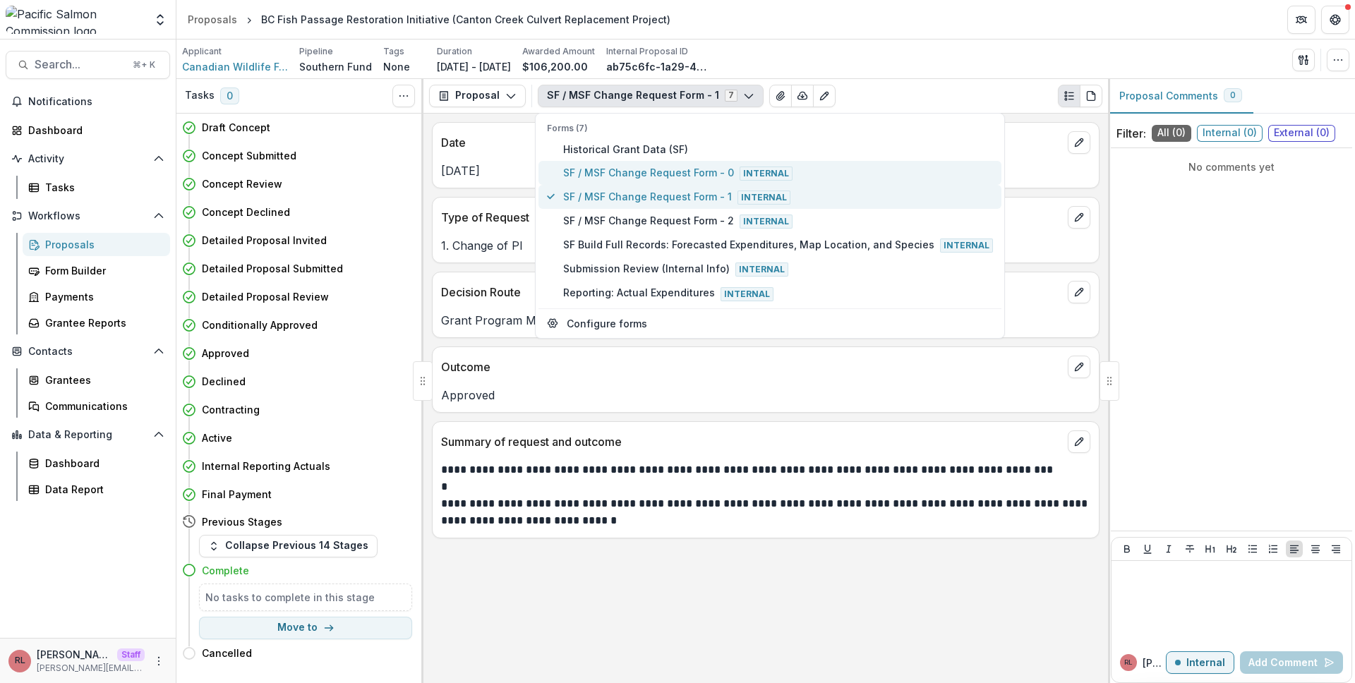
type button "2"
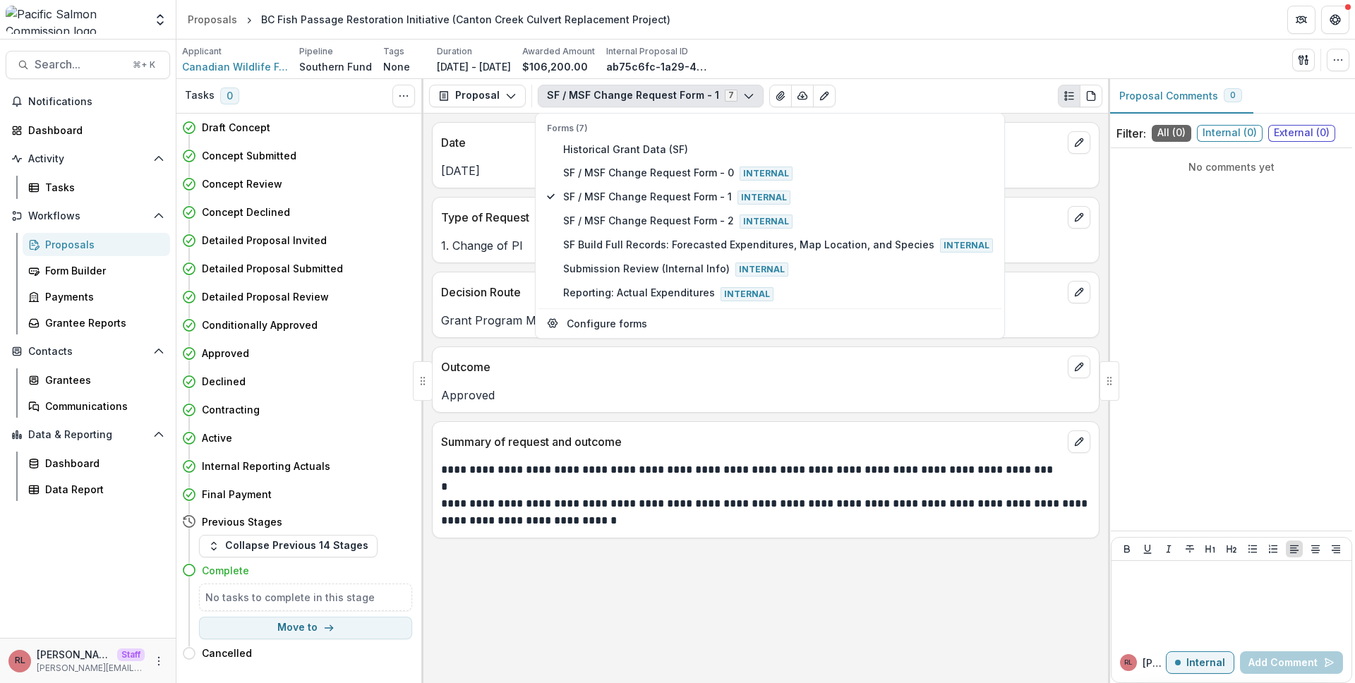
click at [893, 56] on div "Applicant Canadian Wildlife Federation Pipeline Southern Fund Tags None All tag…" at bounding box center [765, 59] width 1167 height 29
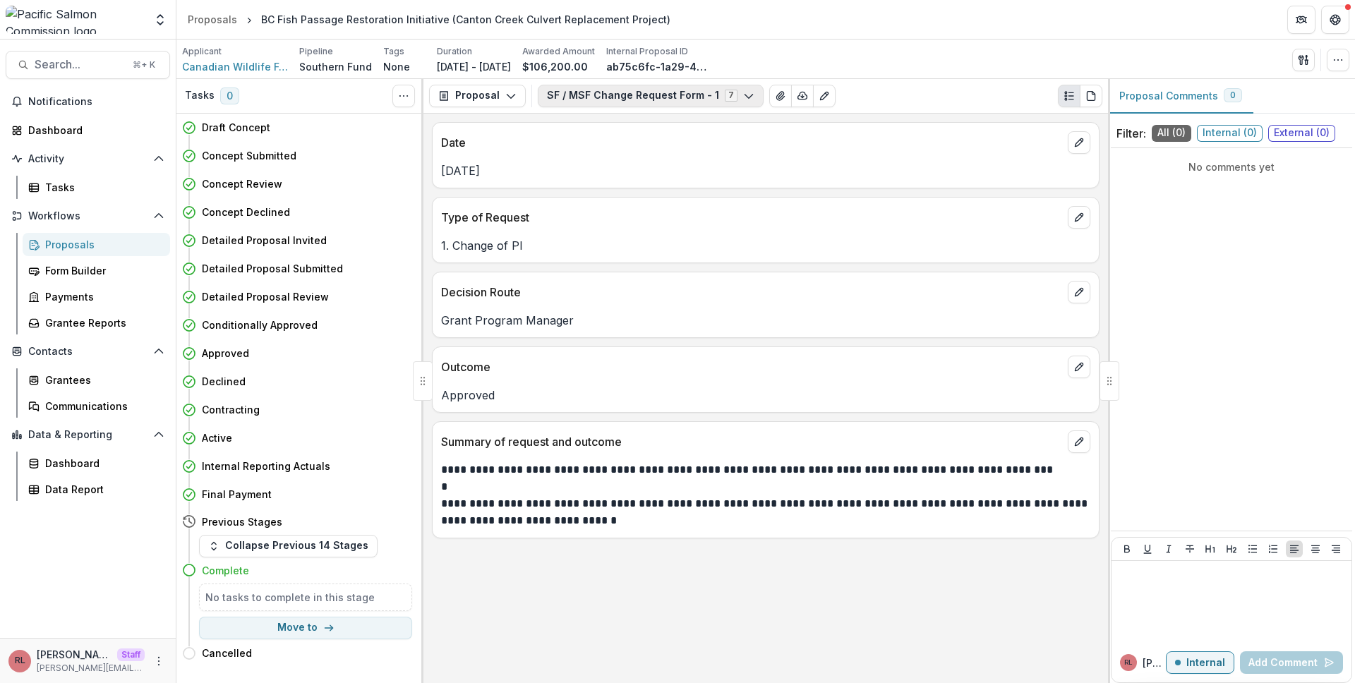
click at [604, 87] on button "SF / MSF Change Request Form - 1 7" at bounding box center [651, 96] width 226 height 23
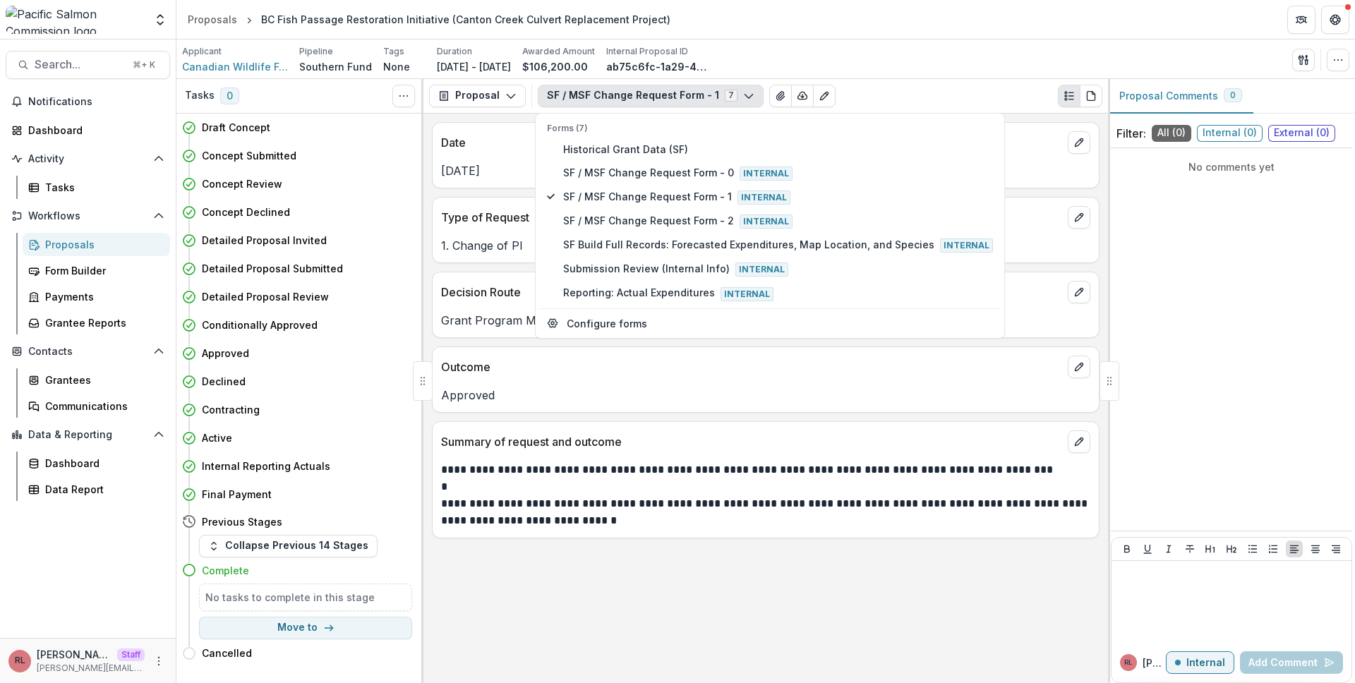
click at [604, 87] on button "SF / MSF Change Request Form - 1 7" at bounding box center [651, 96] width 226 height 23
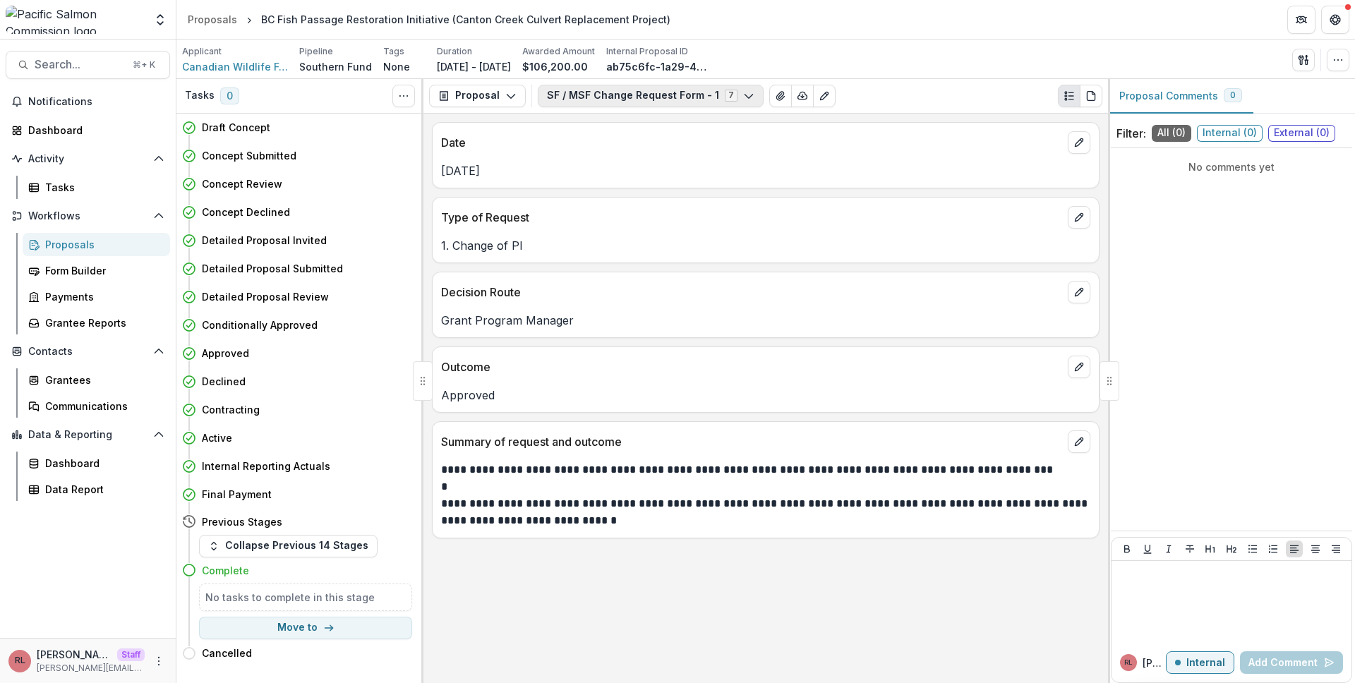
click at [605, 88] on button "SF / MSF Change Request Form - 1 7" at bounding box center [651, 96] width 226 height 23
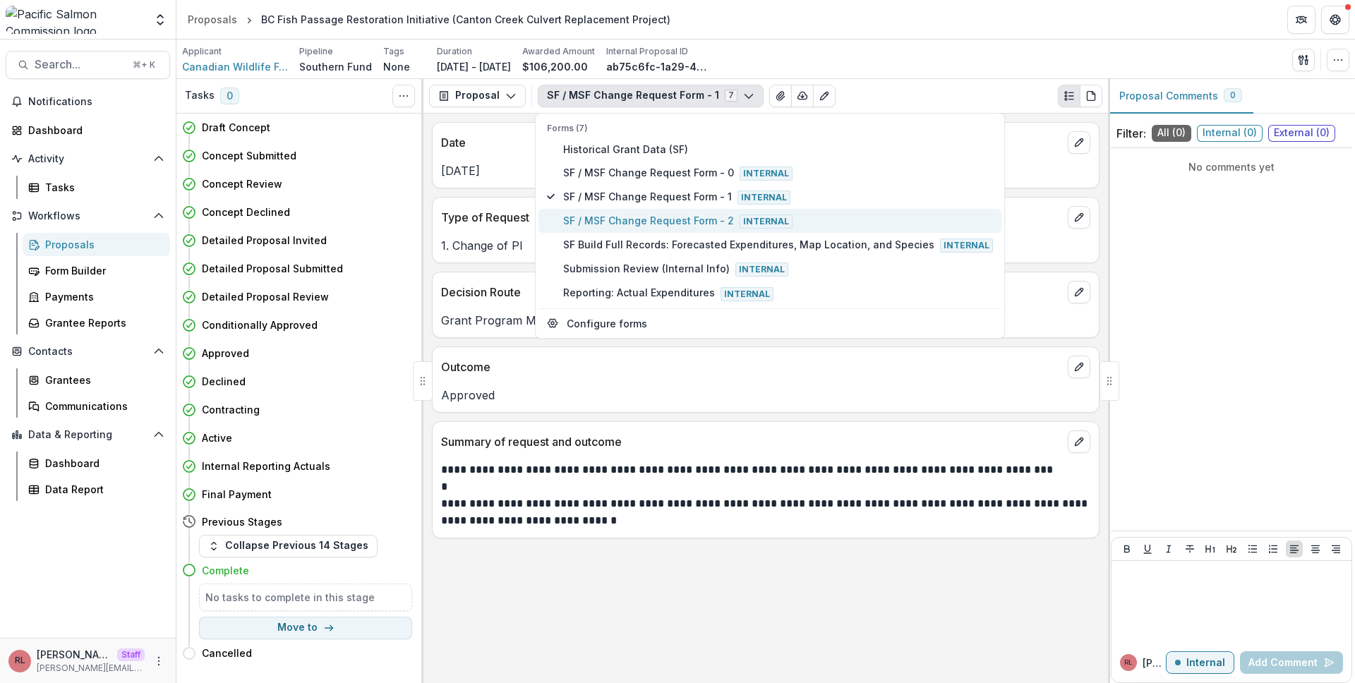
type button "3"
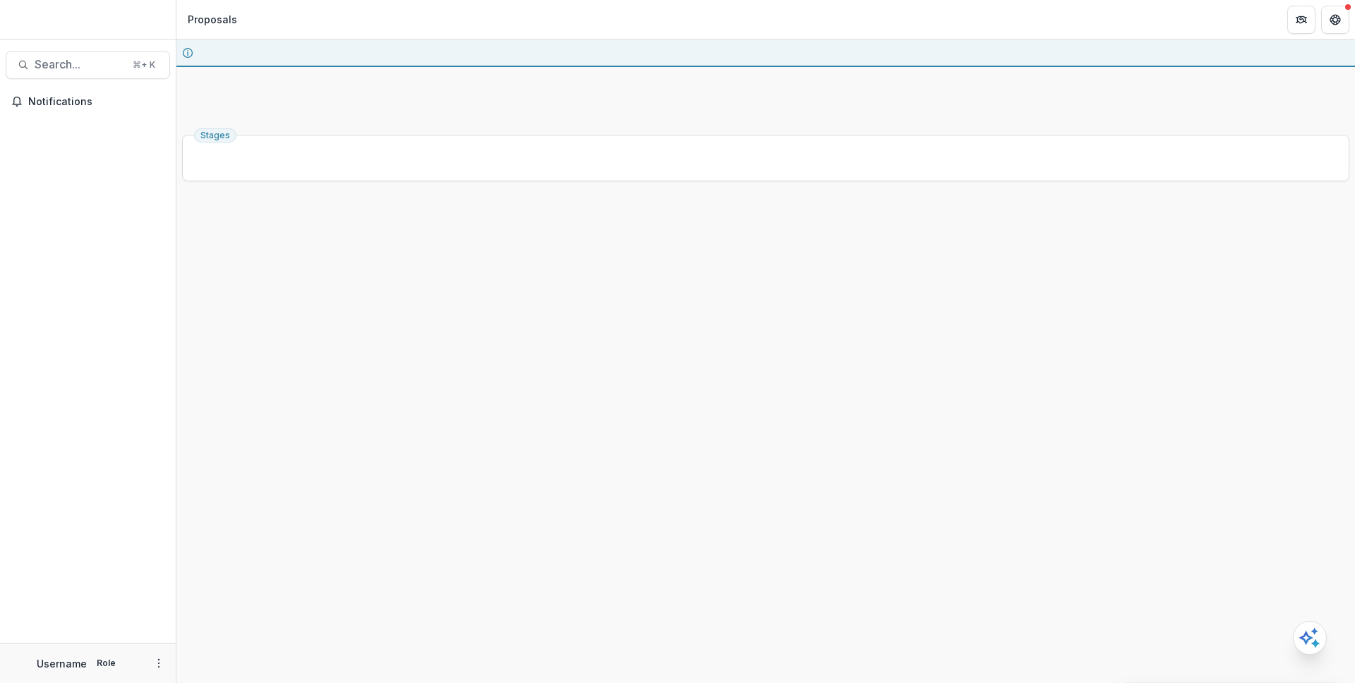
click at [114, 55] on button "Search... ⌘ + K" at bounding box center [88, 65] width 164 height 28
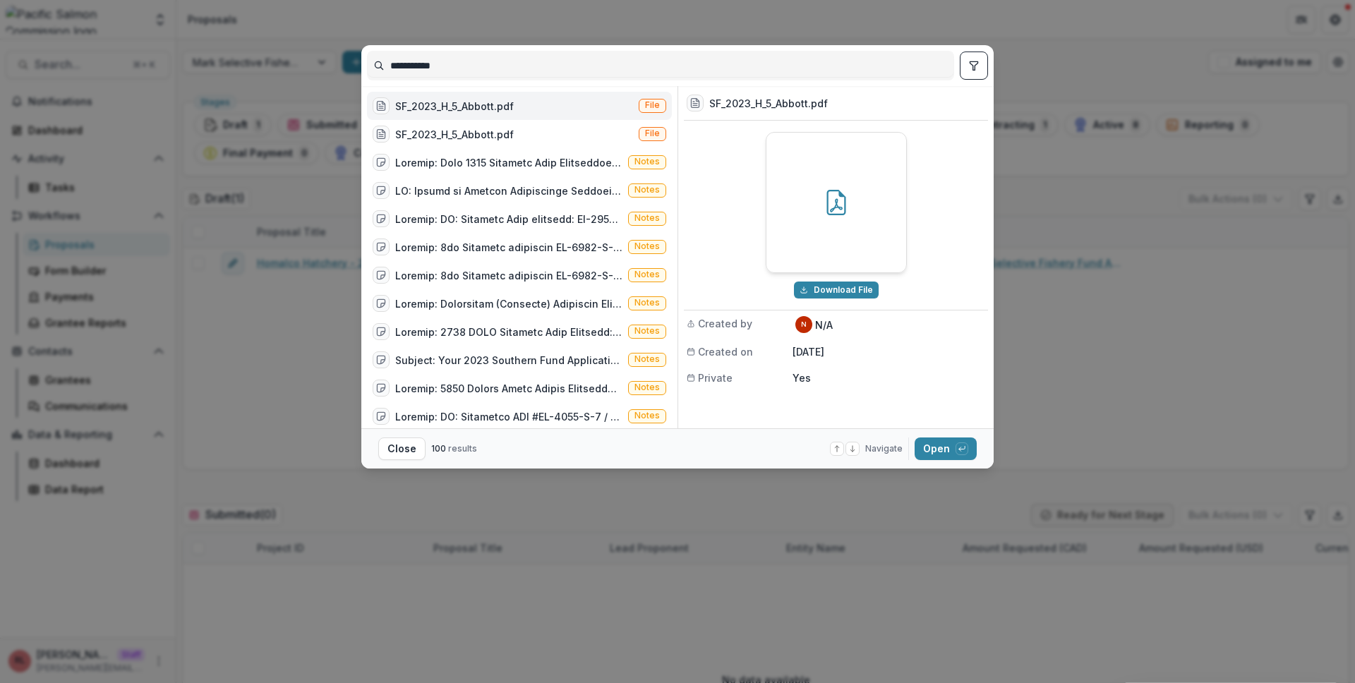
type input "**********"
click at [969, 66] on icon "toggle filters" at bounding box center [973, 65] width 11 height 11
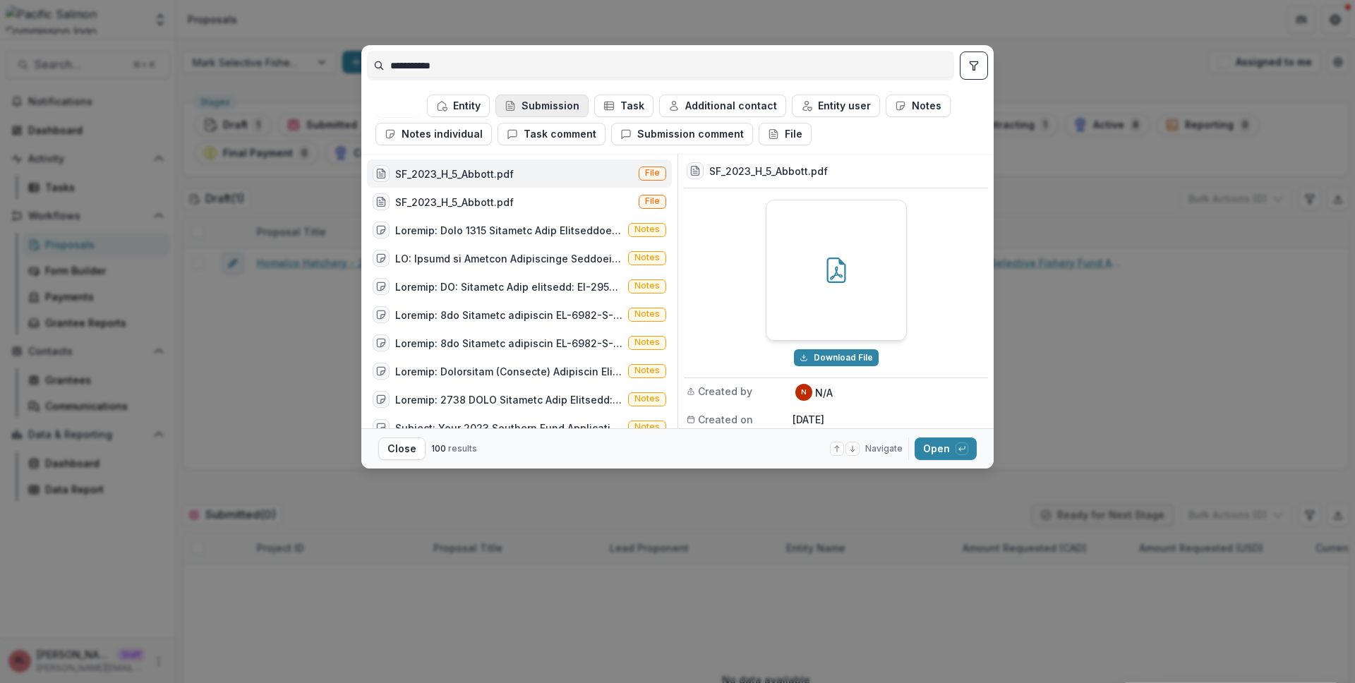
click at [556, 103] on button "Submission" at bounding box center [542, 106] width 93 height 23
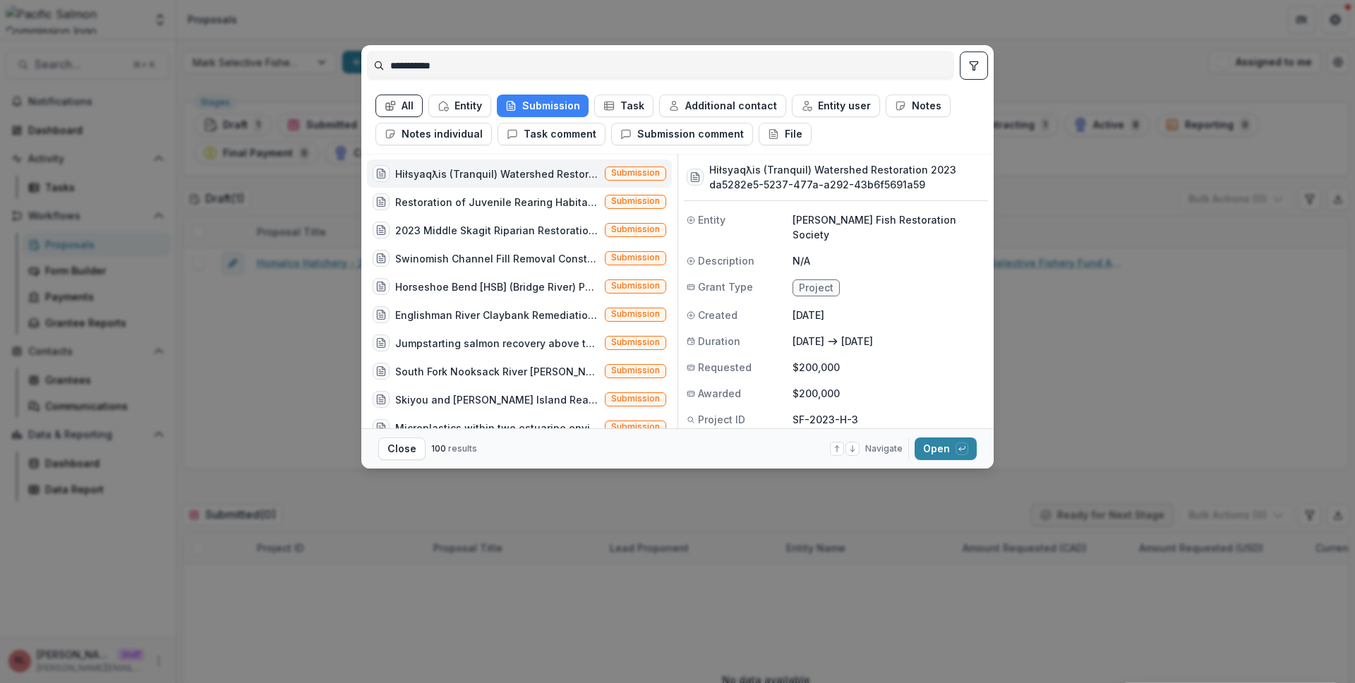
click at [563, 168] on div "Hiłsyaqƛis (Tranquil) Watershed Restoration 2023" at bounding box center [497, 174] width 204 height 15
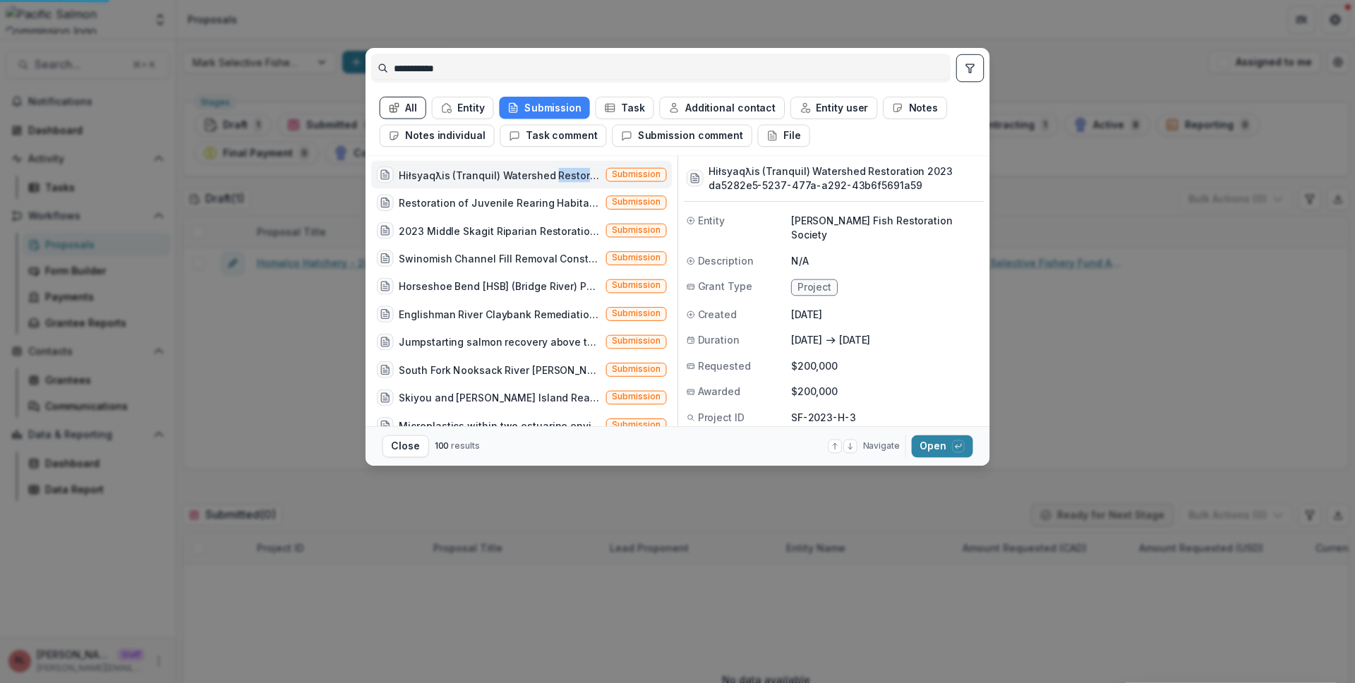
click at [563, 169] on div "Hiłsyaqƛis (Tranquil) Watershed Restoration 2023 Submission" at bounding box center [521, 175] width 301 height 28
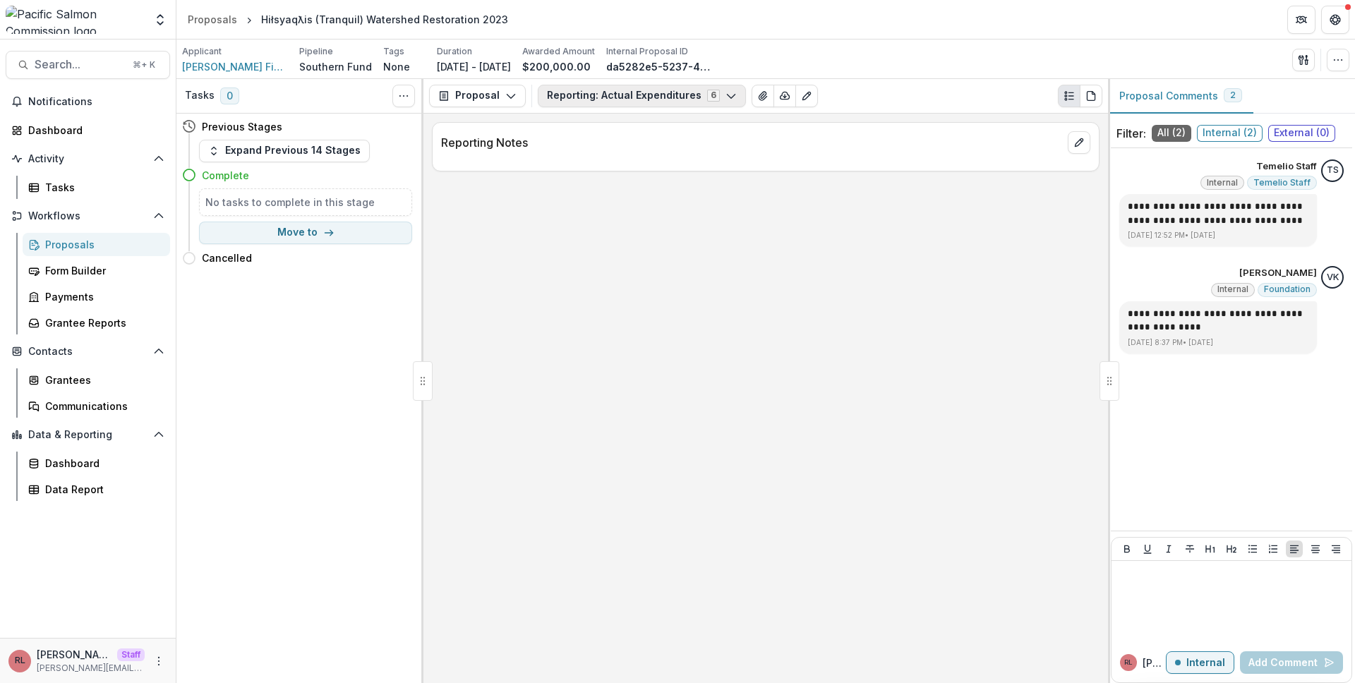
click at [623, 102] on button "Reporting: Actual Expenditures 6" at bounding box center [642, 96] width 208 height 23
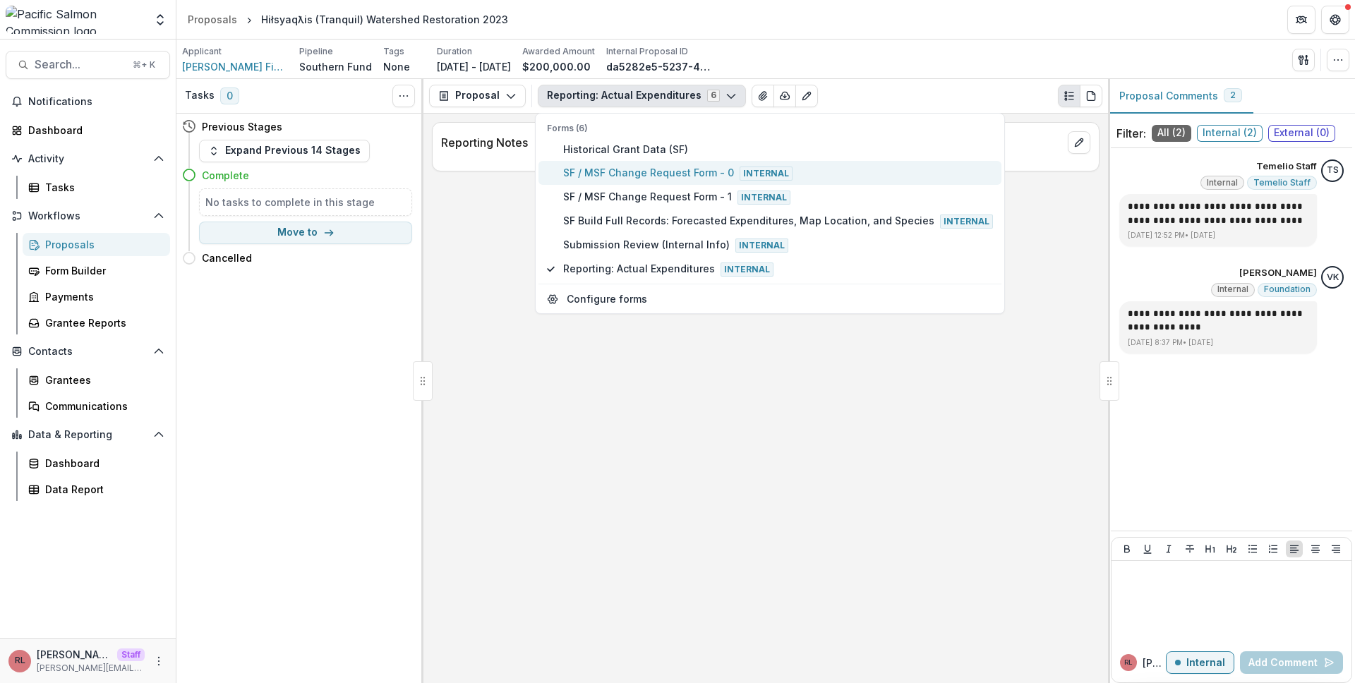
click at [743, 176] on span "Internal" at bounding box center [766, 174] width 53 height 14
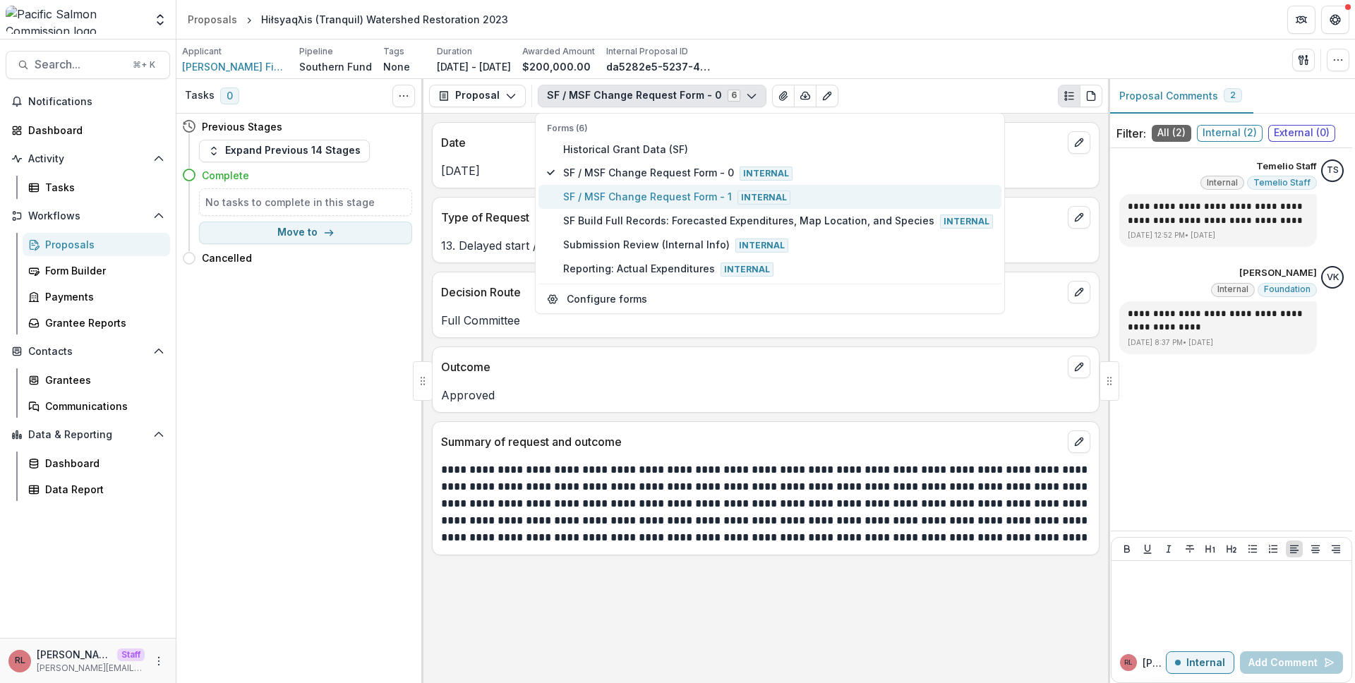
click at [860, 193] on span "SF / MSF Change Request Form - 1 Internal" at bounding box center [778, 197] width 430 height 16
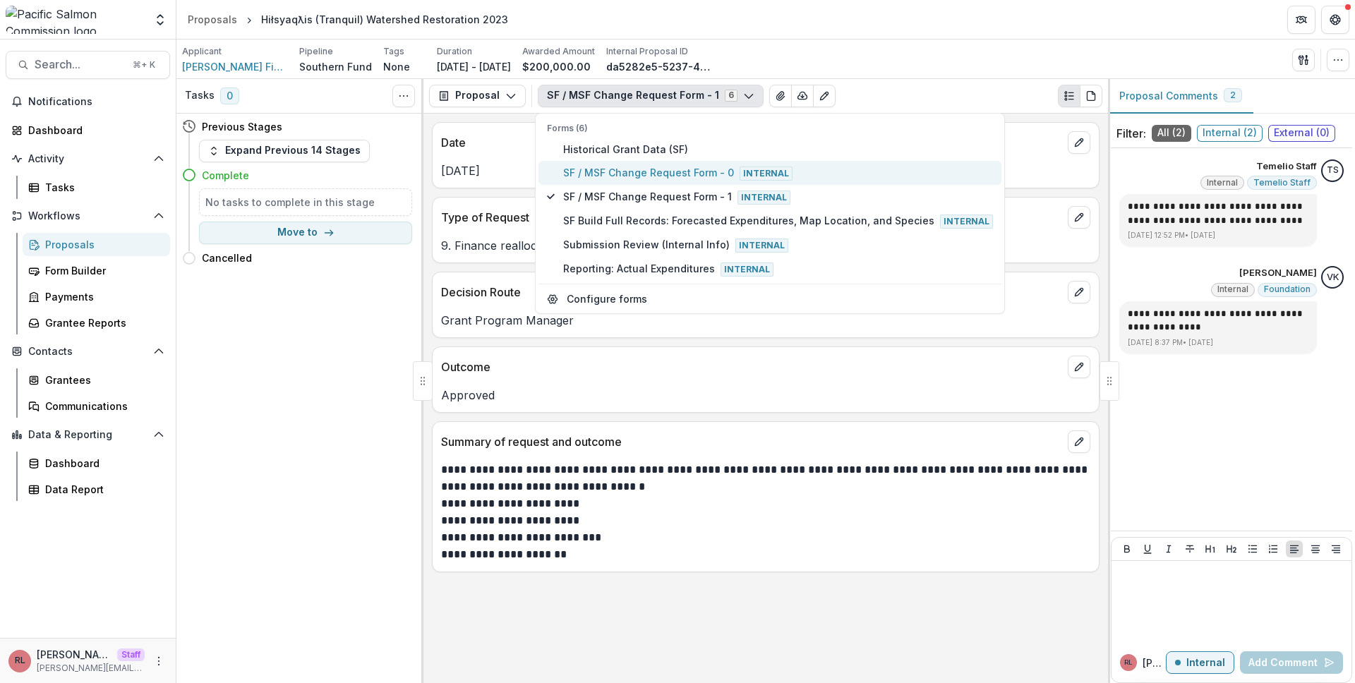
click at [859, 181] on button "SF / MSF Change Request Form - 0 Internal" at bounding box center [770, 173] width 463 height 24
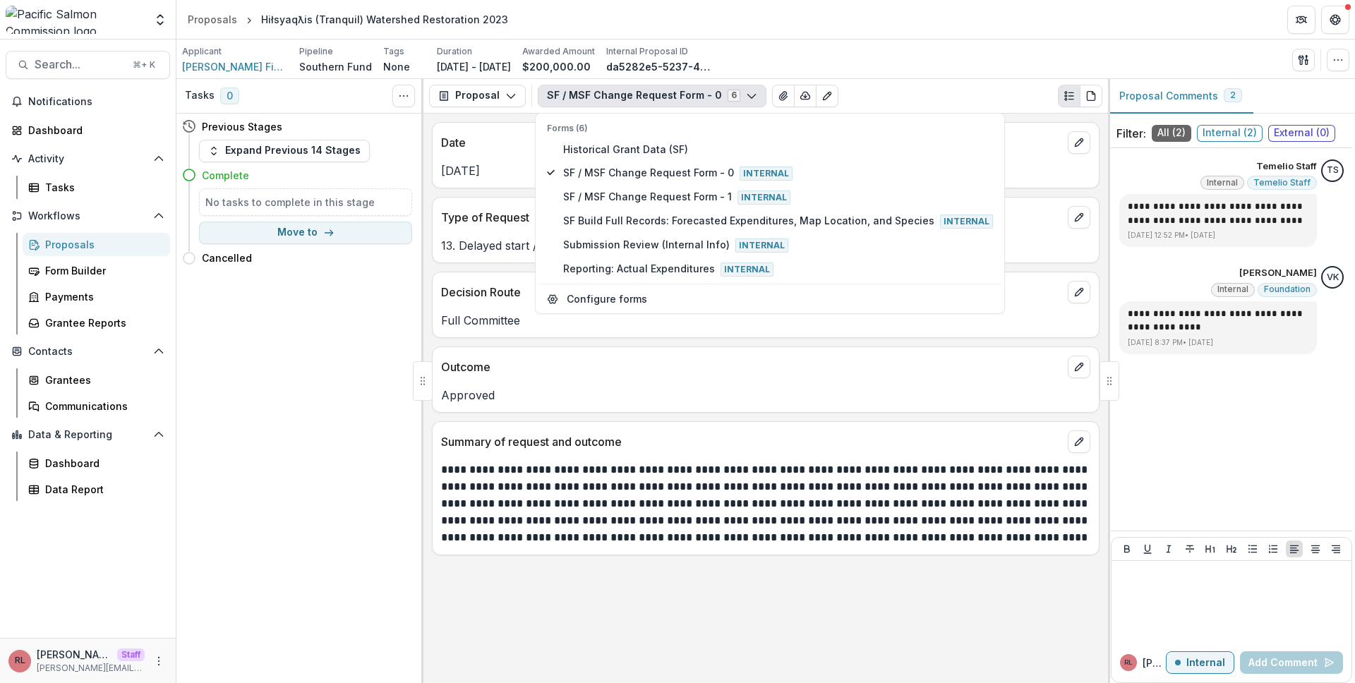
click at [1038, 79] on div "Proposal Proposal Payments Reports Grant Agreements Board Summaries Bank Detail…" at bounding box center [766, 96] width 685 height 35
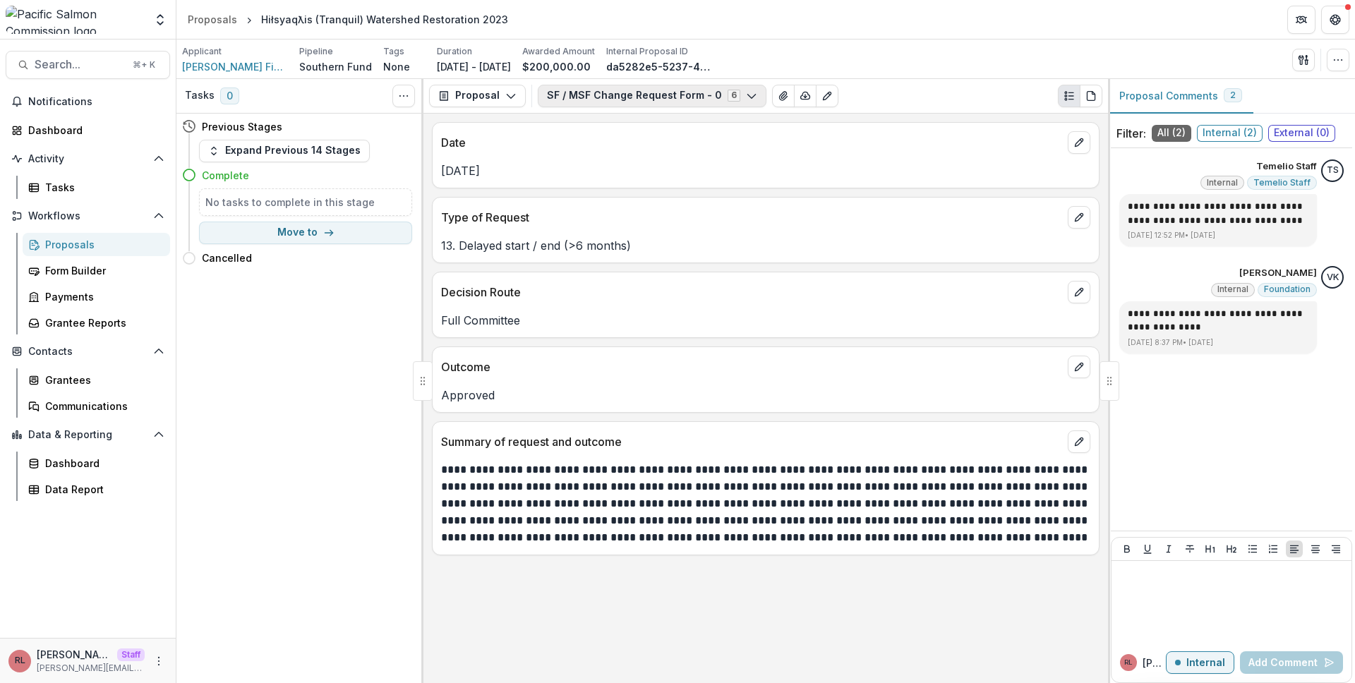
click at [620, 91] on button "SF / MSF Change Request Form - 0 6" at bounding box center [652, 96] width 229 height 23
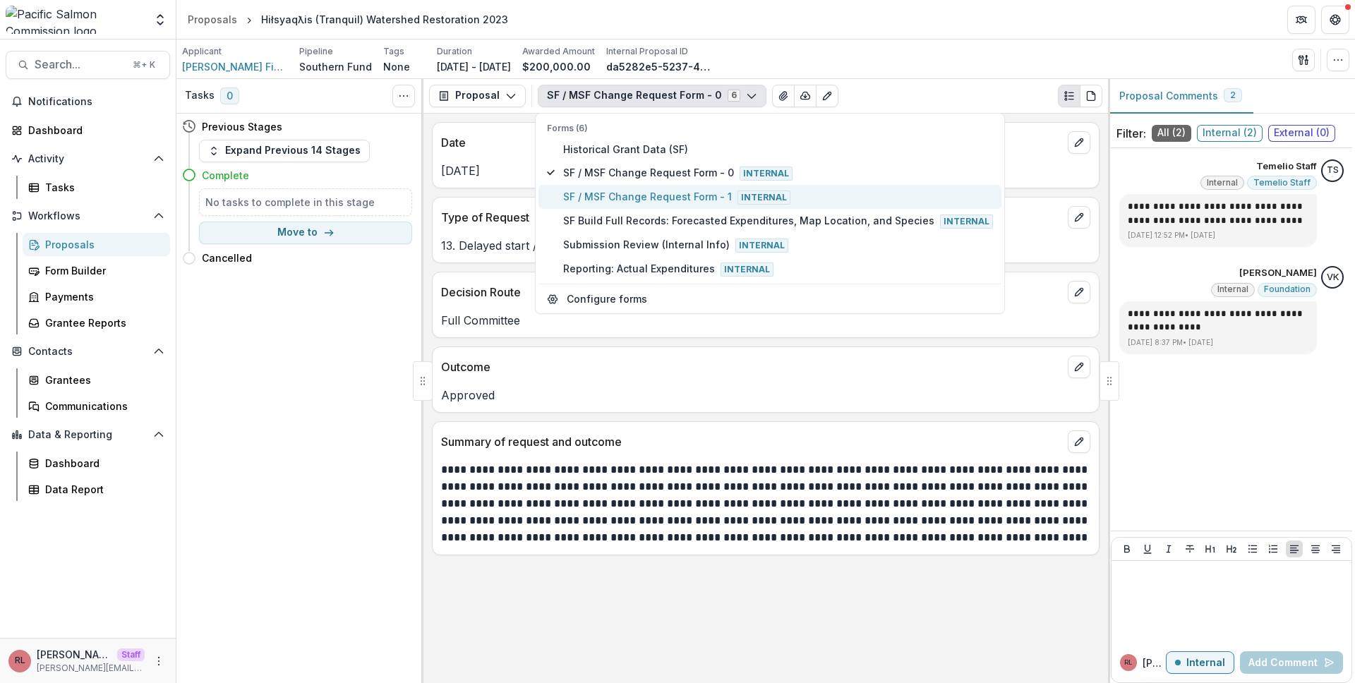
type button "2"
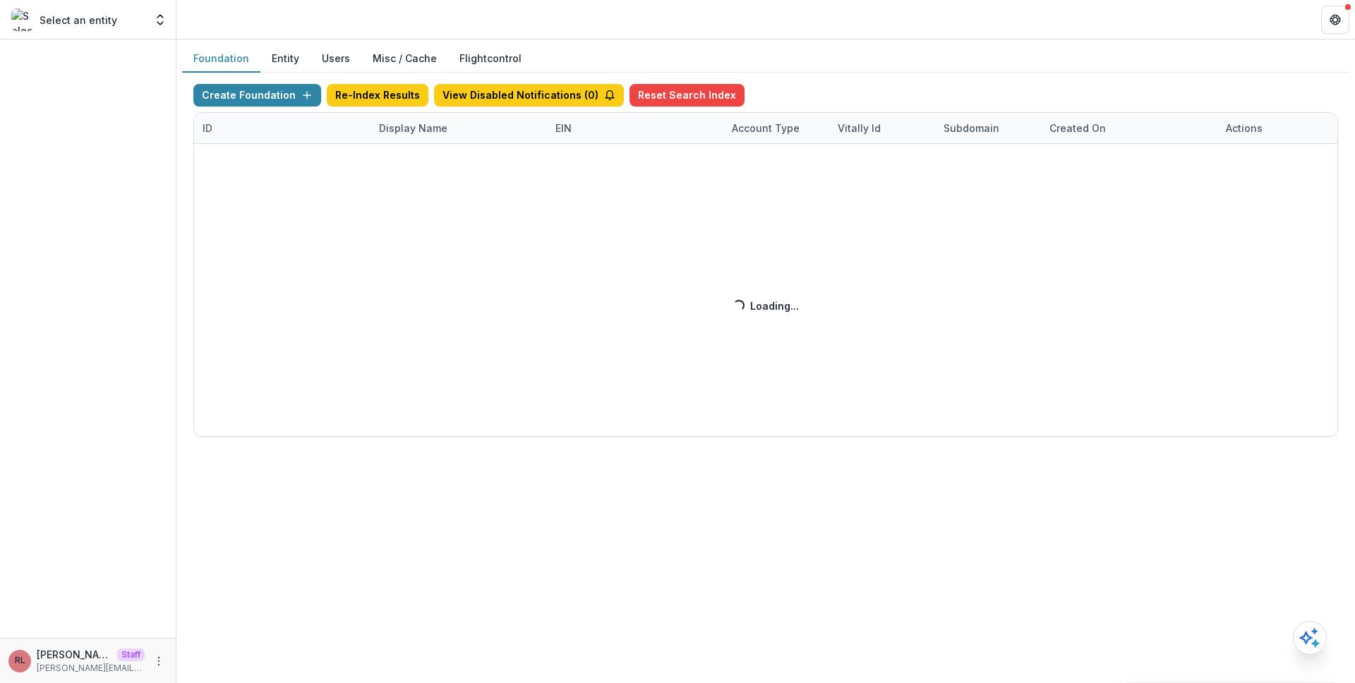
click at [422, 142] on div "Create Foundation Re-Index Results View Disabled Notifications ( 0 ) Reset Sear…" at bounding box center [765, 260] width 1145 height 353
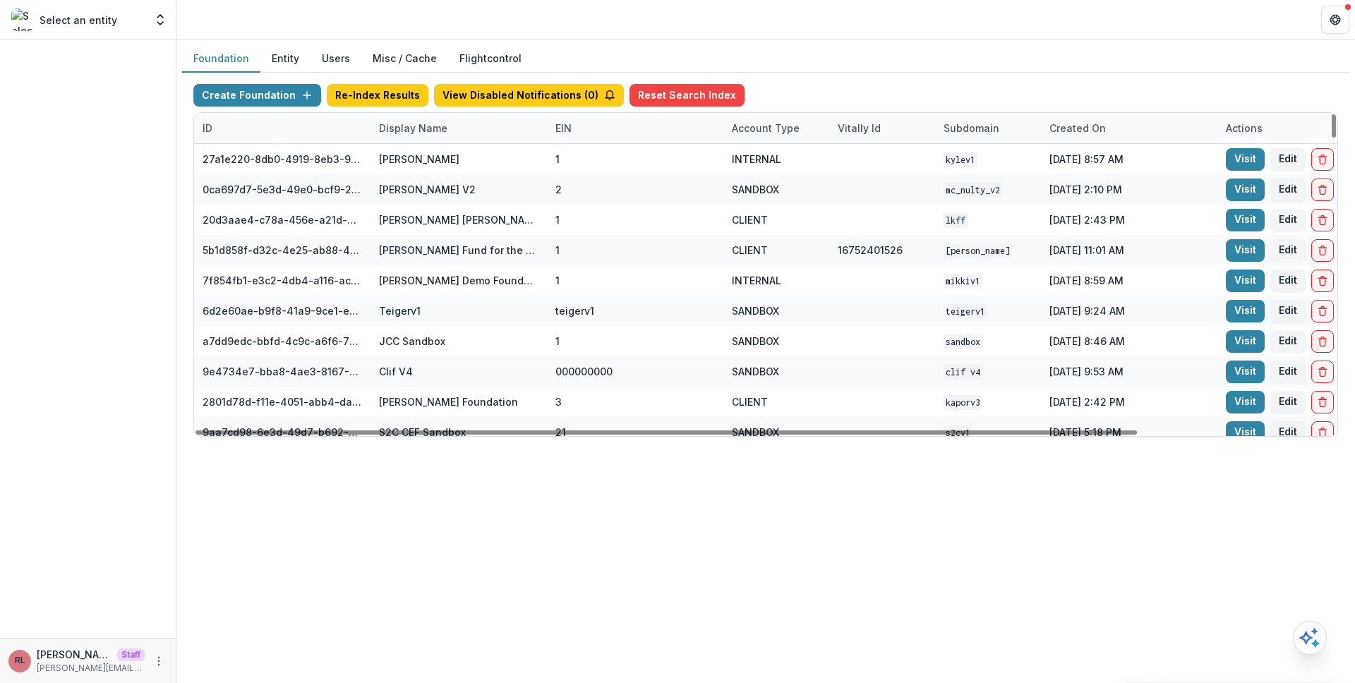
click at [432, 133] on div "Display Name" at bounding box center [413, 128] width 85 height 15
click at [445, 154] on input at bounding box center [457, 160] width 169 height 23
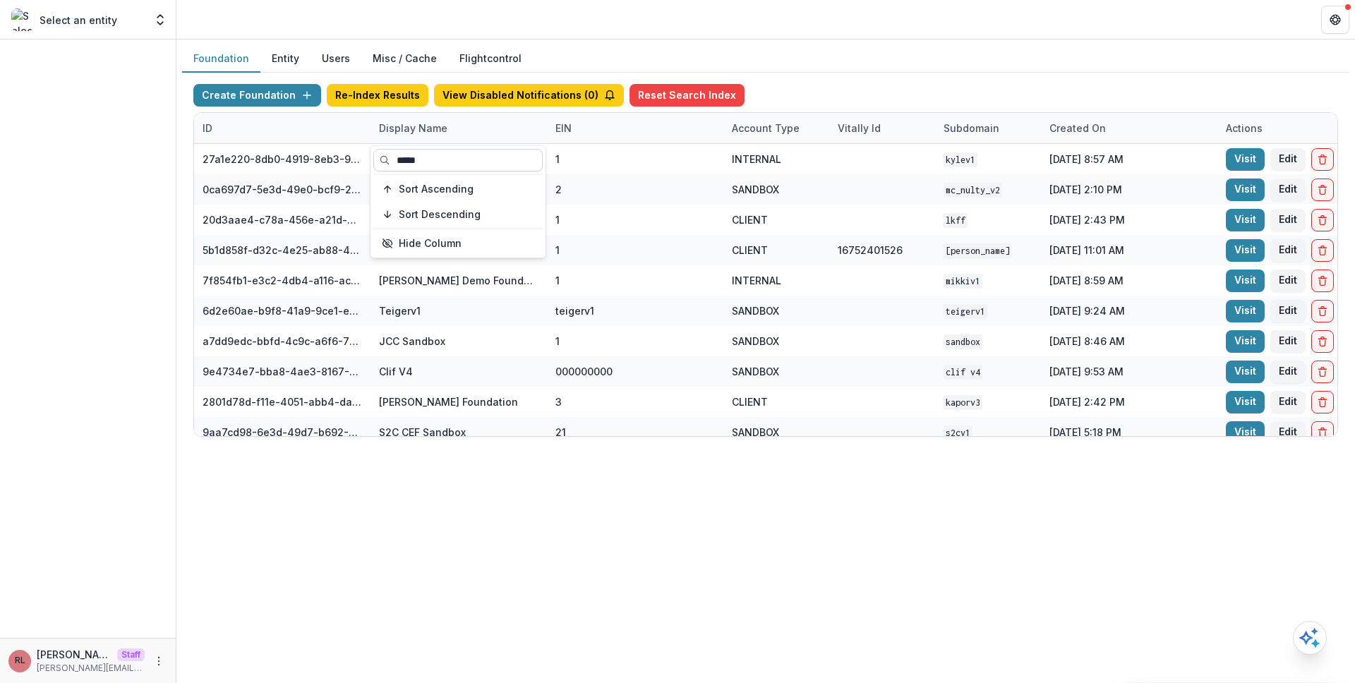
type input "******"
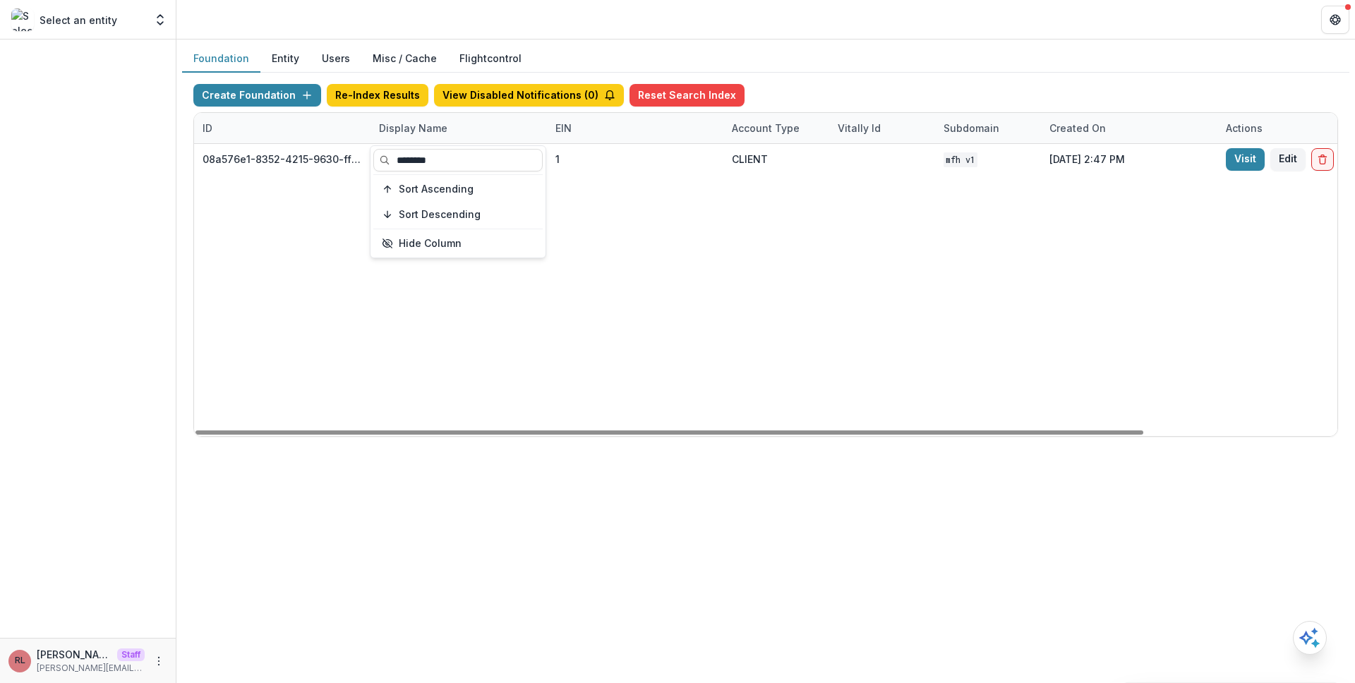
type input "********"
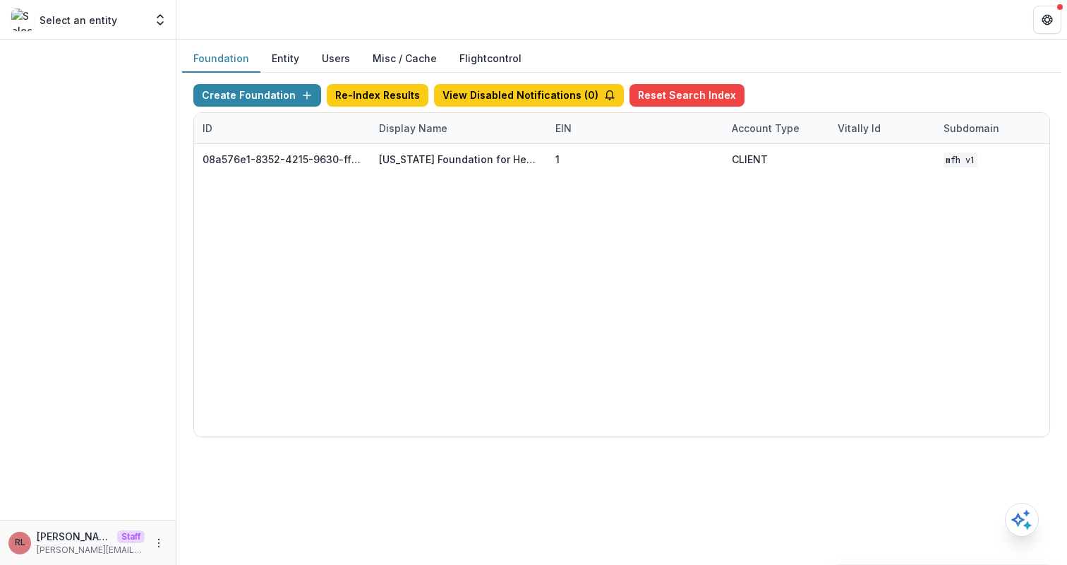
click at [652, 56] on div "Foundation Entity Users Misc / Cache Flightcontrol" at bounding box center [621, 59] width 879 height 28
